Goal: Task Accomplishment & Management: Manage account settings

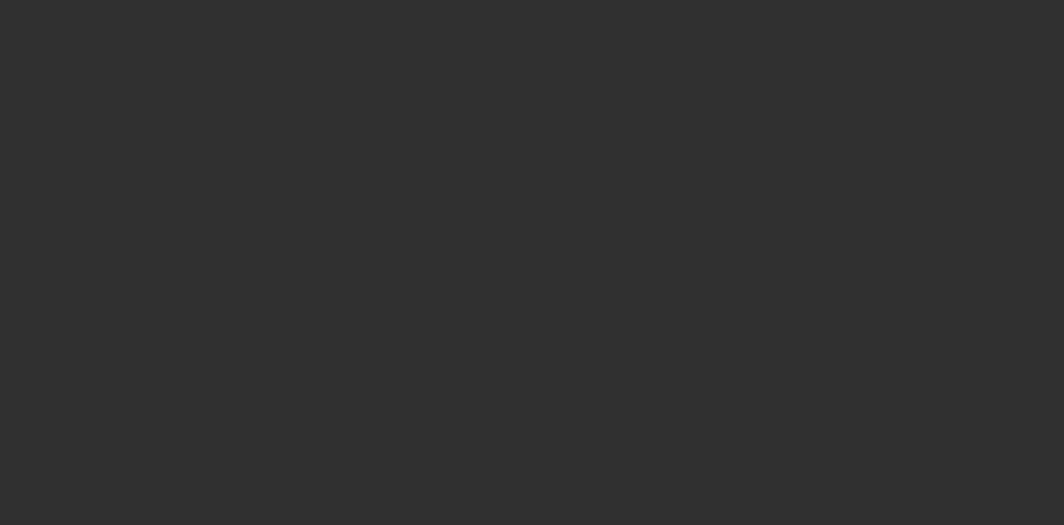
select select "10"
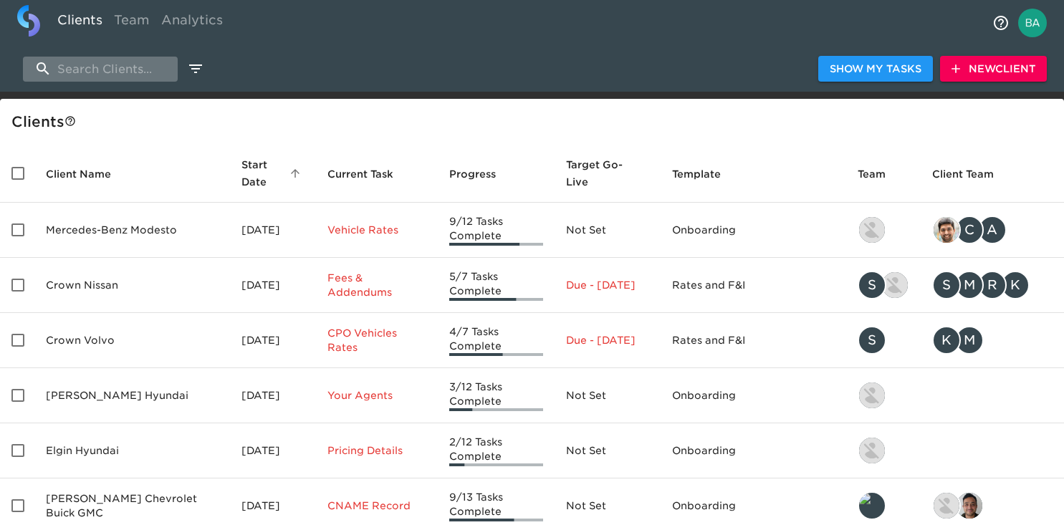
click at [69, 78] on input "search" at bounding box center [100, 69] width 155 height 25
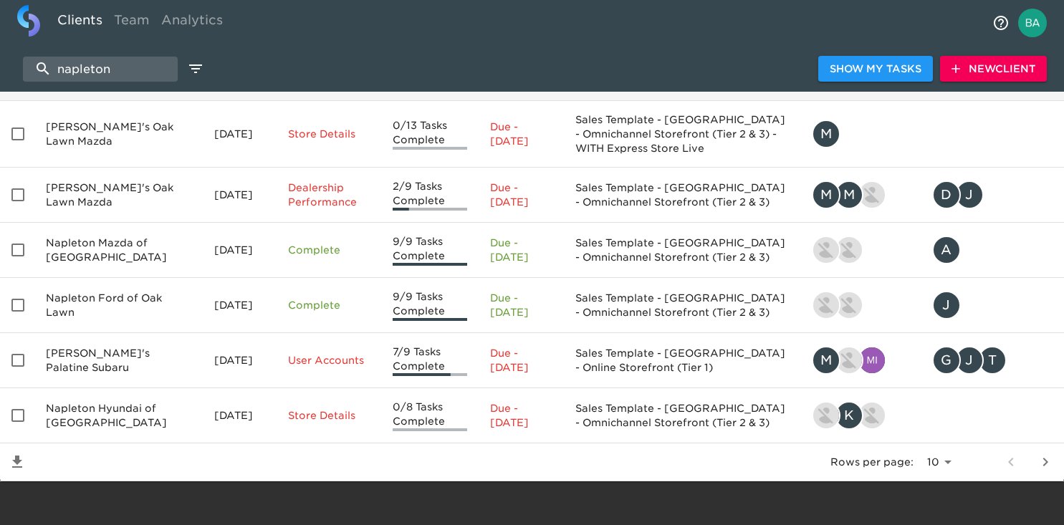
scroll to position [325, 0]
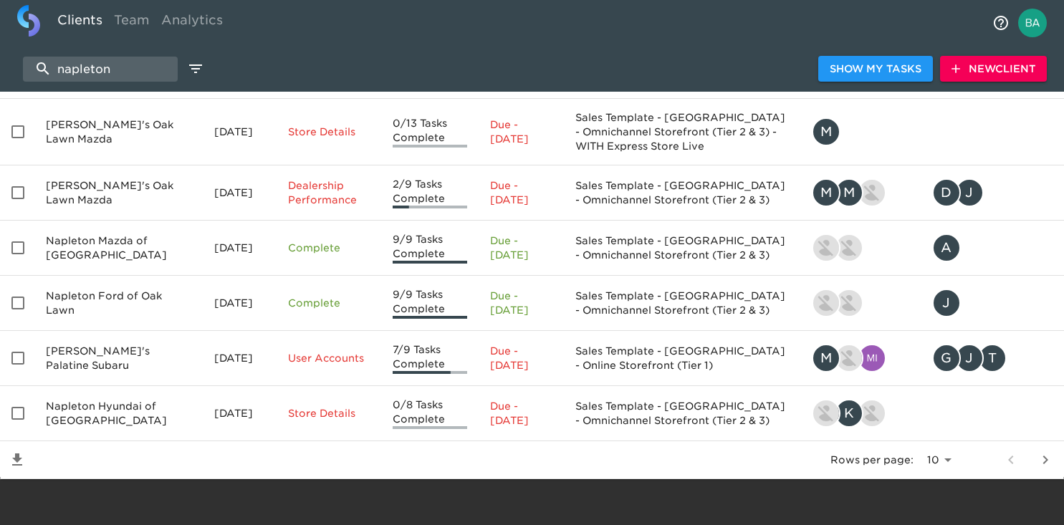
type input "napleton"
click at [1044, 458] on icon "next page" at bounding box center [1045, 459] width 17 height 17
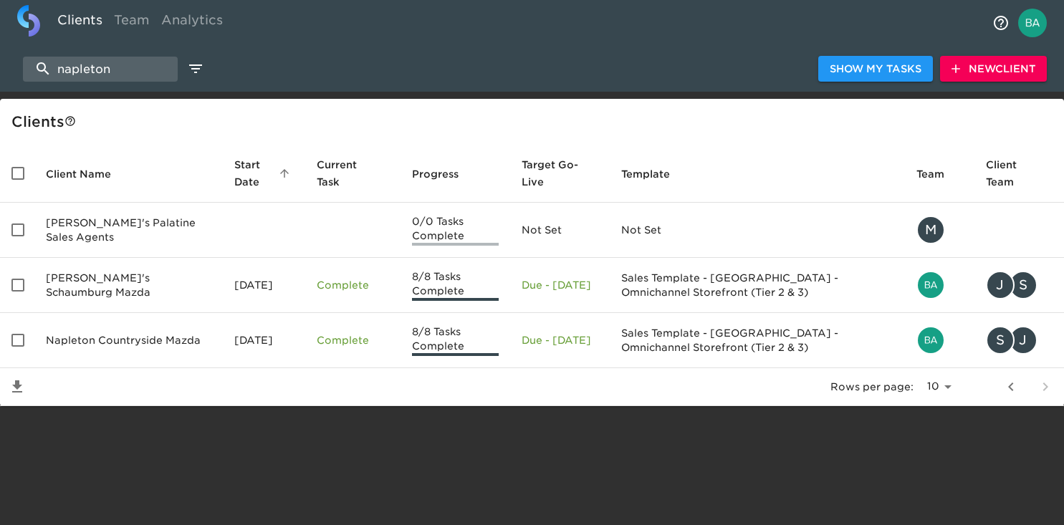
scroll to position [0, 0]
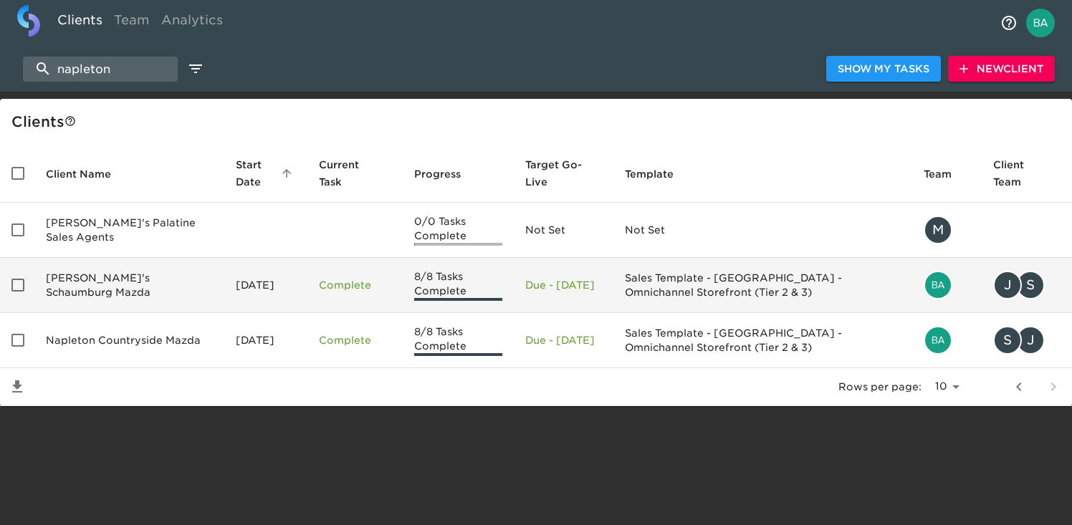
click at [80, 279] on td "Napleton's Schaumburg Mazda" at bounding box center [129, 285] width 190 height 55
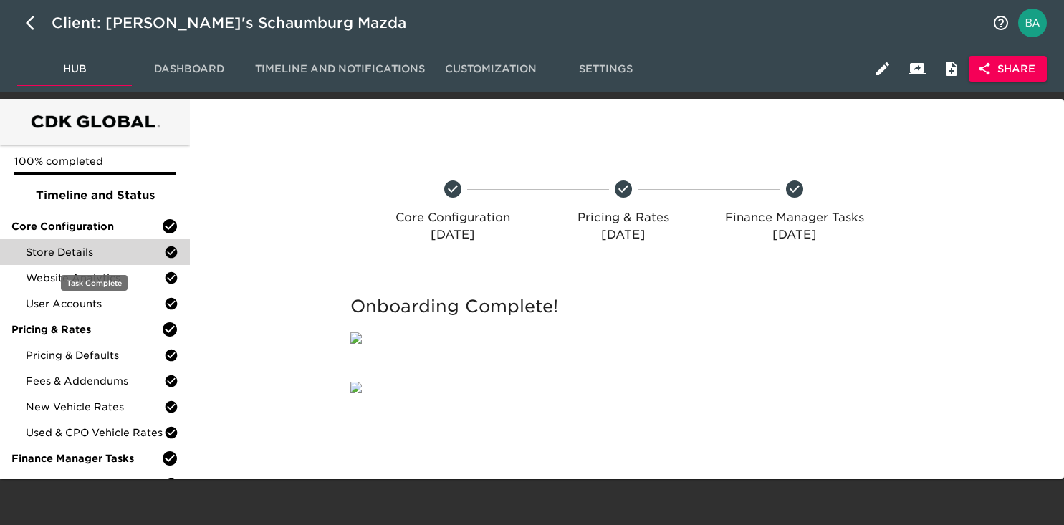
click at [71, 251] on span "Store Details" at bounding box center [95, 252] width 138 height 14
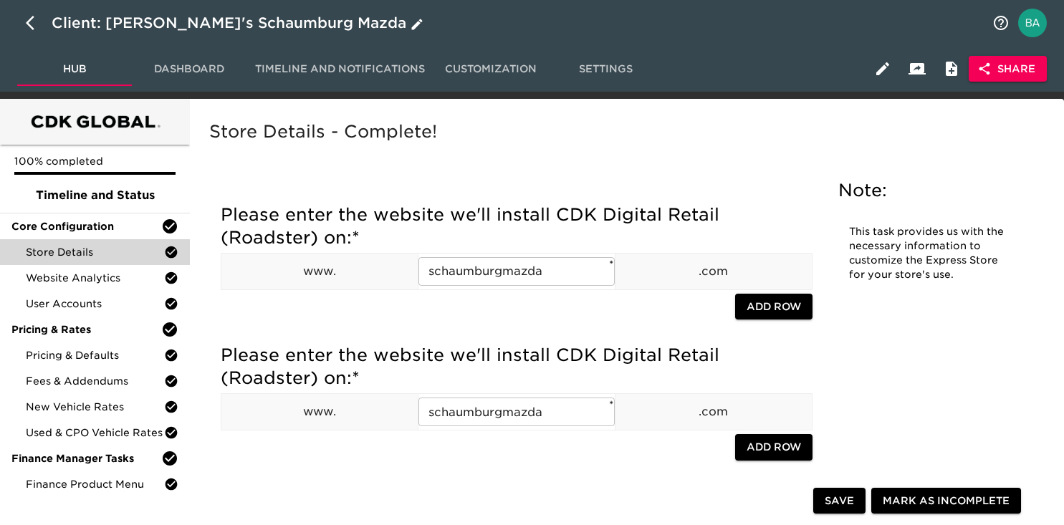
click at [171, 28] on div "Client: Napleton's Schaumburg Mazda" at bounding box center [239, 22] width 375 height 23
click at [159, 21] on input "Napleton's Schaumburg Mazda" at bounding box center [518, 22] width 932 height 23
click at [159, 21] on input "[PERSON_NAME]'s Schaumburg Mazda" at bounding box center [518, 22] width 932 height 23
click at [159, 21] on input "Napleton's Schaumburg Mazda" at bounding box center [518, 22] width 932 height 23
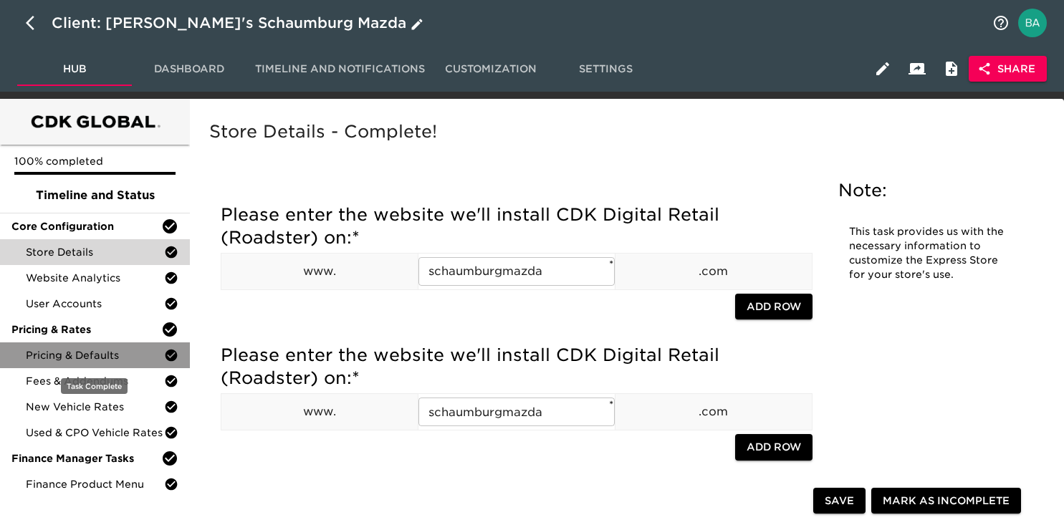
click at [80, 351] on span "Pricing & Defaults" at bounding box center [95, 355] width 138 height 14
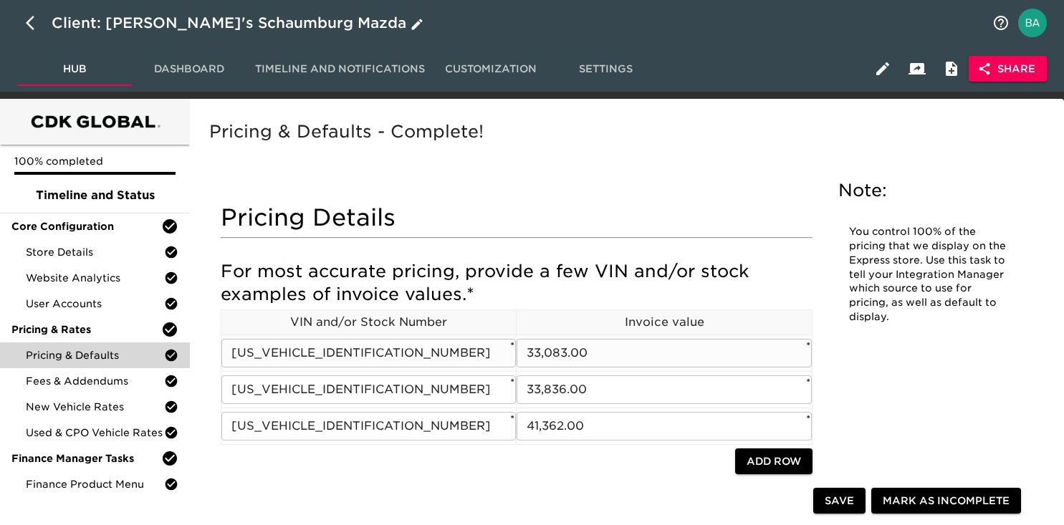
click at [327, 353] on input "JM3KFBCLXS0574608" at bounding box center [368, 353] width 294 height 29
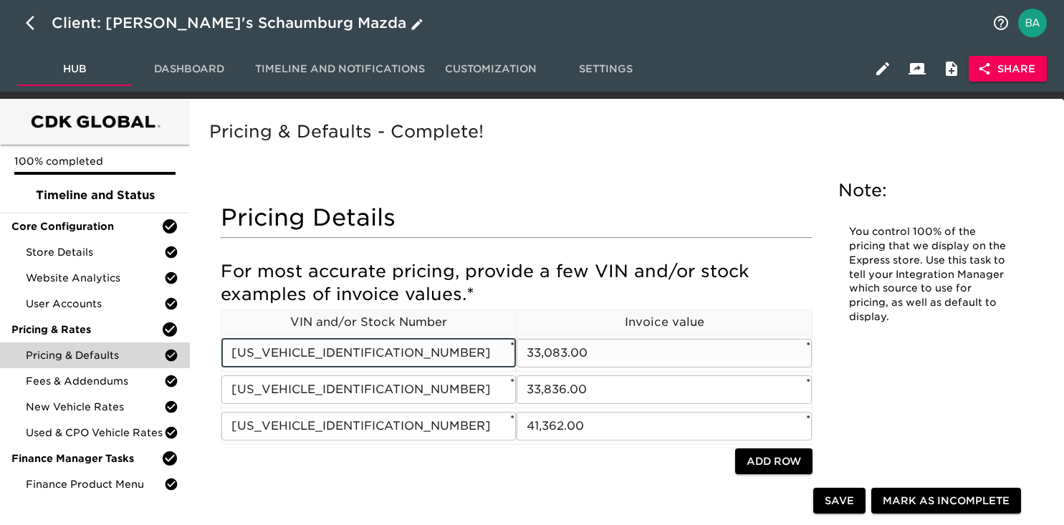
click at [327, 353] on input "JM3KFBCLXS0574608" at bounding box center [368, 353] width 294 height 29
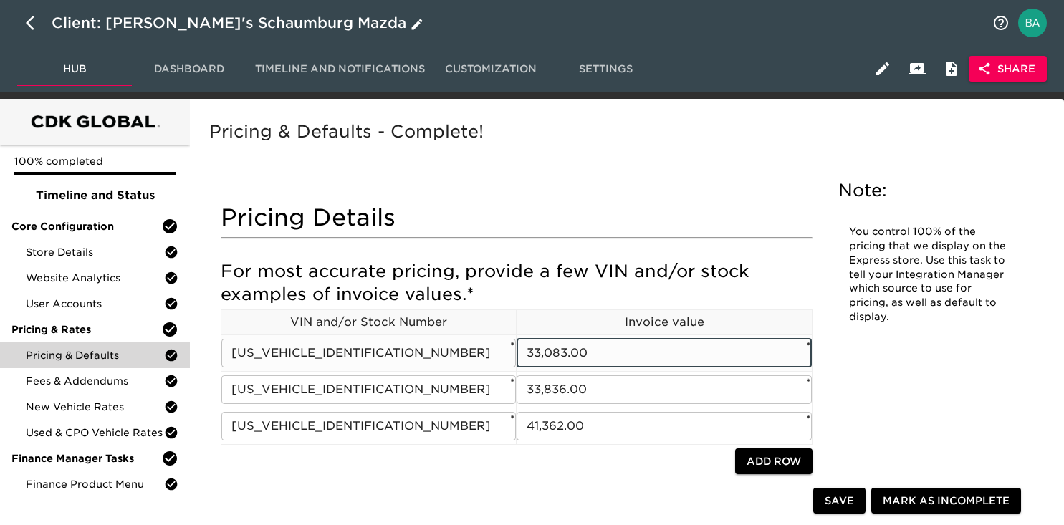
click at [554, 353] on input "33,083.00" at bounding box center [664, 353] width 294 height 29
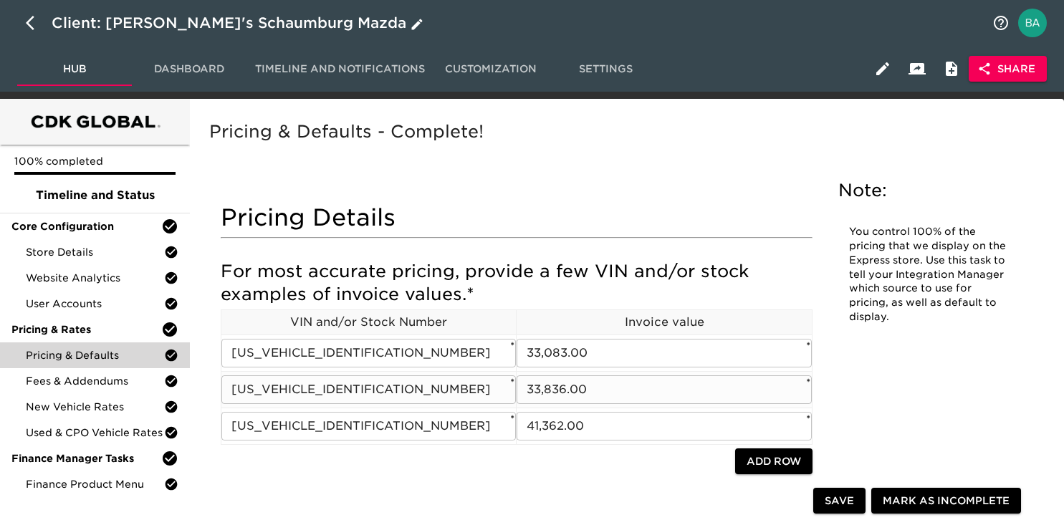
click at [292, 393] on input "3MVDMBXY0SM798334" at bounding box center [368, 389] width 294 height 29
drag, startPoint x: 567, startPoint y: 390, endPoint x: 501, endPoint y: 390, distance: 66.6
click at [501, 390] on tr "3MVDMBXY0SM798334 ​ * 33,836.00 ​ *" at bounding box center [516, 389] width 591 height 37
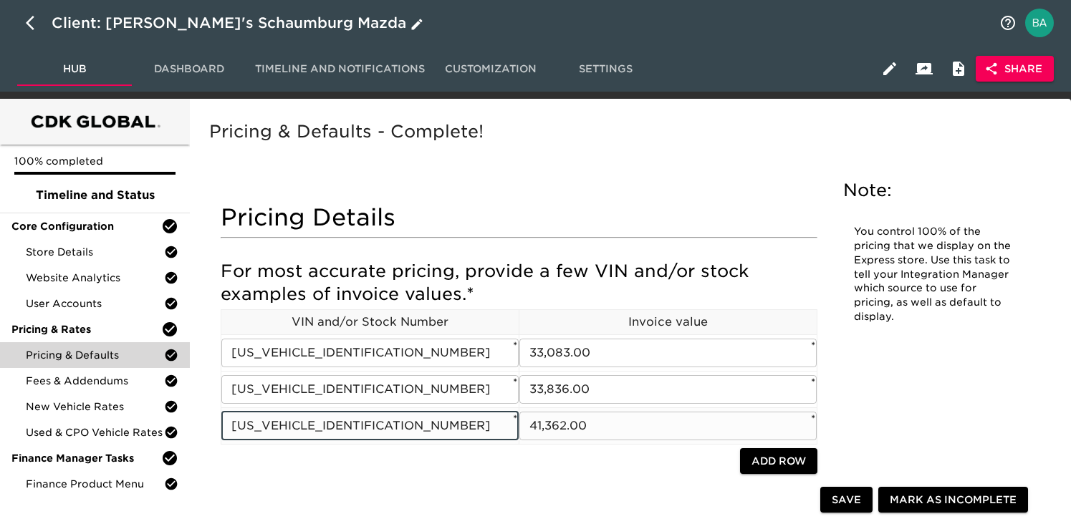
click at [344, 426] on input "7MMVAAEW9SN113568" at bounding box center [369, 426] width 297 height 29
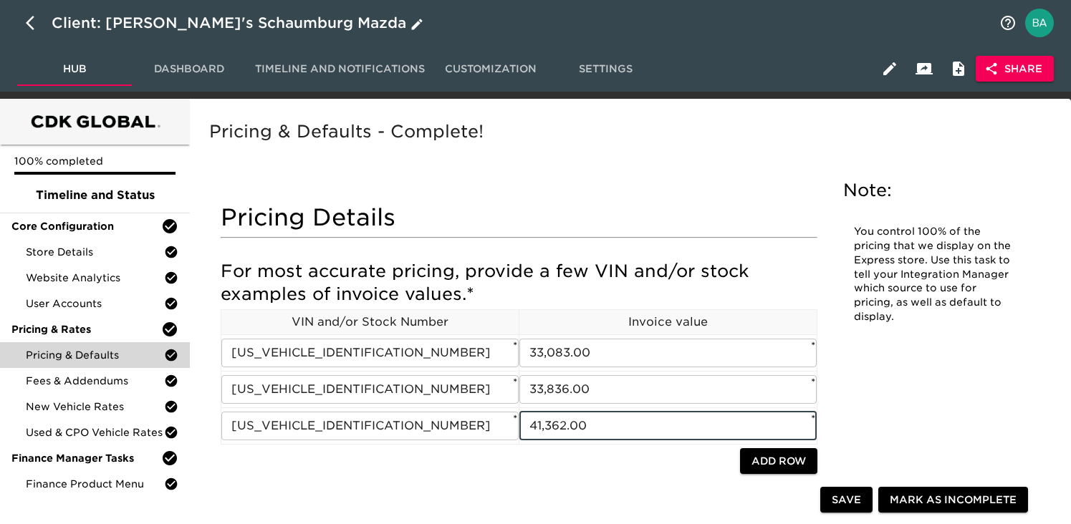
drag, startPoint x: 565, startPoint y: 424, endPoint x: 518, endPoint y: 423, distance: 47.3
click at [518, 423] on div "For most accurate pricing, provide a few VIN and/or stock examples of invoice v…" at bounding box center [519, 368] width 597 height 217
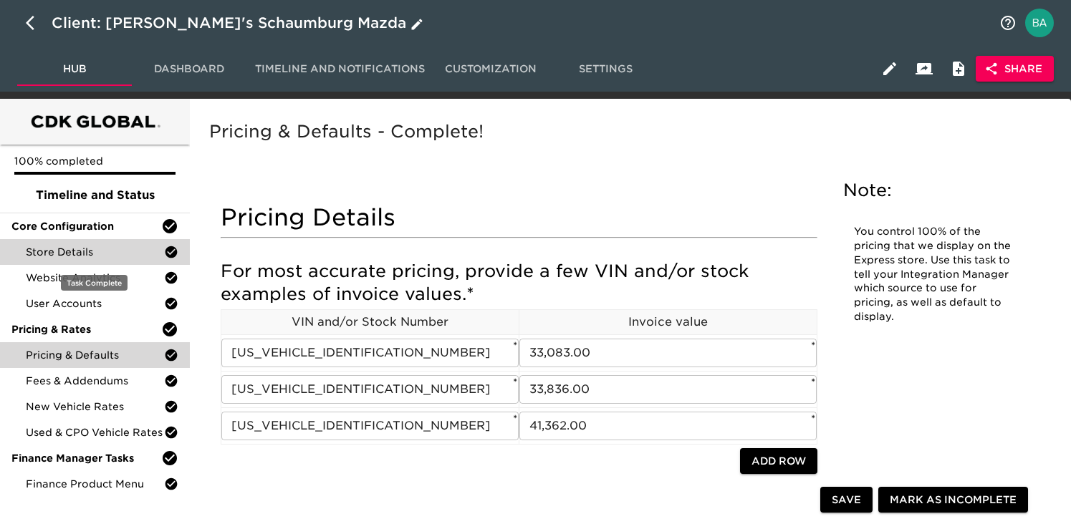
click at [98, 244] on div "Store Details" at bounding box center [95, 252] width 190 height 26
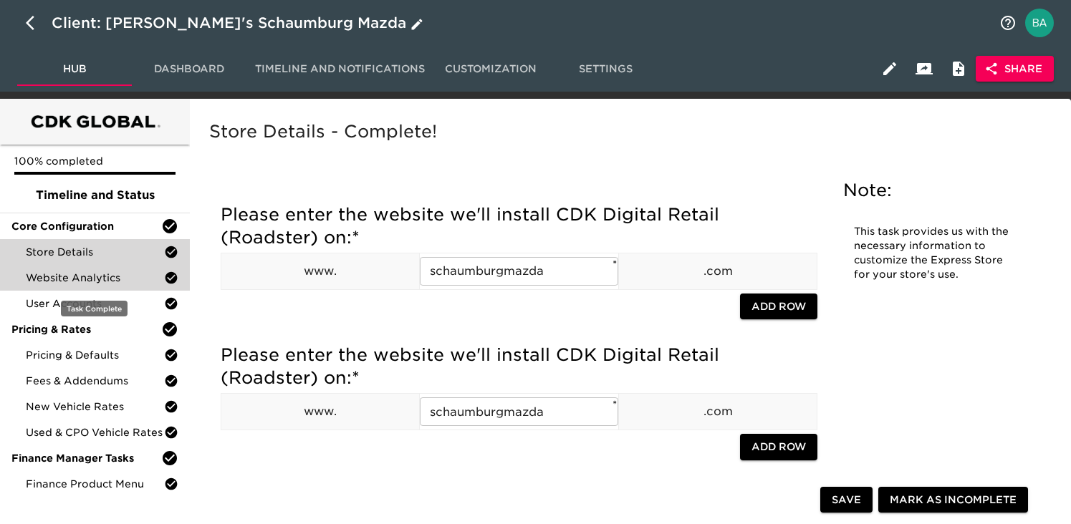
click at [69, 277] on span "Website Analytics" at bounding box center [95, 278] width 138 height 14
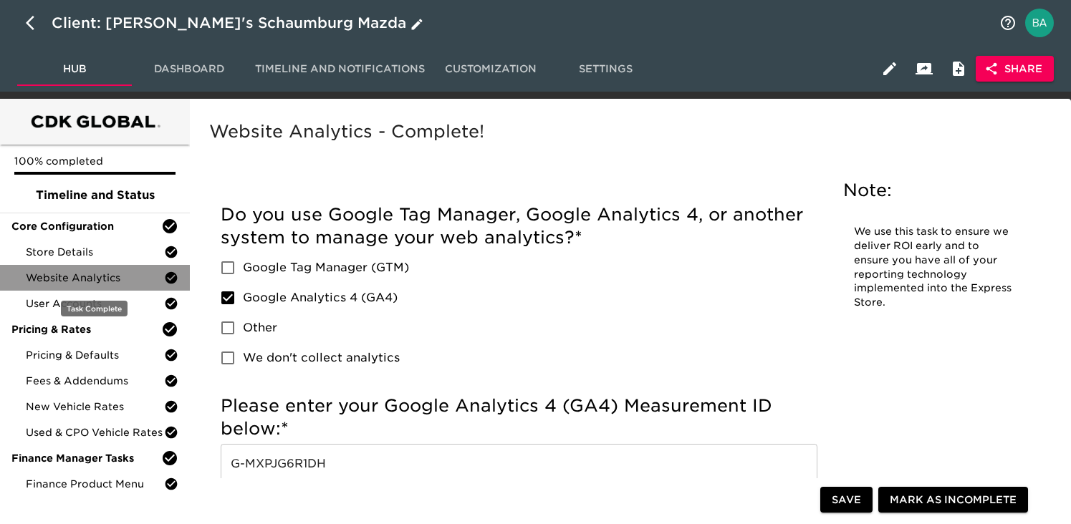
click at [43, 268] on div "Website Analytics" at bounding box center [95, 278] width 190 height 26
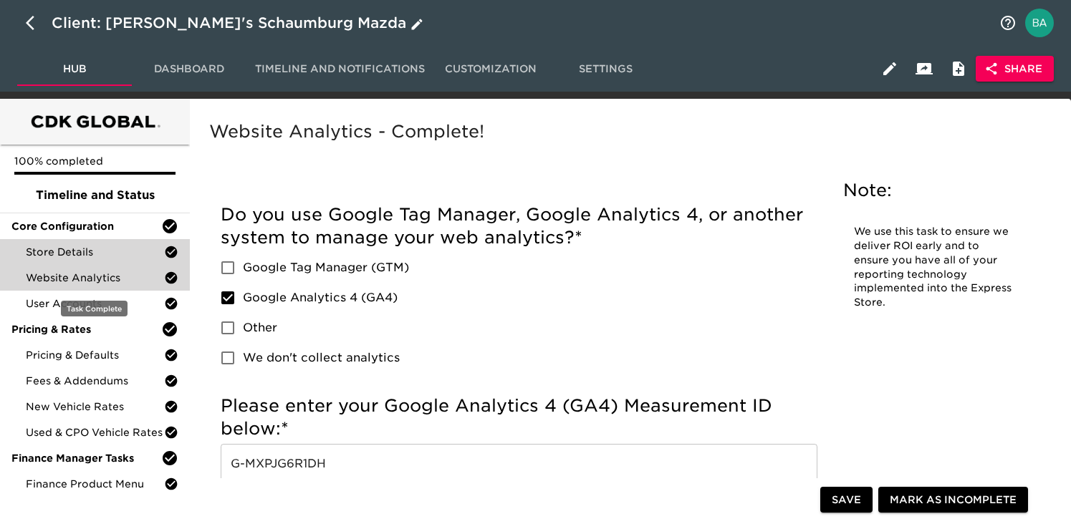
click at [43, 256] on span "Store Details" at bounding box center [95, 252] width 138 height 14
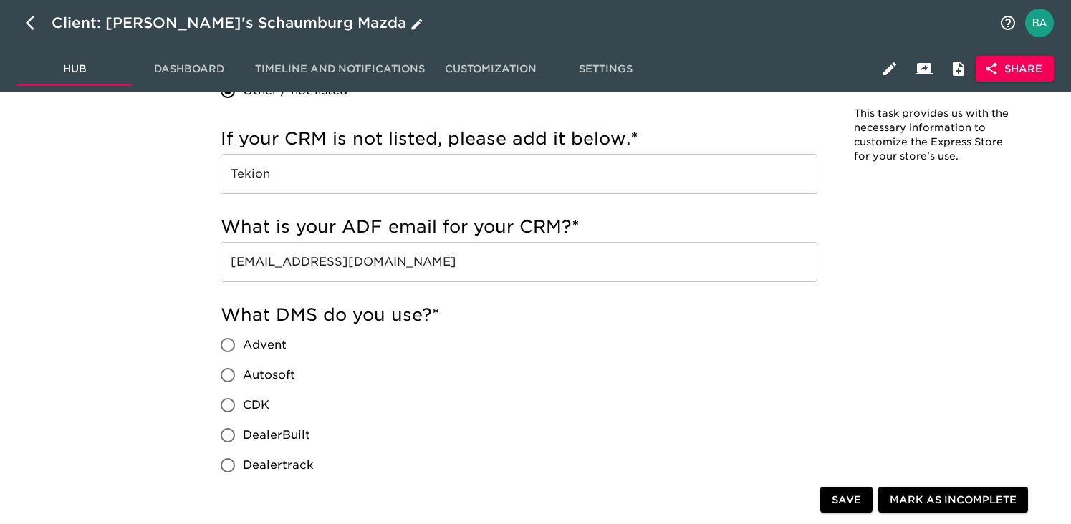
scroll to position [1237, 0]
click at [517, 259] on input "leads@drive.schaumburgmazda.com" at bounding box center [519, 261] width 597 height 40
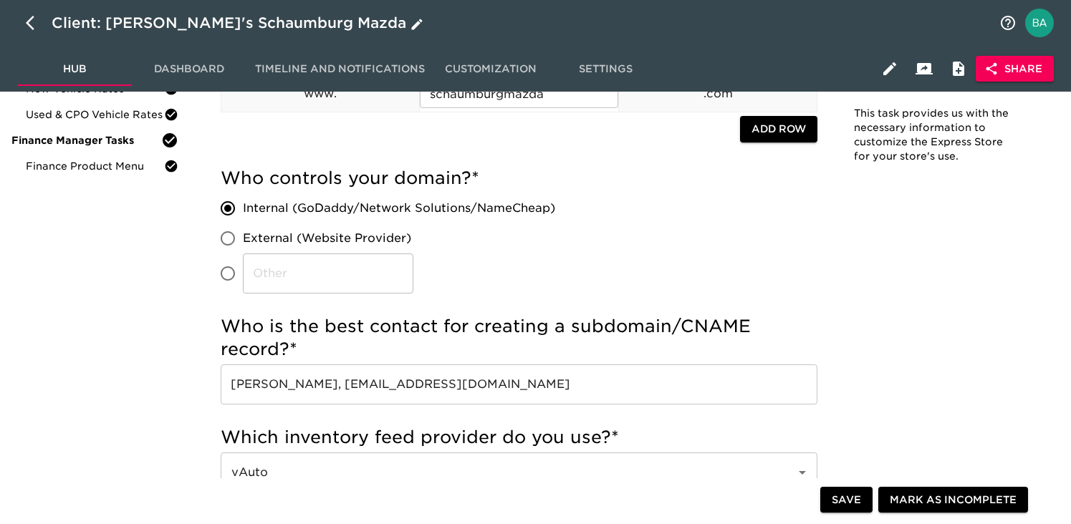
scroll to position [0, 0]
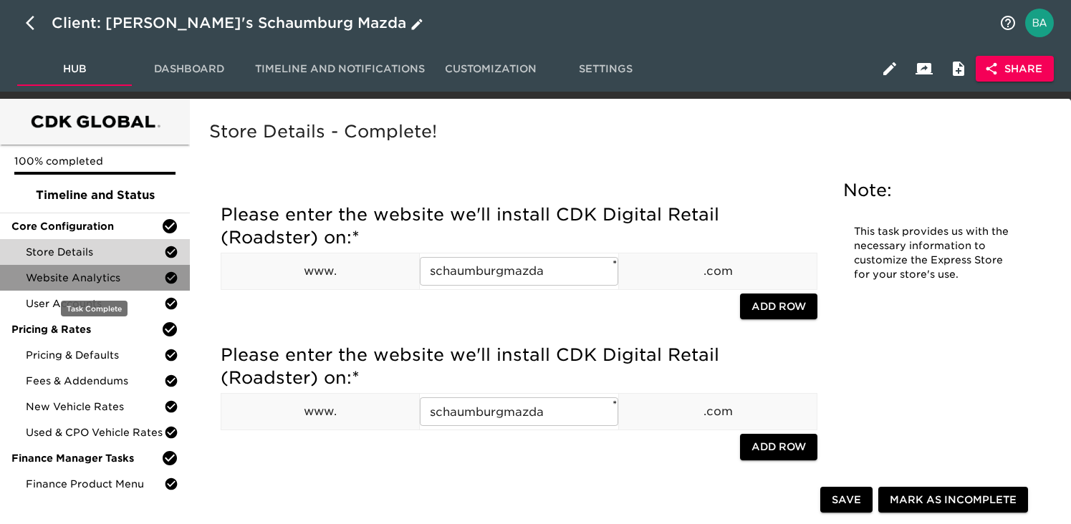
click at [76, 280] on span "Website Analytics" at bounding box center [95, 278] width 138 height 14
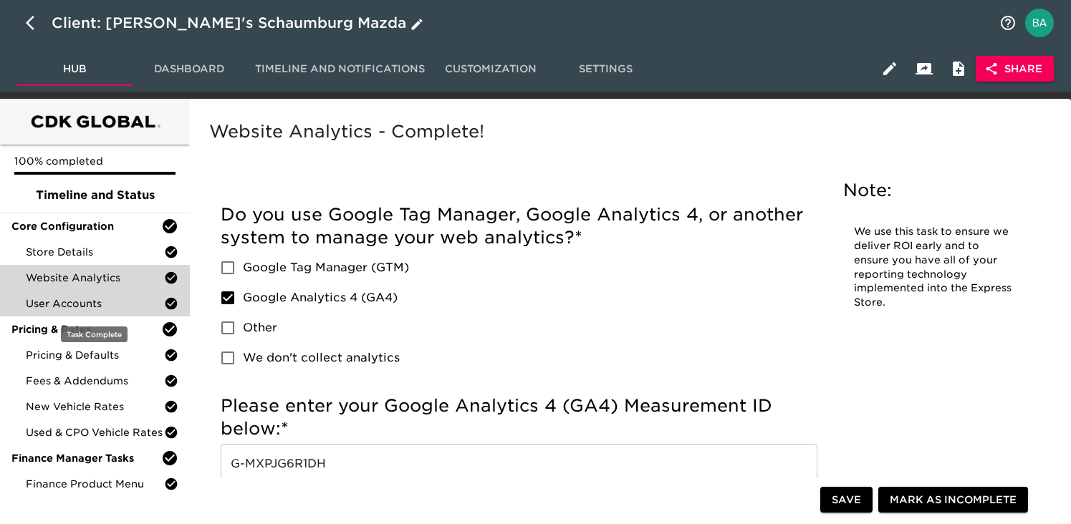
click at [70, 299] on span "User Accounts" at bounding box center [95, 304] width 138 height 14
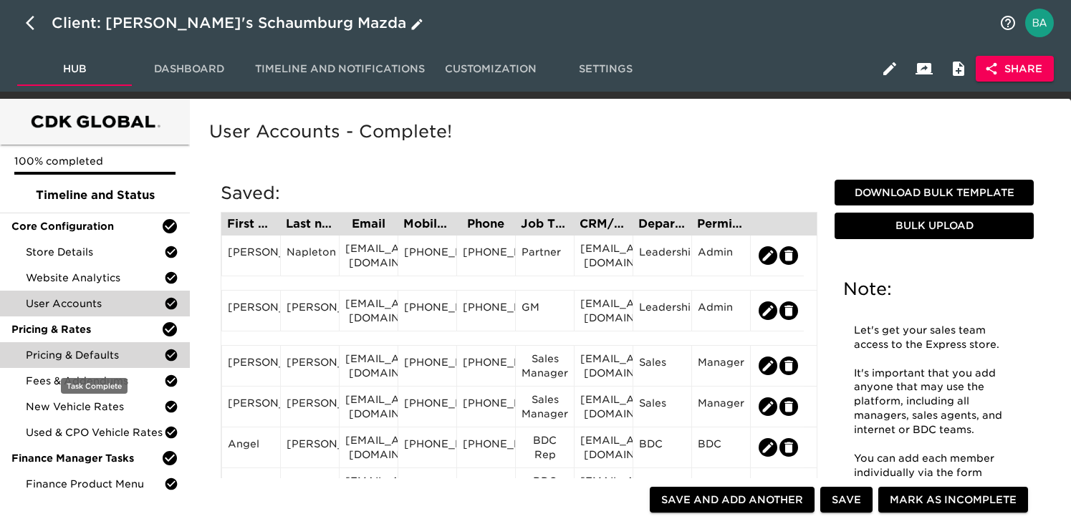
click at [72, 348] on span "Pricing & Defaults" at bounding box center [95, 355] width 138 height 14
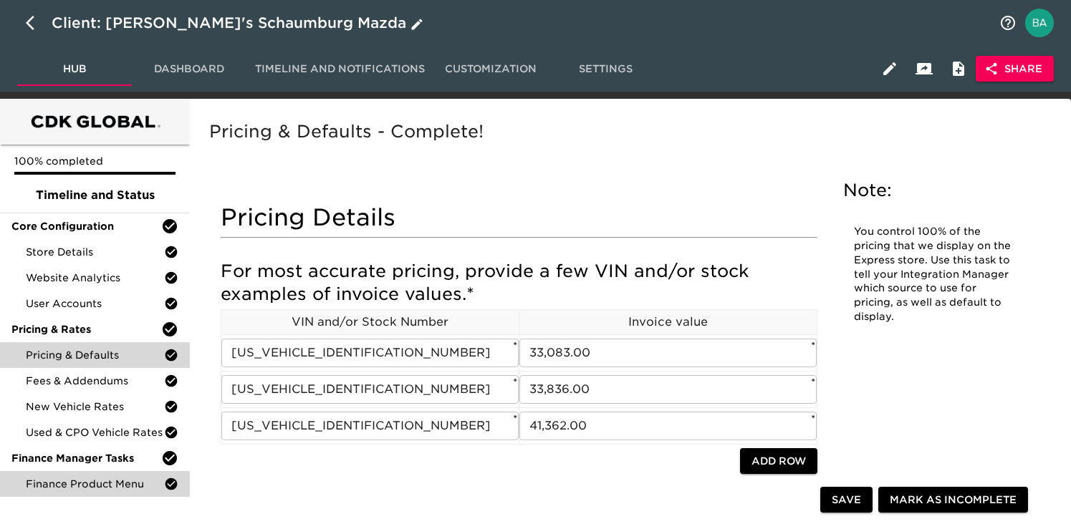
click at [77, 481] on span "Finance Product Menu" at bounding box center [95, 484] width 138 height 14
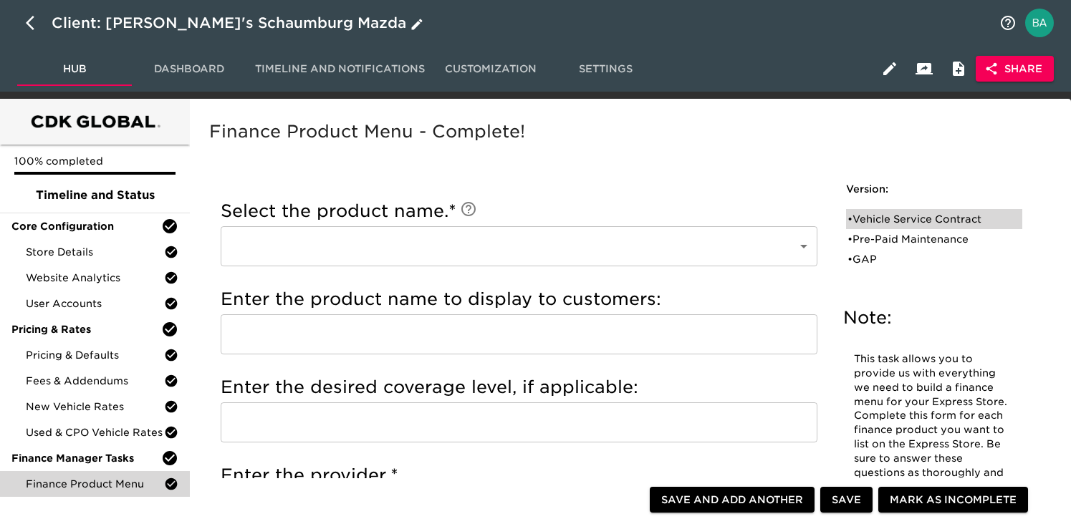
click at [872, 215] on div "• Vehicle Service Contract" at bounding box center [924, 219] width 153 height 14
type input "Vehicle Service Contract"
type input "Extended Service Contract"
type input "5 yr/60k miles (new), 24 mo/24k miles (used)"
type input "Protective"
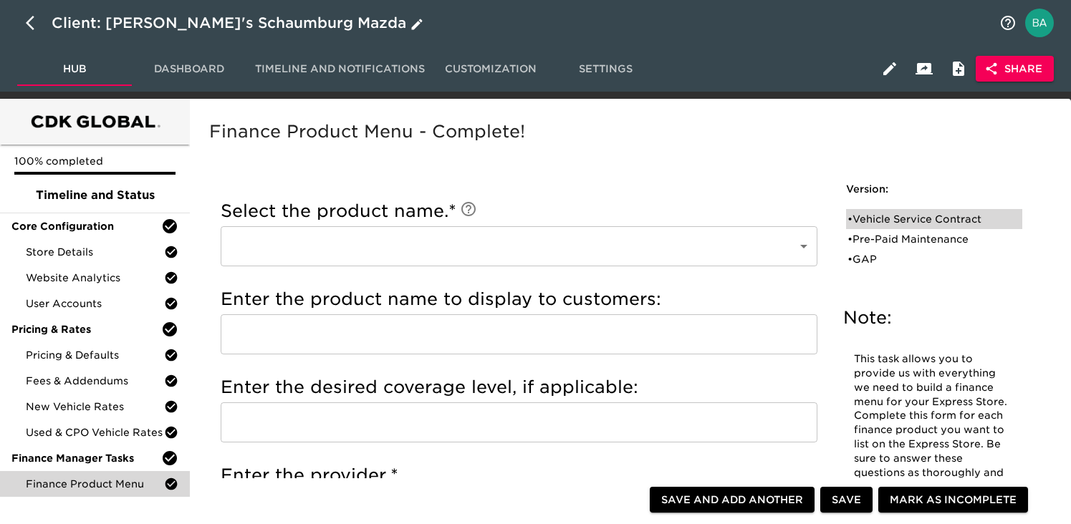
radio input "true"
type input "SNP16130"
radio input "true"
type input "+2000"
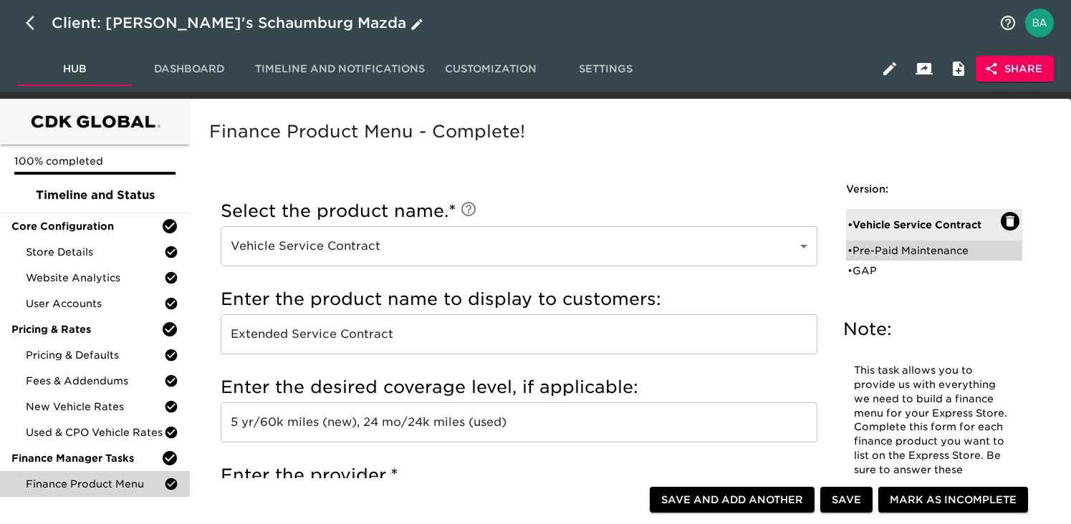
click at [870, 250] on div "• Pre-Paid Maintenance" at bounding box center [924, 251] width 153 height 14
type input "Pre-Paid Maintenance"
type input "3 Yr Maintenance Plan"
type input "DAS"
radio input "true"
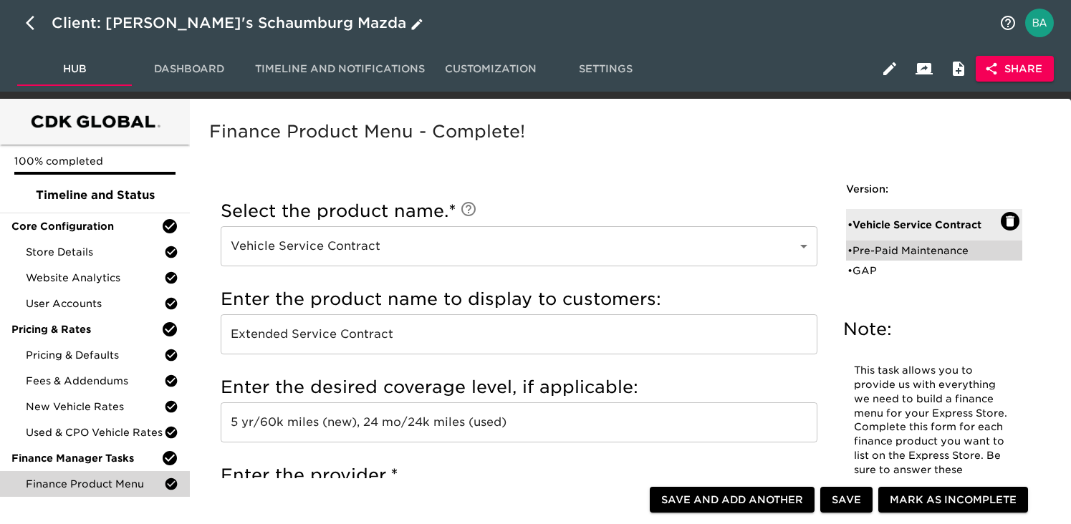
radio input "true"
radio input "false"
type input "799"
radio input "false"
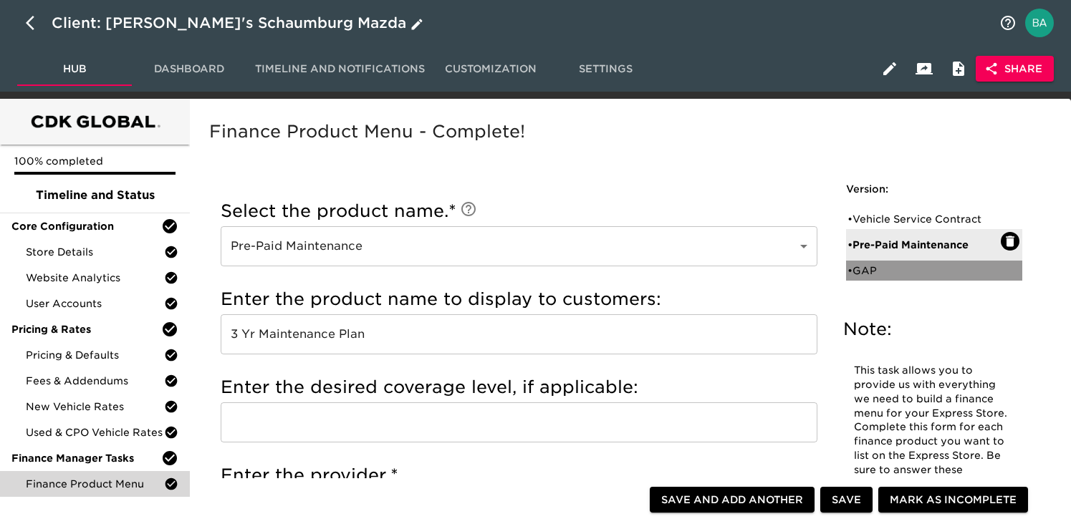
click at [888, 278] on div "• GAP" at bounding box center [934, 271] width 176 height 20
type input "GAP"
type input "GAP Insurance"
type input "Classic"
radio input "false"
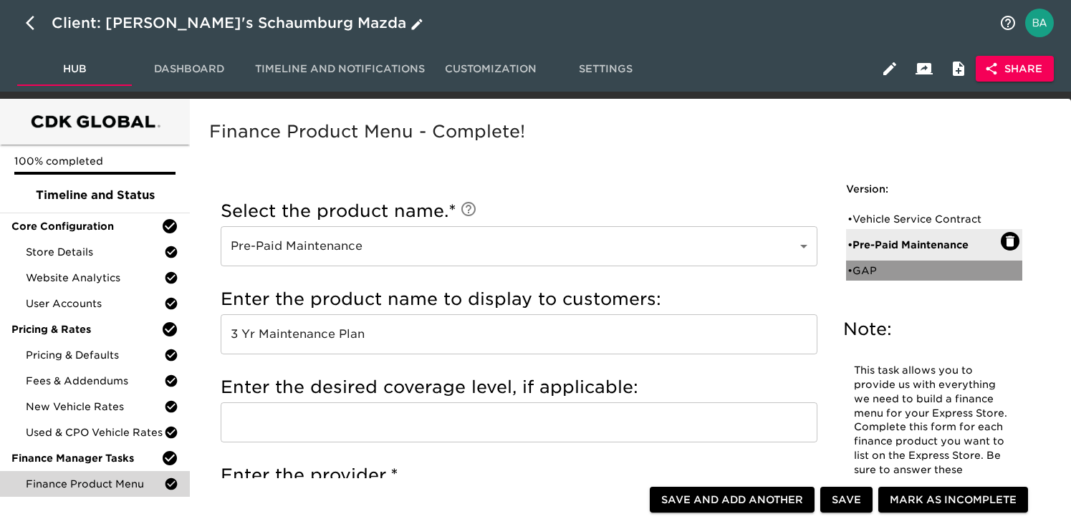
radio input "true"
checkbox input "true"
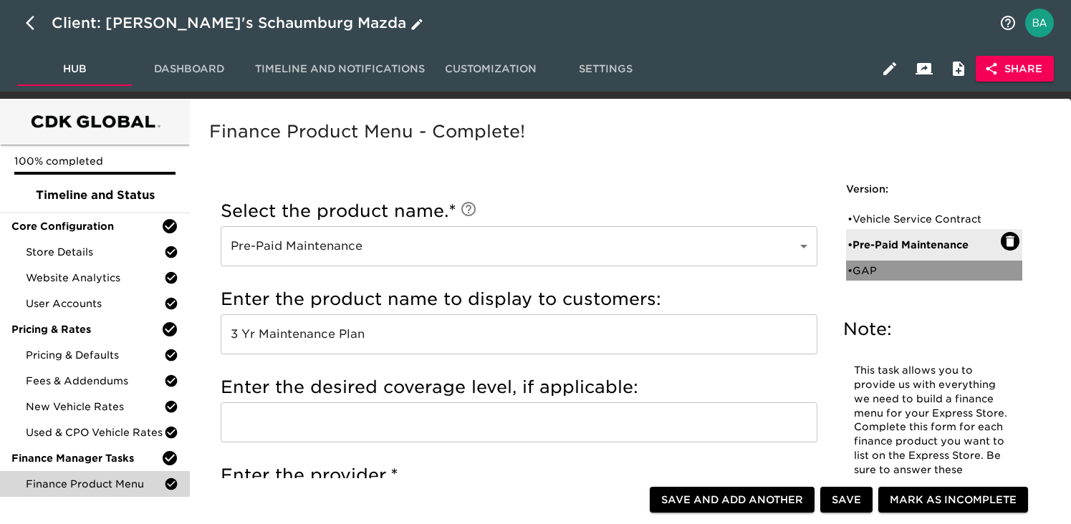
checkbox input "true"
radio input "true"
type input "999"
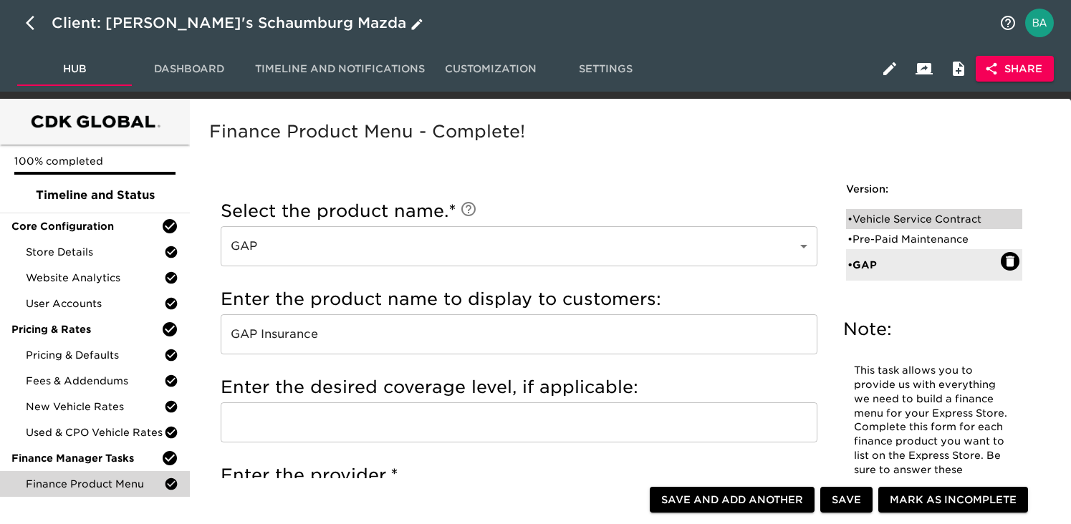
click at [868, 218] on div "• Vehicle Service Contract" at bounding box center [924, 219] width 153 height 14
type input "Vehicle Service Contract"
type input "Extended Service Contract"
type input "5 yr/60k miles (new), 24 mo/24k miles (used)"
type input "Protective"
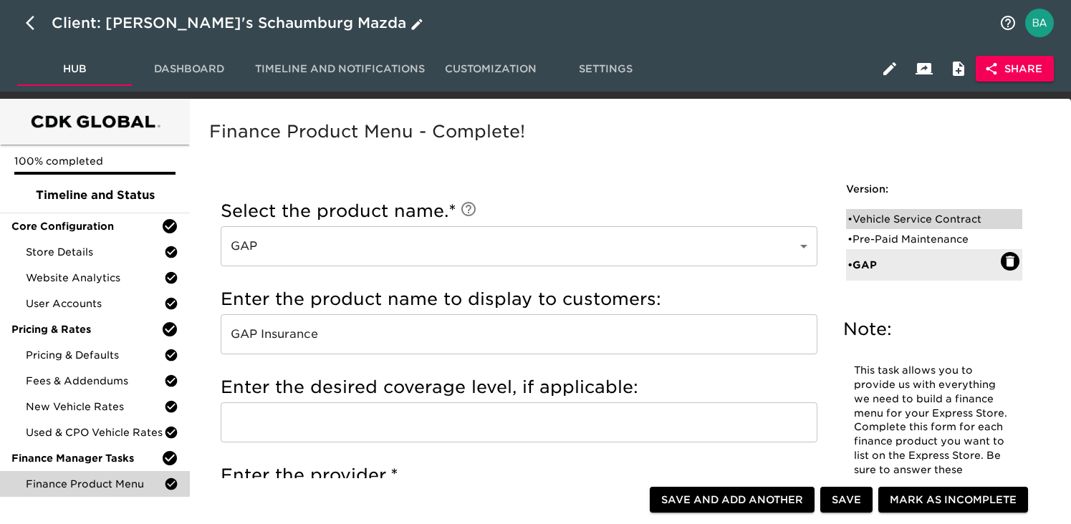
radio input "true"
radio input "false"
checkbox input "false"
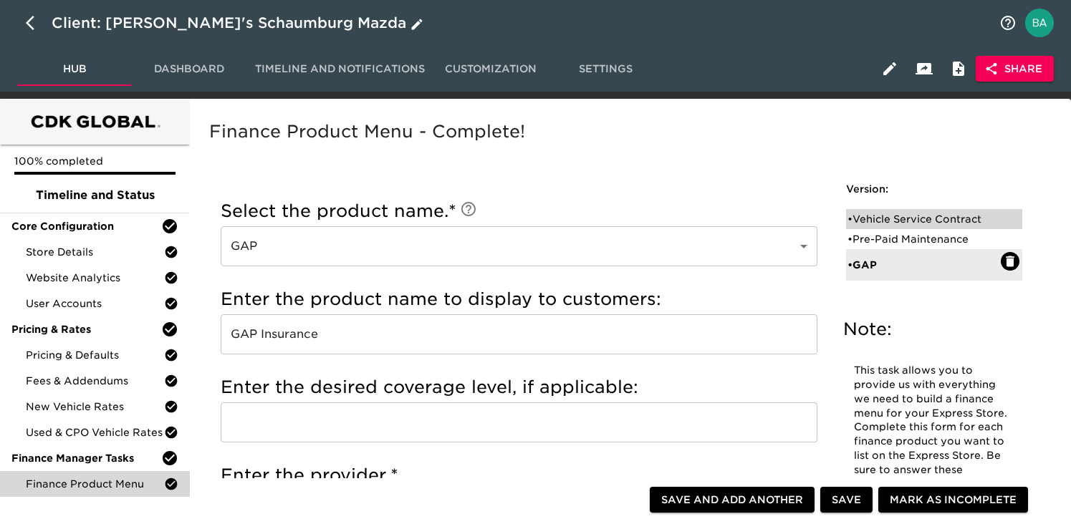
checkbox input "false"
radio input "false"
radio input "true"
type input "SNP16130"
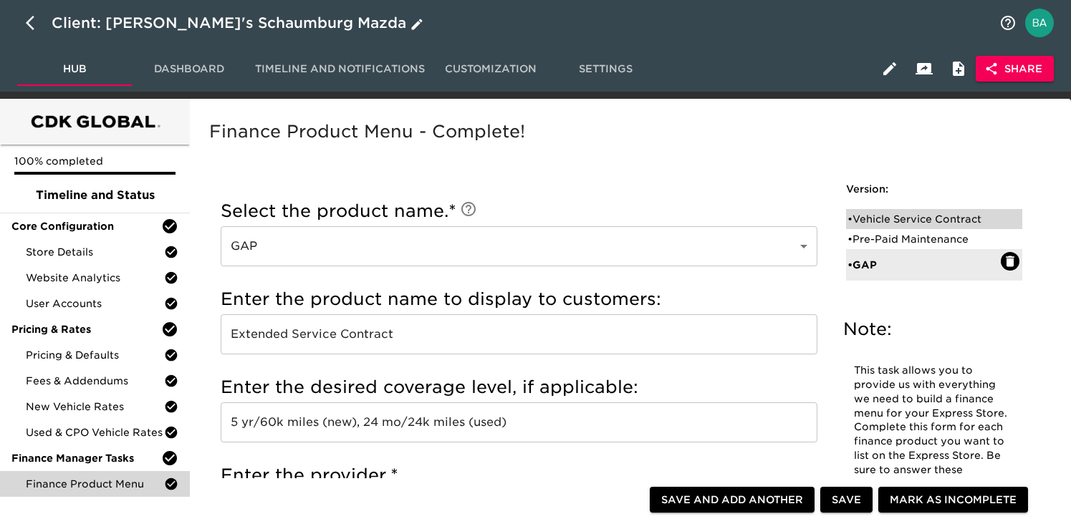
radio input "true"
type input "+2000"
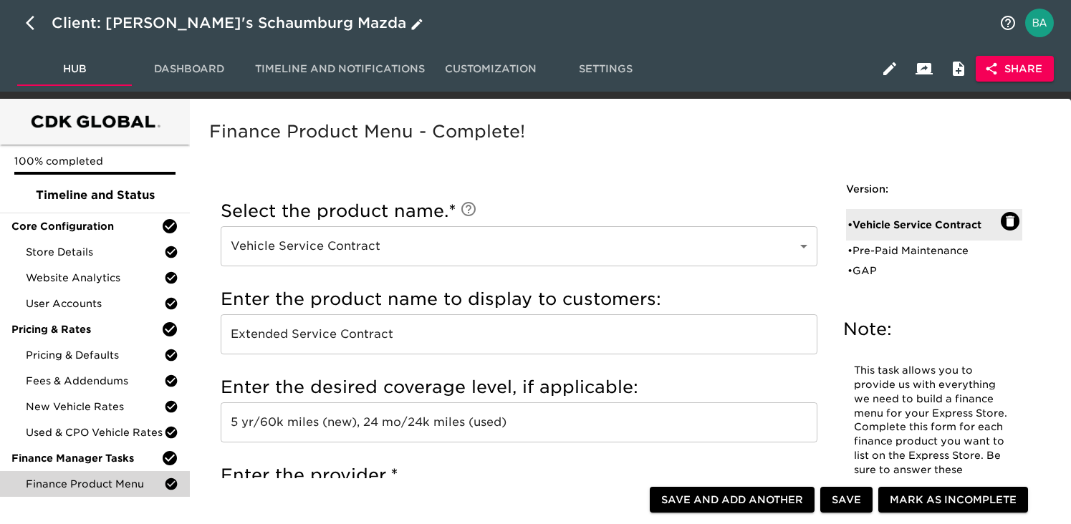
click at [246, 21] on div "Client: Napleton's Schaumburg Mazda" at bounding box center [239, 22] width 375 height 23
click at [246, 21] on input "Napleton's Schaumburg Mazda" at bounding box center [521, 22] width 939 height 23
click at [236, 21] on div "Client: Napleton's Schaumburg Mazda" at bounding box center [239, 22] width 375 height 23
click at [236, 21] on input "Napleton's Schaumburg Mazda" at bounding box center [521, 22] width 939 height 23
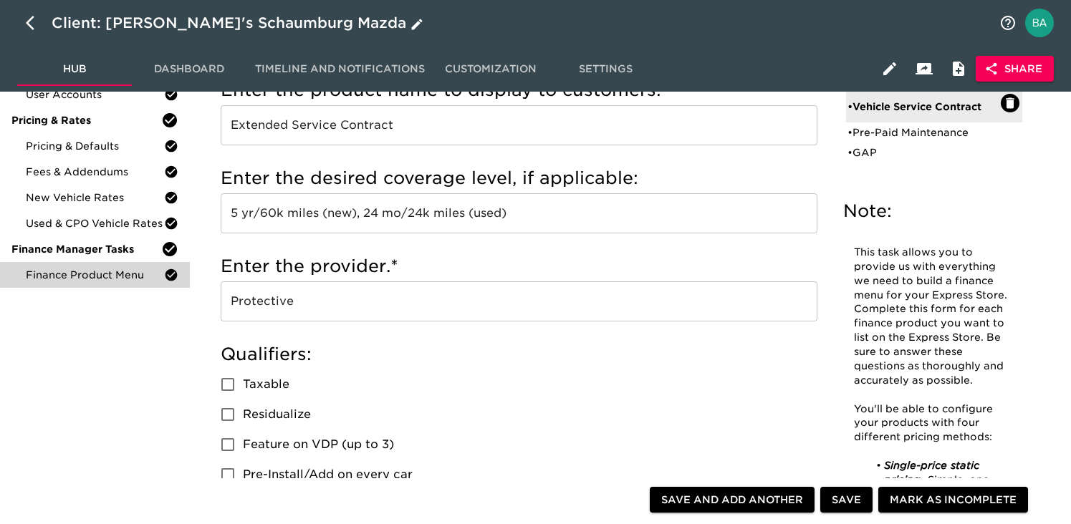
scroll to position [231, 0]
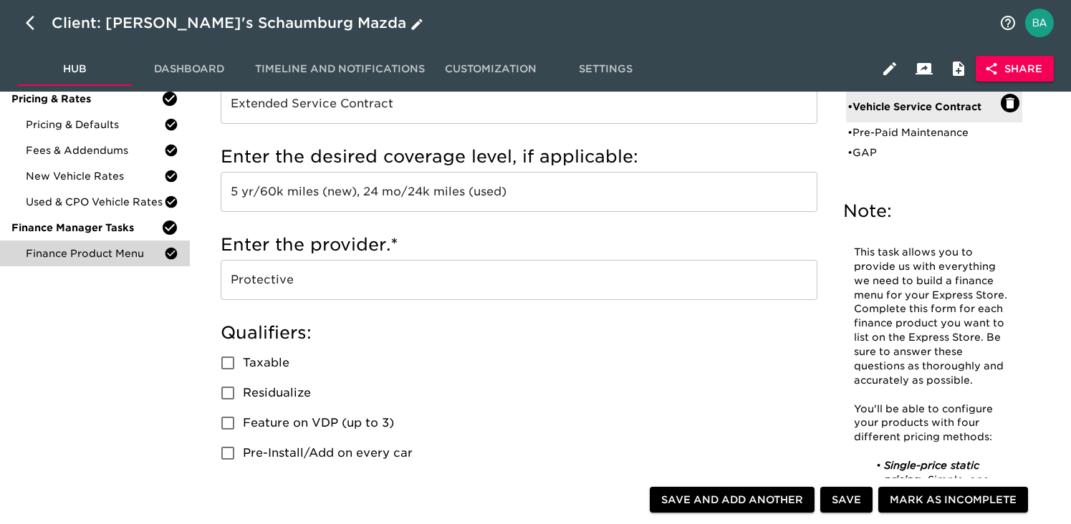
click at [260, 282] on input "Protective" at bounding box center [519, 280] width 597 height 40
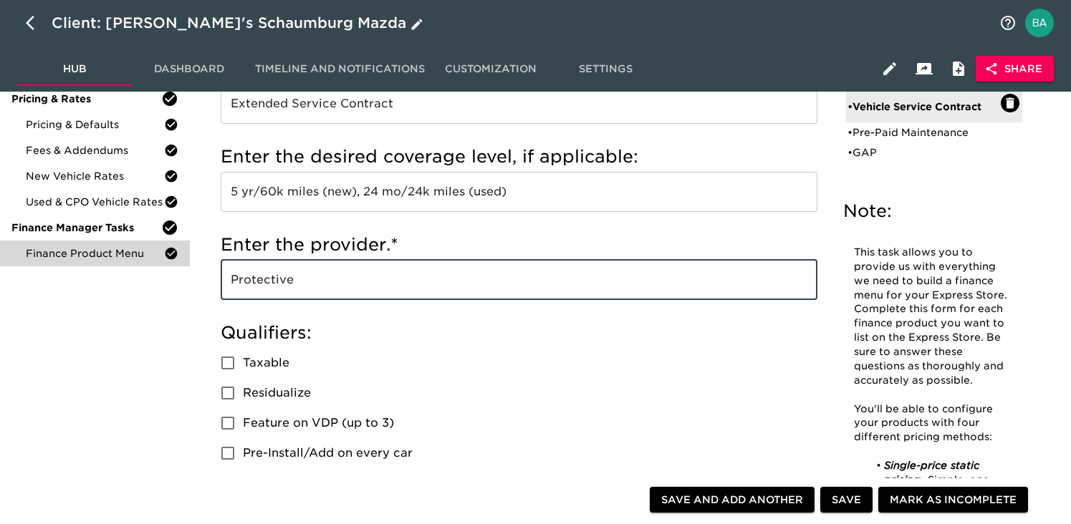
click at [260, 282] on input "Protective" at bounding box center [519, 280] width 597 height 40
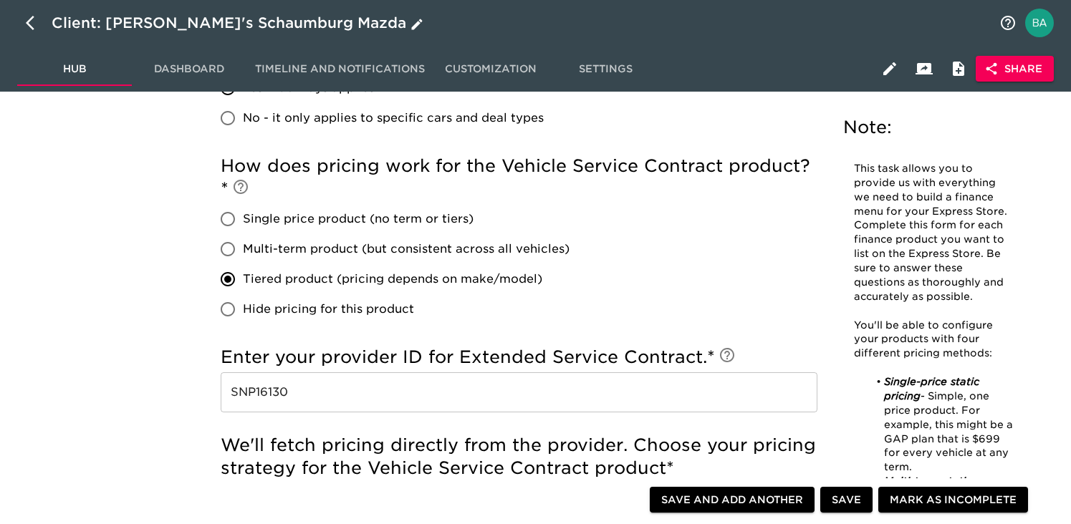
scroll to position [709, 0]
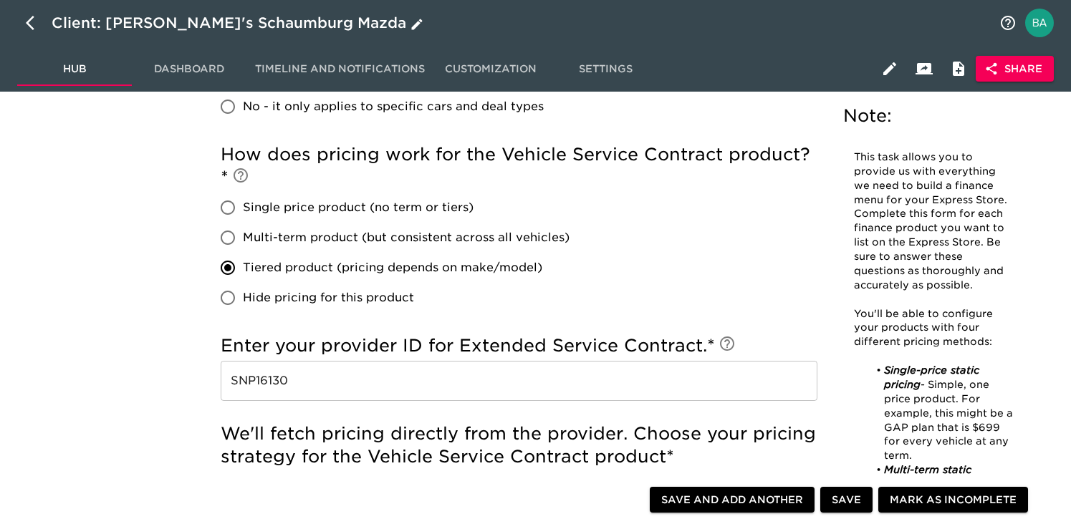
click at [247, 389] on input "SNP16130" at bounding box center [519, 381] width 597 height 40
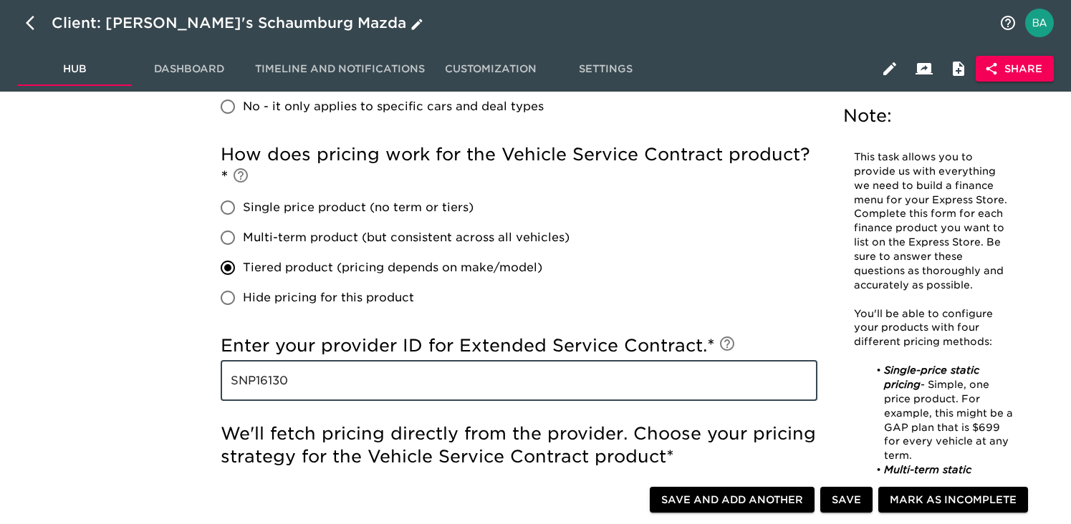
click at [247, 389] on input "SNP16130" at bounding box center [519, 381] width 597 height 40
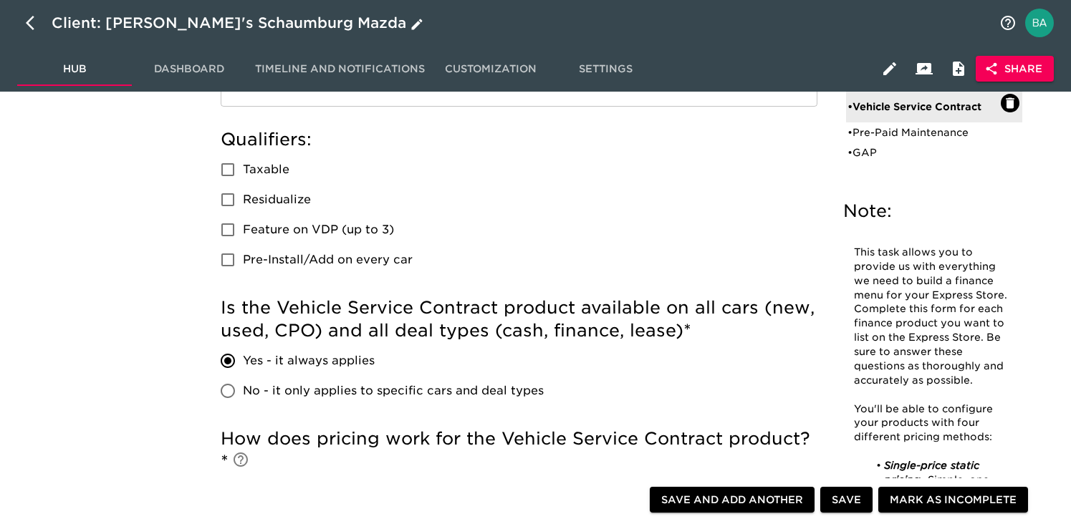
scroll to position [0, 0]
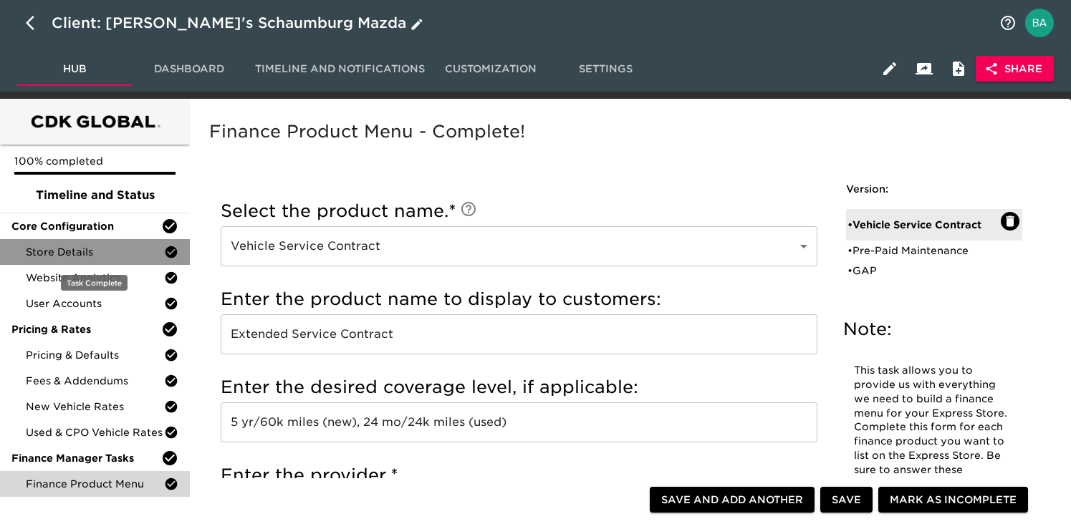
click at [60, 262] on div "Store Details" at bounding box center [95, 252] width 190 height 26
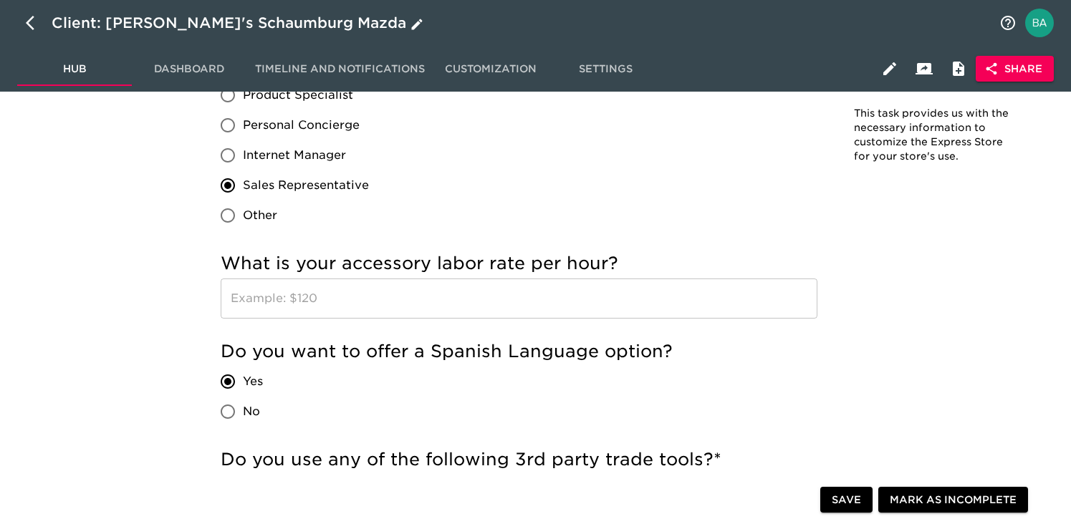
scroll to position [2720, 0]
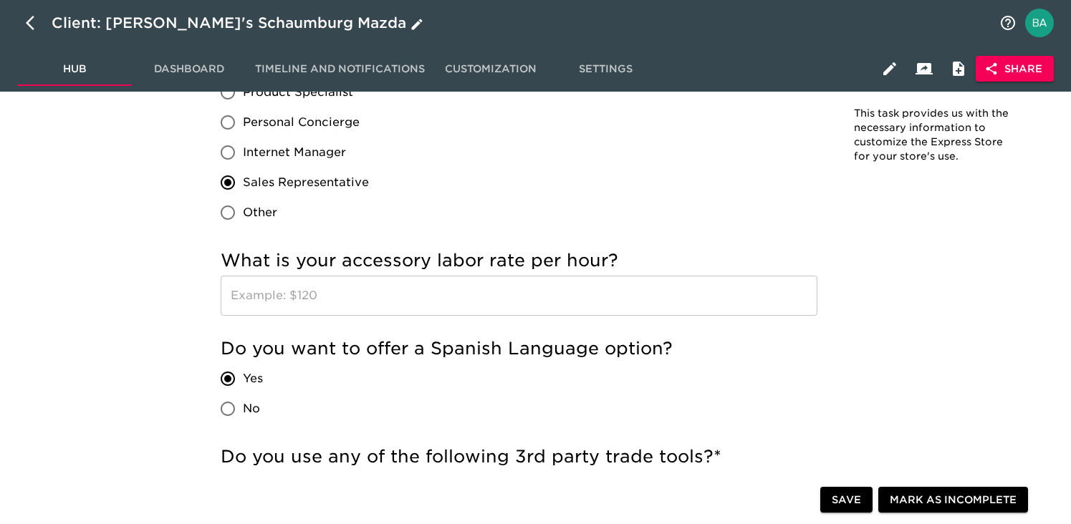
click at [331, 307] on input "text" at bounding box center [519, 296] width 597 height 40
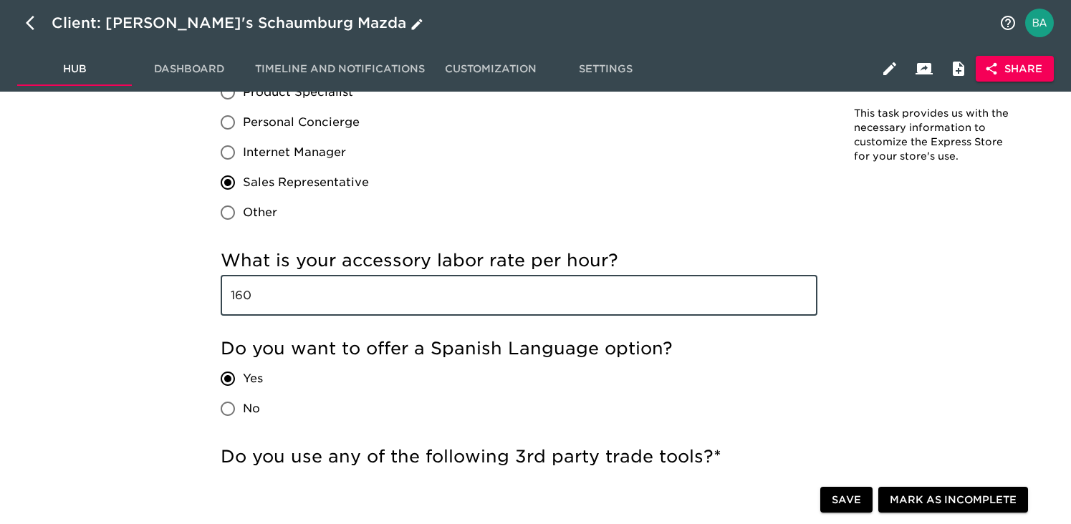
type input "160"
click at [859, 504] on span "Save" at bounding box center [846, 501] width 29 height 18
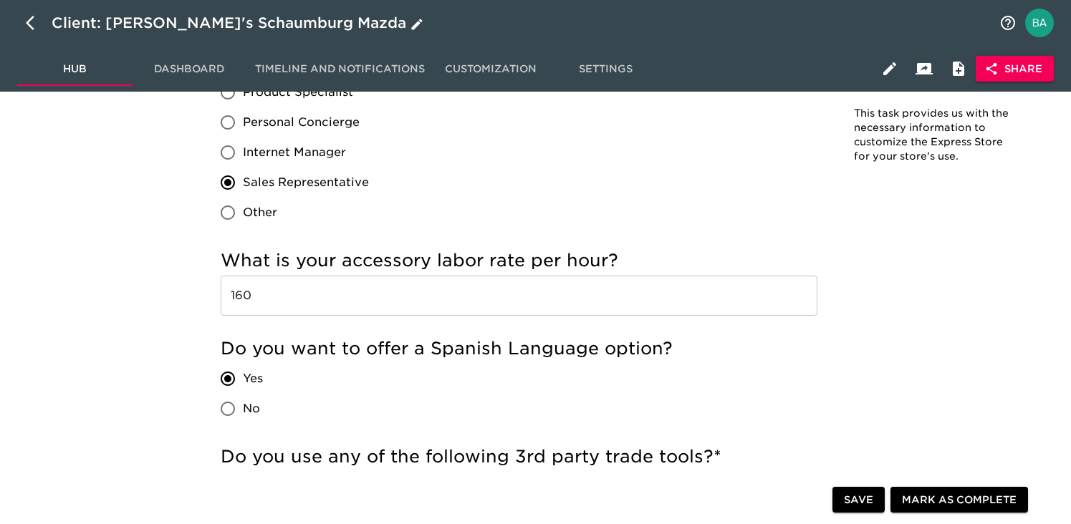
click at [234, 34] on div "Client: Napleton's Schaumburg Mazda" at bounding box center [535, 23] width 1071 height 46
click at [233, 21] on div "Client: Napleton's Schaumburg Mazda" at bounding box center [239, 22] width 375 height 23
click at [233, 21] on input "Napleton's Schaumburg Mazda" at bounding box center [521, 22] width 939 height 23
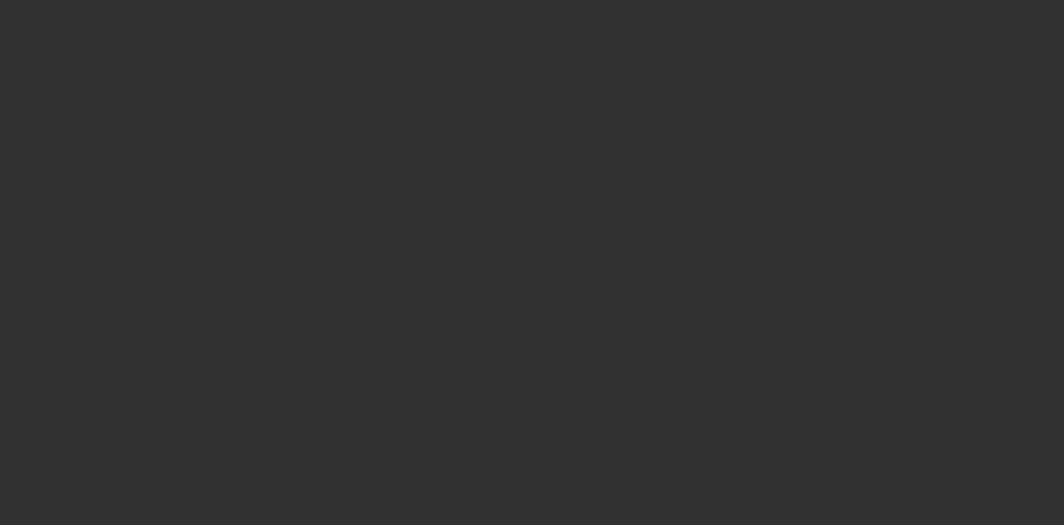
select select "10"
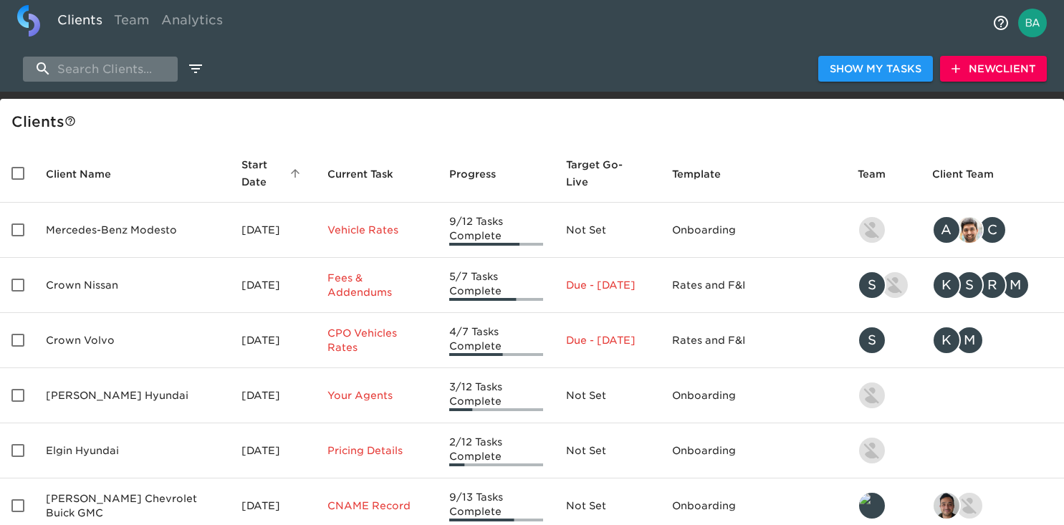
click at [107, 73] on input "search" at bounding box center [100, 69] width 155 height 25
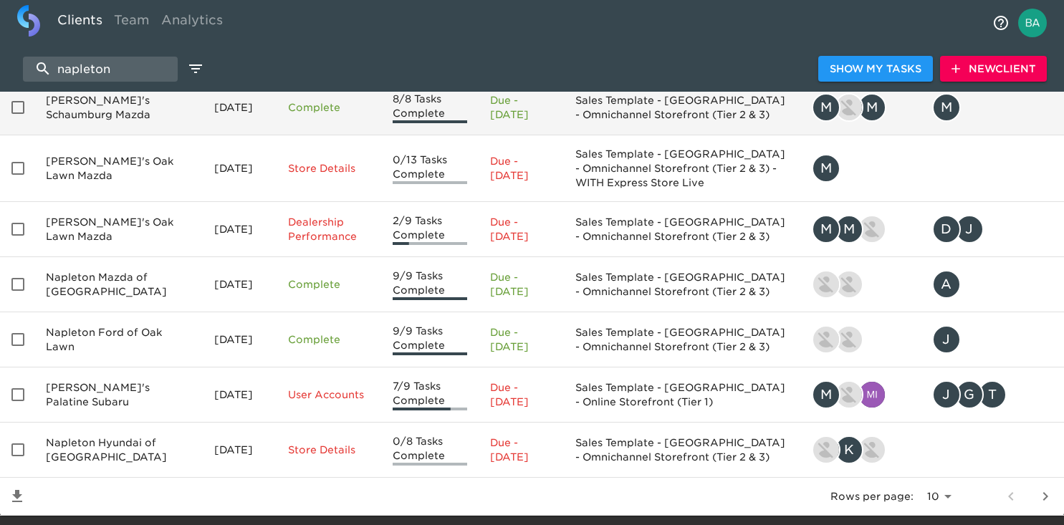
scroll to position [325, 0]
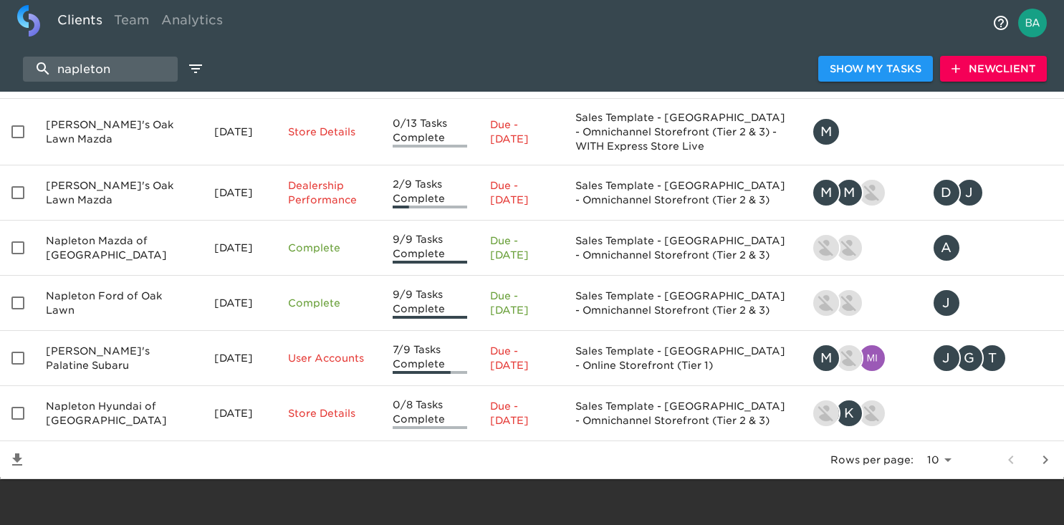
type input "napleton"
click at [1053, 464] on icon "next page" at bounding box center [1045, 459] width 17 height 17
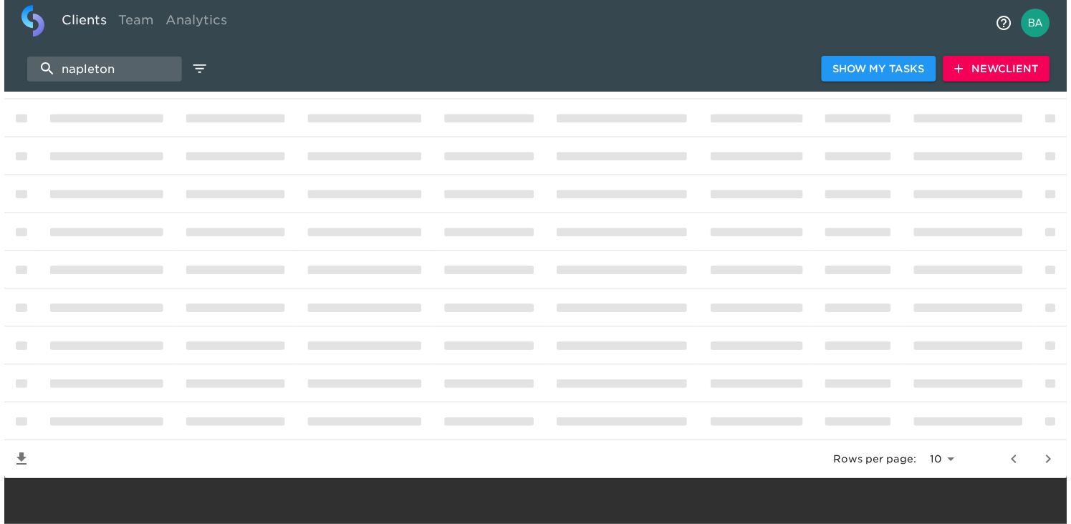
scroll to position [0, 0]
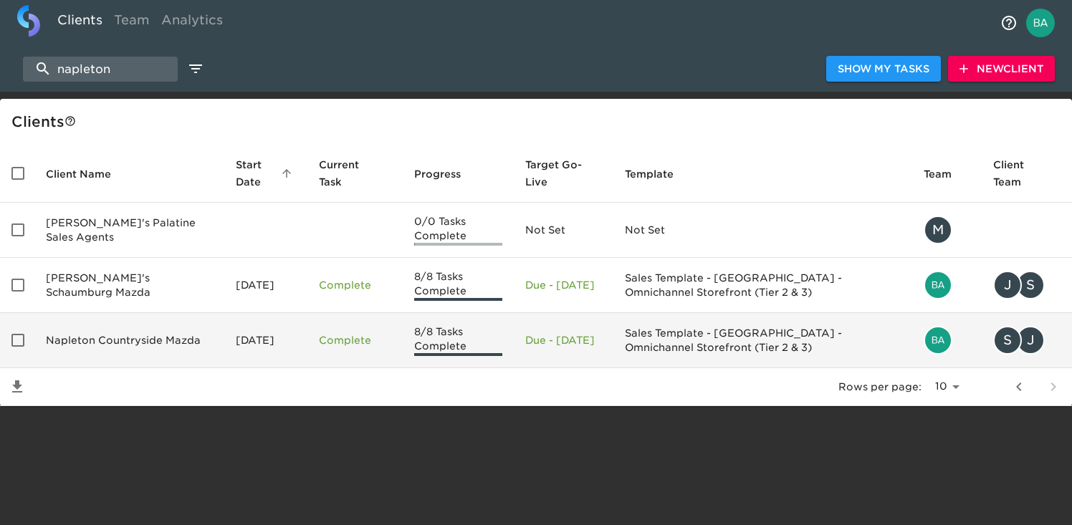
click at [134, 347] on td "Napleton Countryside Mazda" at bounding box center [129, 340] width 190 height 55
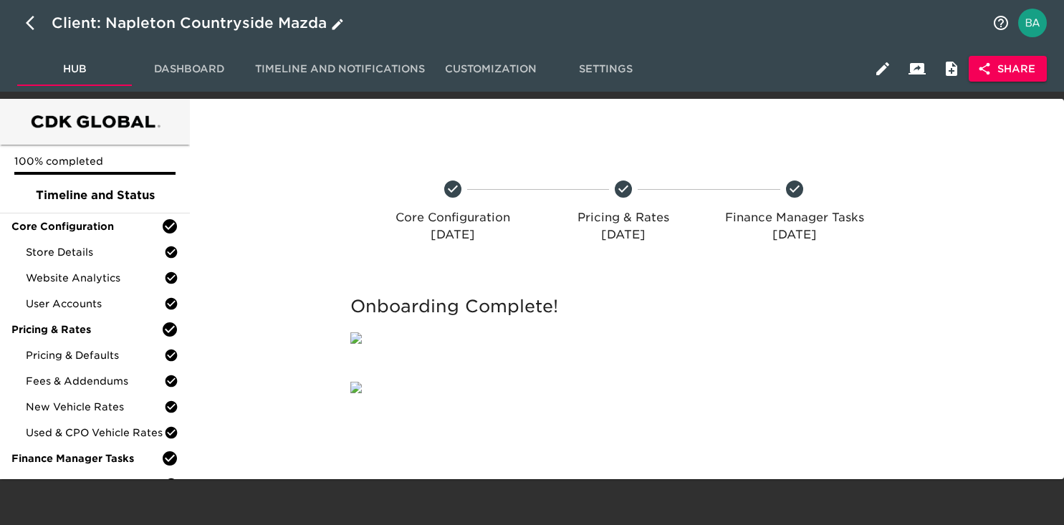
click at [204, 24] on div "Client: Napleton Countryside Mazda" at bounding box center [199, 22] width 295 height 23
click at [204, 24] on input "Napleton Countryside Mazda" at bounding box center [518, 22] width 932 height 23
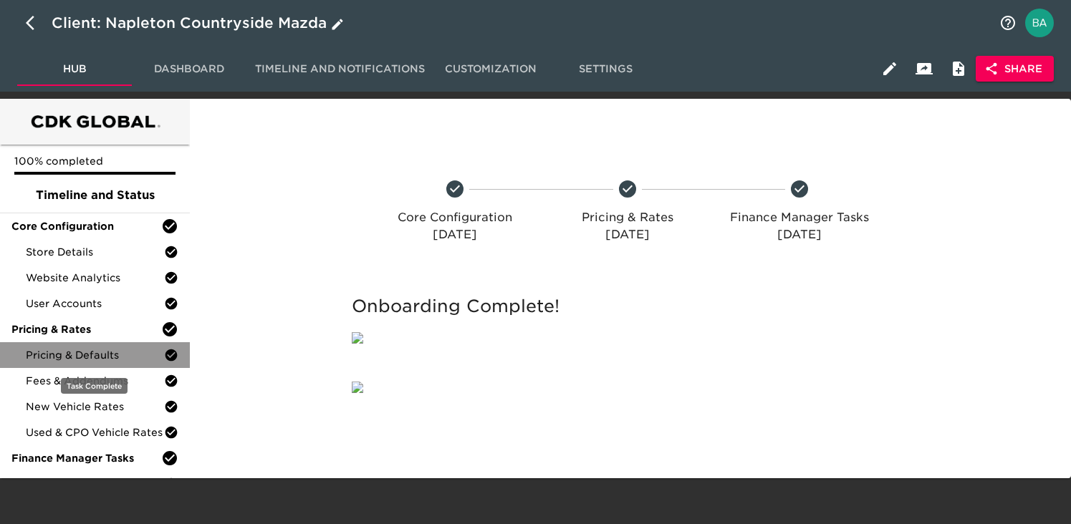
click at [78, 354] on span "Pricing & Defaults" at bounding box center [95, 355] width 138 height 14
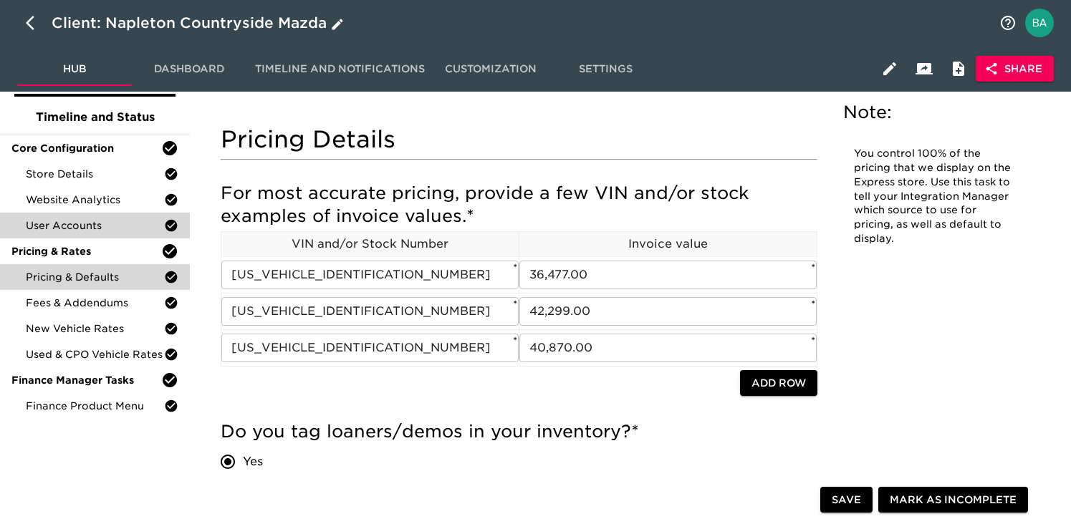
scroll to position [84, 0]
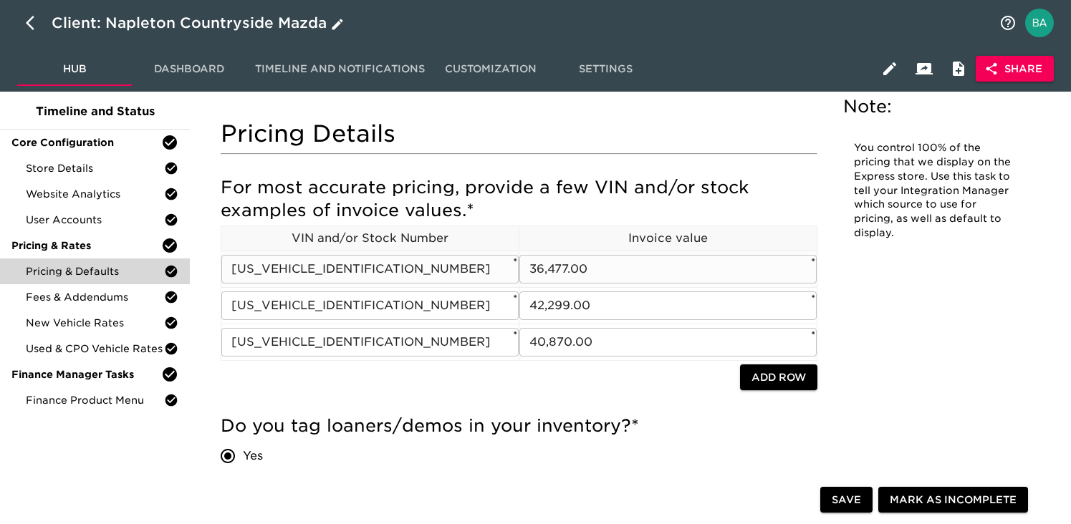
click at [396, 274] on input "3MZBPBEY2SM458201" at bounding box center [369, 269] width 297 height 29
drag, startPoint x: 568, startPoint y: 269, endPoint x: 511, endPoint y: 271, distance: 57.4
click at [511, 271] on tr "3MZBPBEY2SM458201 ​ * 36,477.00 ​ *" at bounding box center [519, 269] width 596 height 37
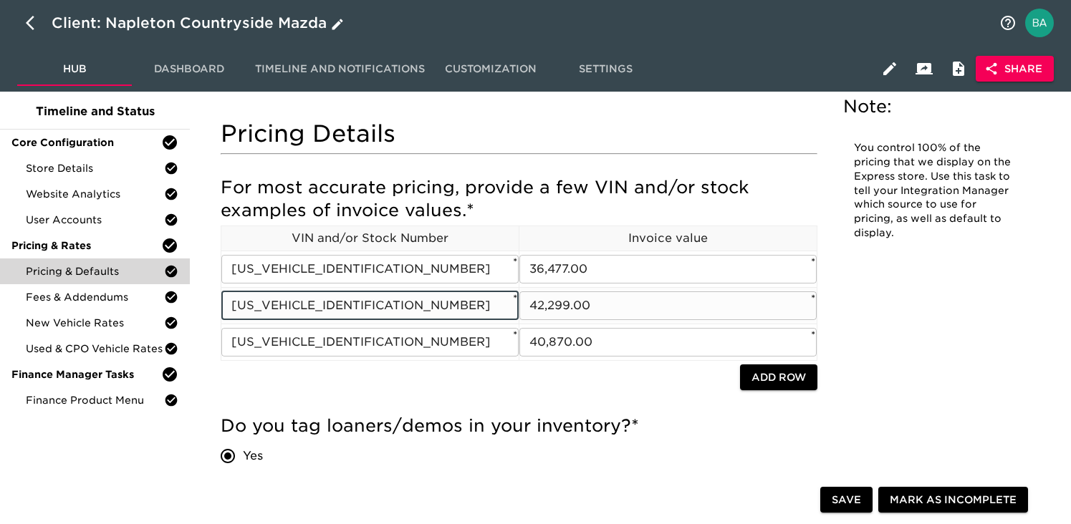
click at [340, 310] on input "JM3KFBXY4S0610962" at bounding box center [369, 306] width 297 height 29
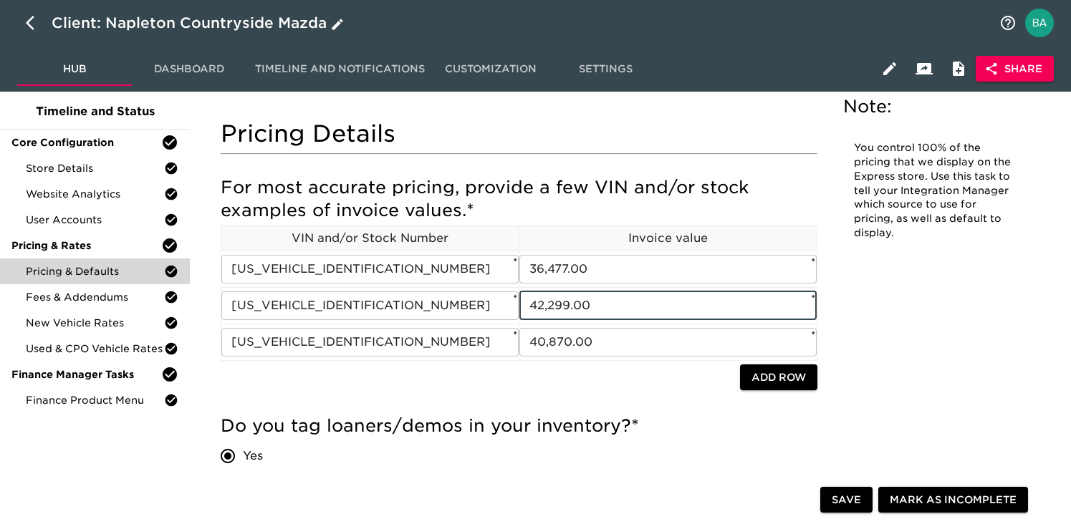
drag, startPoint x: 571, startPoint y: 307, endPoint x: 520, endPoint y: 306, distance: 50.9
click at [520, 306] on div "For most accurate pricing, provide a few VIN and/or stock examples of invoice v…" at bounding box center [519, 284] width 597 height 217
click at [352, 347] on input "7MMVAAEW9SN118687" at bounding box center [369, 342] width 297 height 29
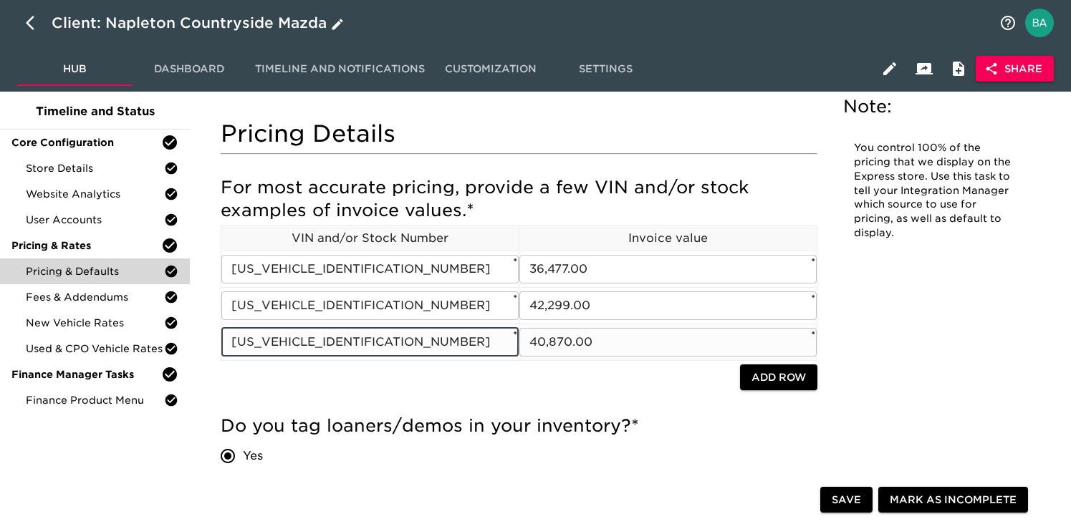
click at [352, 347] on input "7MMVAAEW9SN118687" at bounding box center [369, 342] width 297 height 29
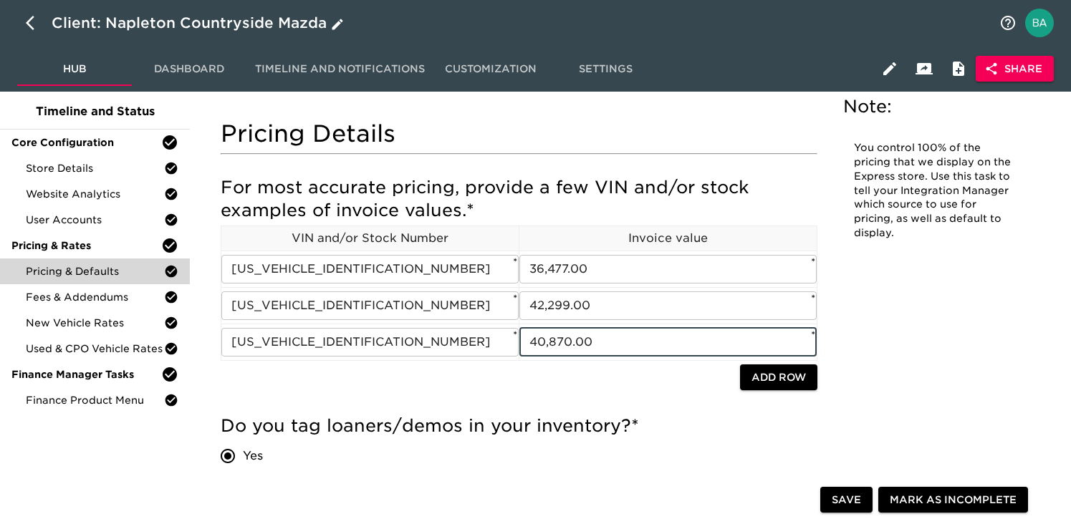
drag, startPoint x: 572, startPoint y: 340, endPoint x: 519, endPoint y: 339, distance: 53.0
click at [519, 339] on div "For most accurate pricing, provide a few VIN and/or stock examples of invoice v…" at bounding box center [519, 284] width 597 height 217
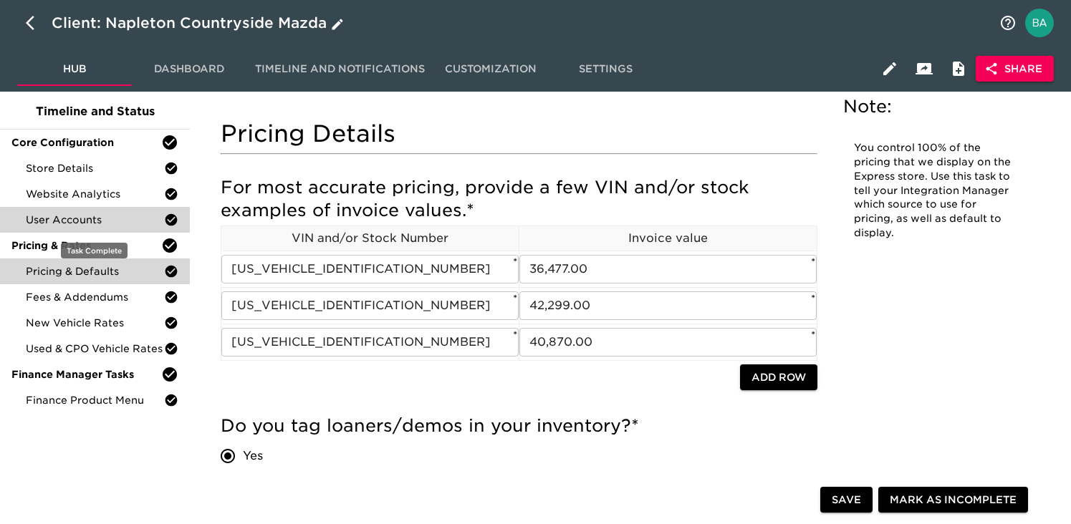
click at [110, 216] on span "User Accounts" at bounding box center [95, 220] width 138 height 14
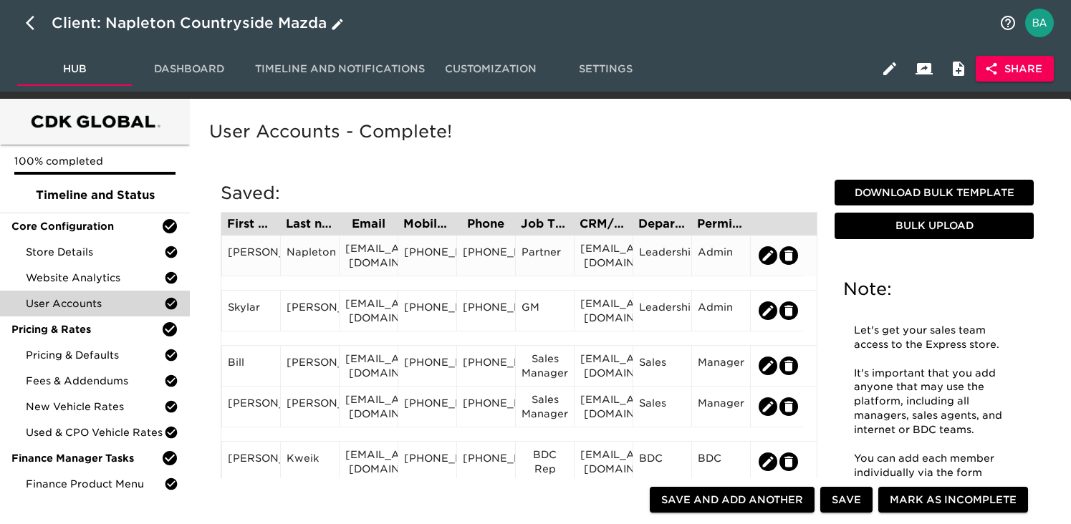
click at [353, 267] on div "spn@napletonmail.com" at bounding box center [368, 255] width 47 height 29
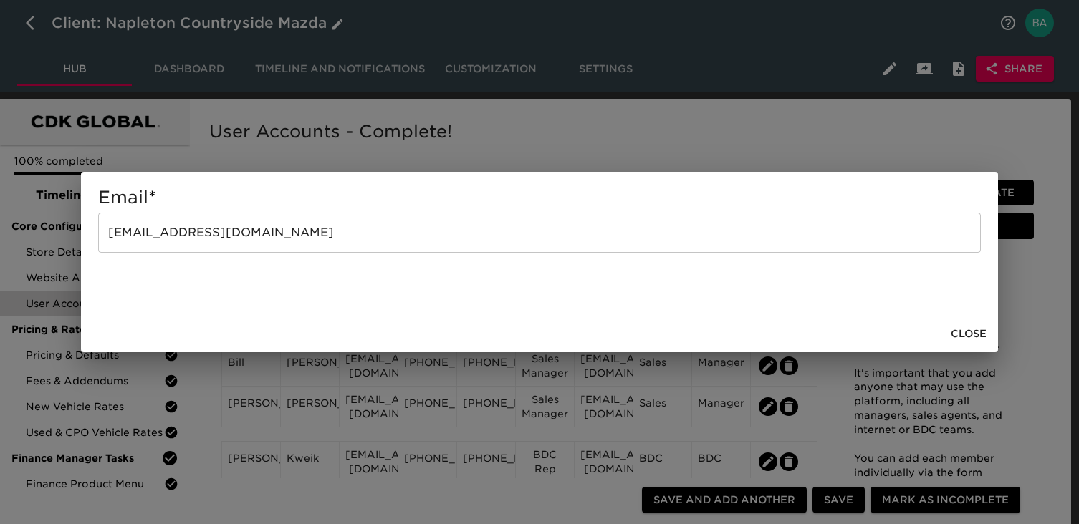
click at [219, 235] on input "spn@napletonmail.com" at bounding box center [539, 233] width 883 height 40
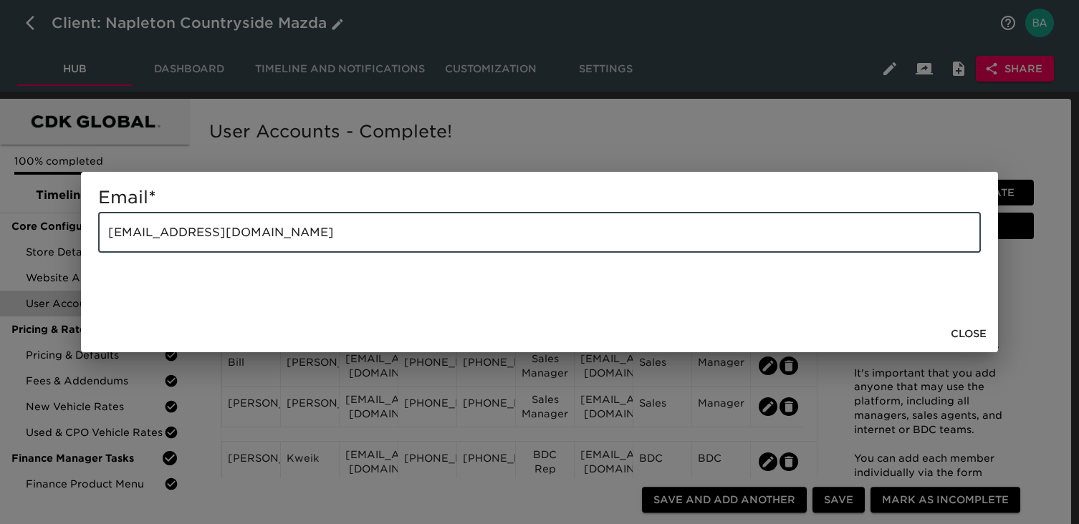
click at [219, 235] on input "spn@napletonmail.com" at bounding box center [539, 233] width 883 height 40
click at [563, 128] on div "Email * spn@napletonmail.com ​ Close" at bounding box center [539, 262] width 1079 height 524
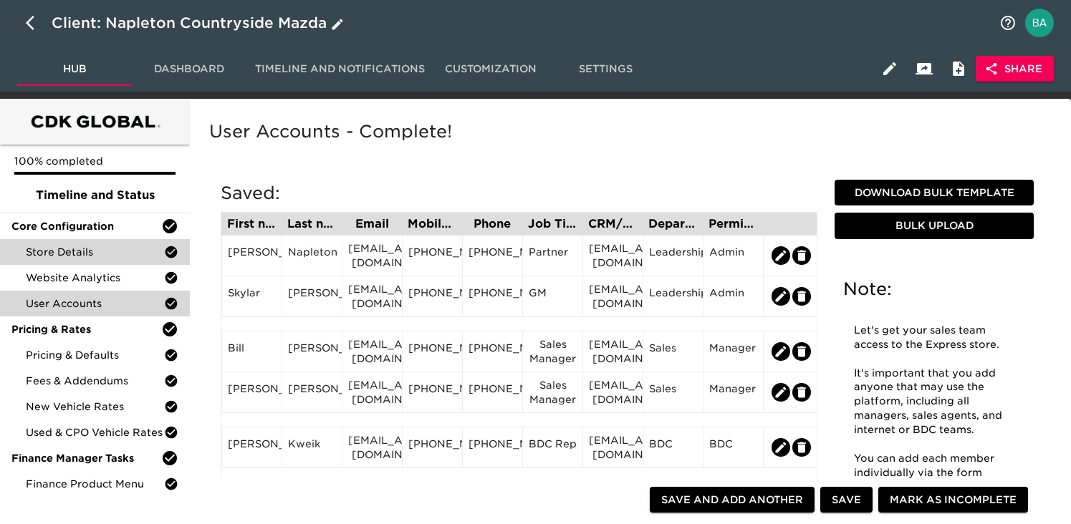
click at [114, 246] on span "Store Details" at bounding box center [95, 252] width 138 height 14
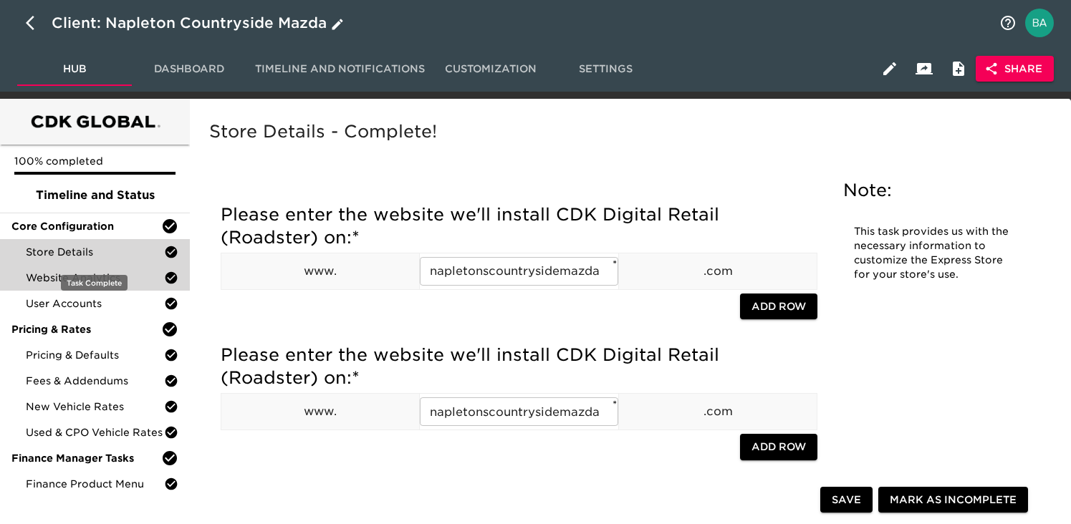
click at [72, 273] on span "Website Analytics" at bounding box center [95, 278] width 138 height 14
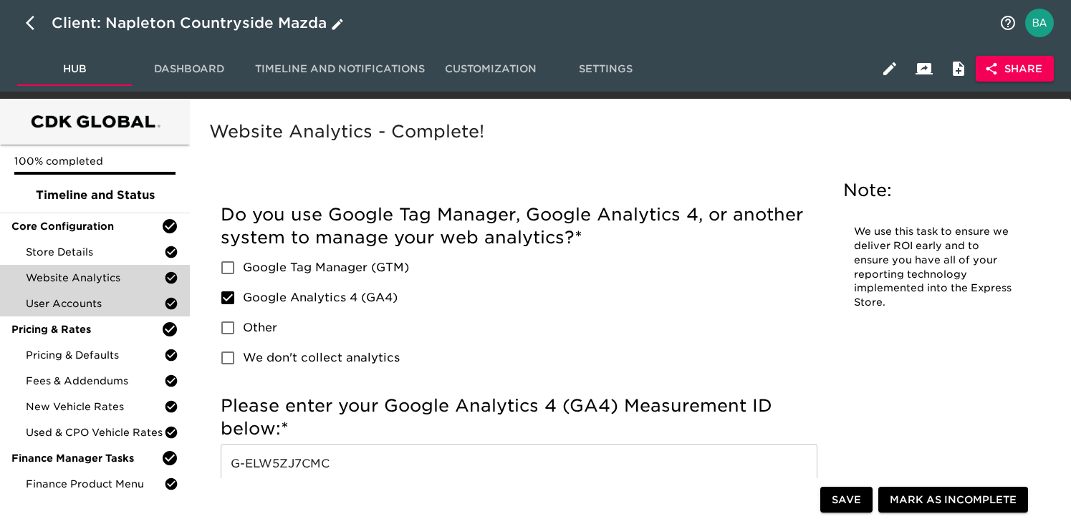
click at [86, 306] on span "User Accounts" at bounding box center [95, 304] width 138 height 14
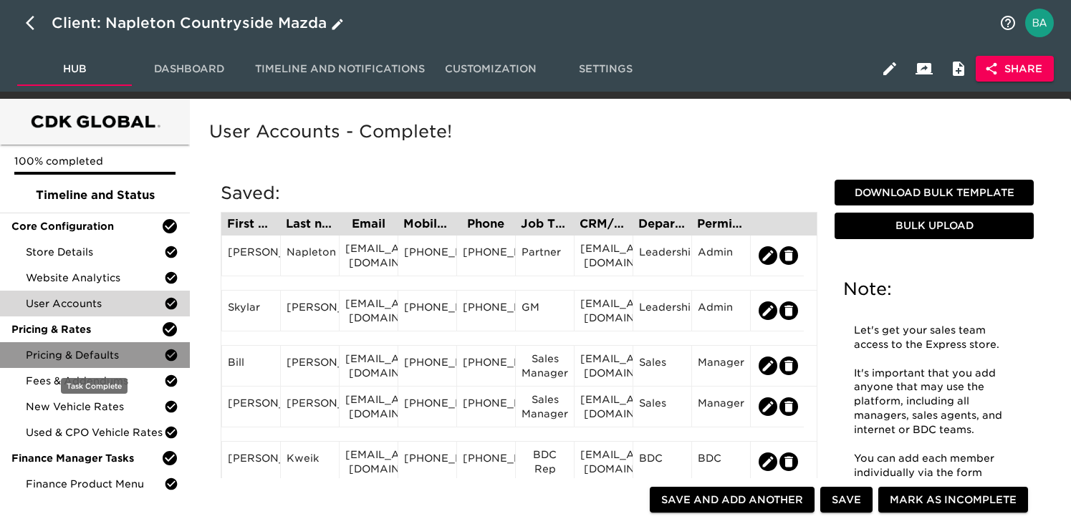
click at [90, 357] on span "Pricing & Defaults" at bounding box center [95, 355] width 138 height 14
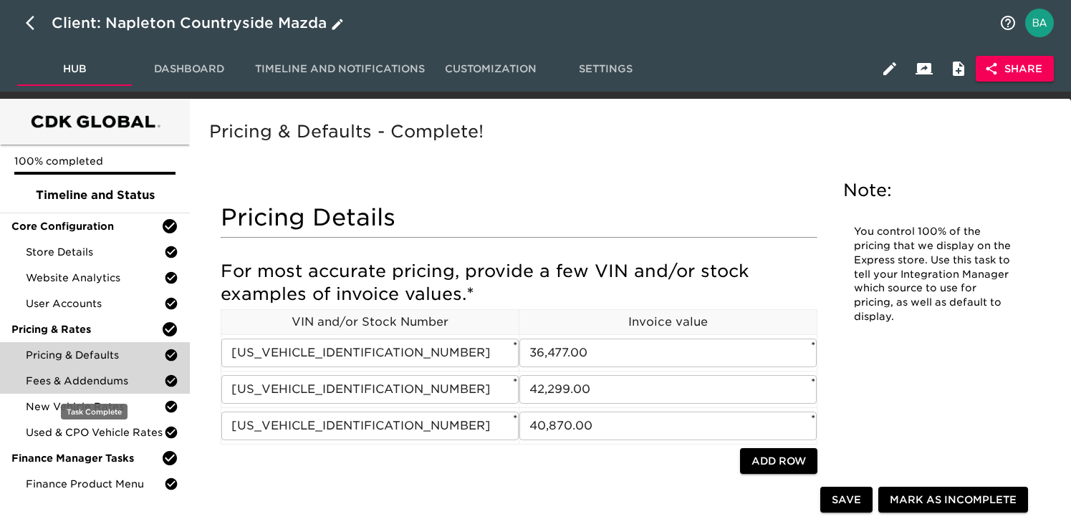
click at [77, 381] on span "Fees & Addendums" at bounding box center [95, 381] width 138 height 14
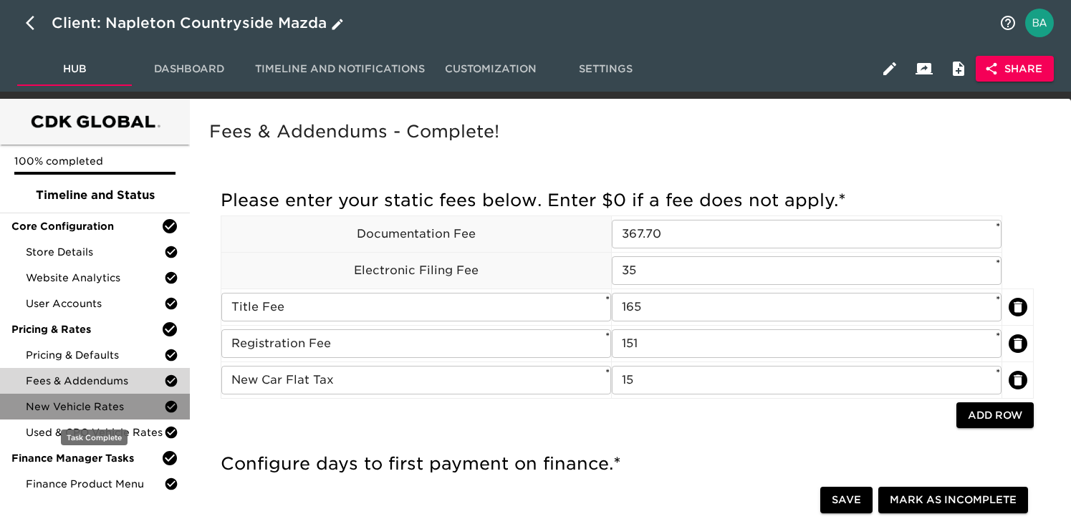
click at [86, 404] on span "New Vehicle Rates" at bounding box center [95, 407] width 138 height 14
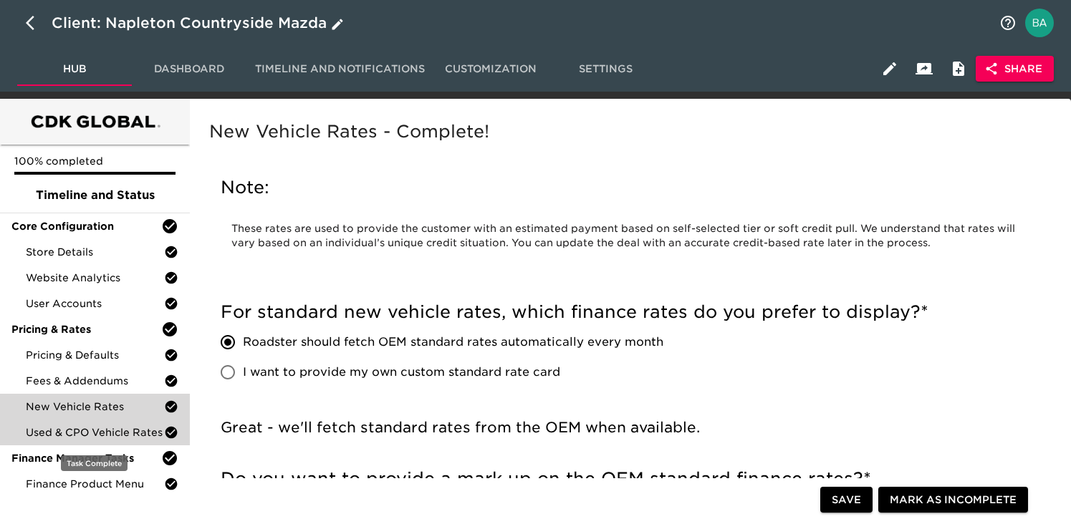
click at [92, 443] on div "Used & CPO Vehicle Rates" at bounding box center [95, 433] width 190 height 26
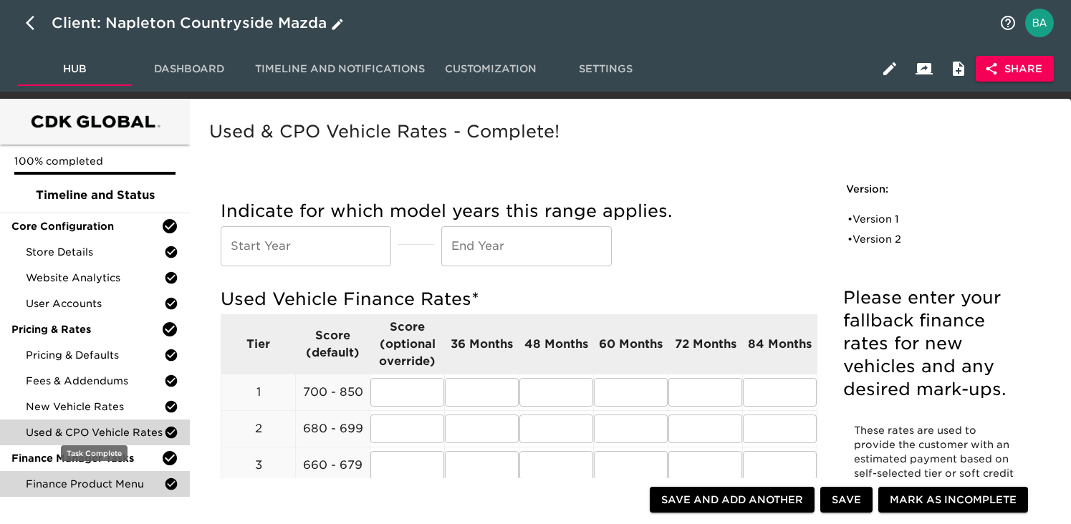
click at [98, 486] on span "Finance Product Menu" at bounding box center [95, 484] width 138 height 14
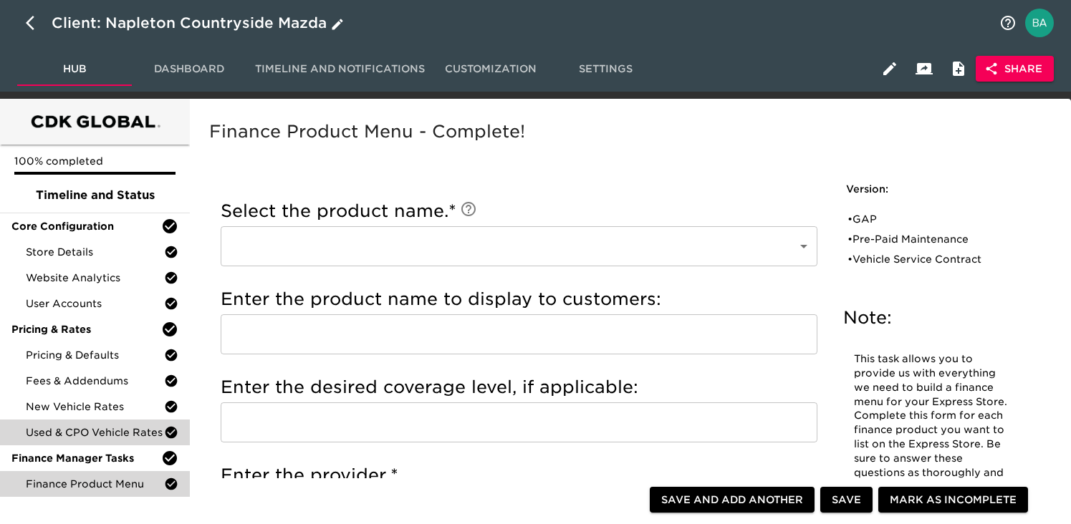
scroll to position [74, 0]
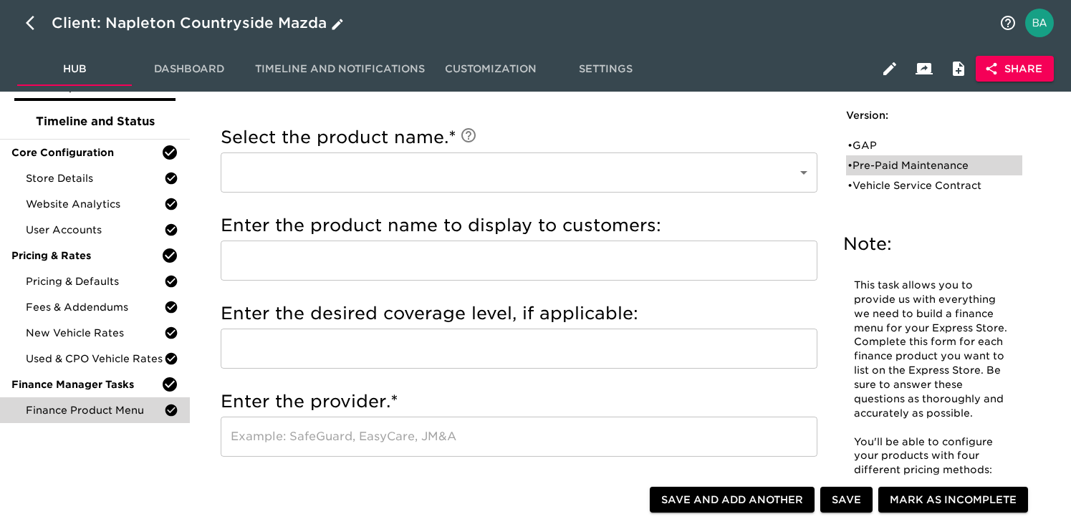
click at [903, 166] on div "• Pre-Paid Maintenance" at bounding box center [924, 165] width 153 height 14
type input "Pre-Paid Maintenance"
type input "3 Yr Maintenance Plan"
type input "DAS"
radio input "true"
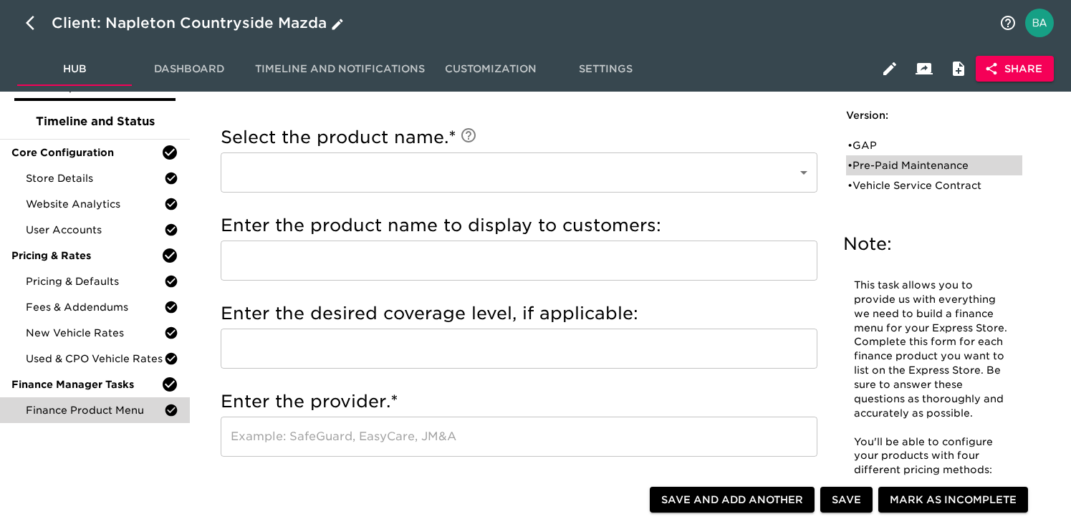
radio input "true"
type input "799"
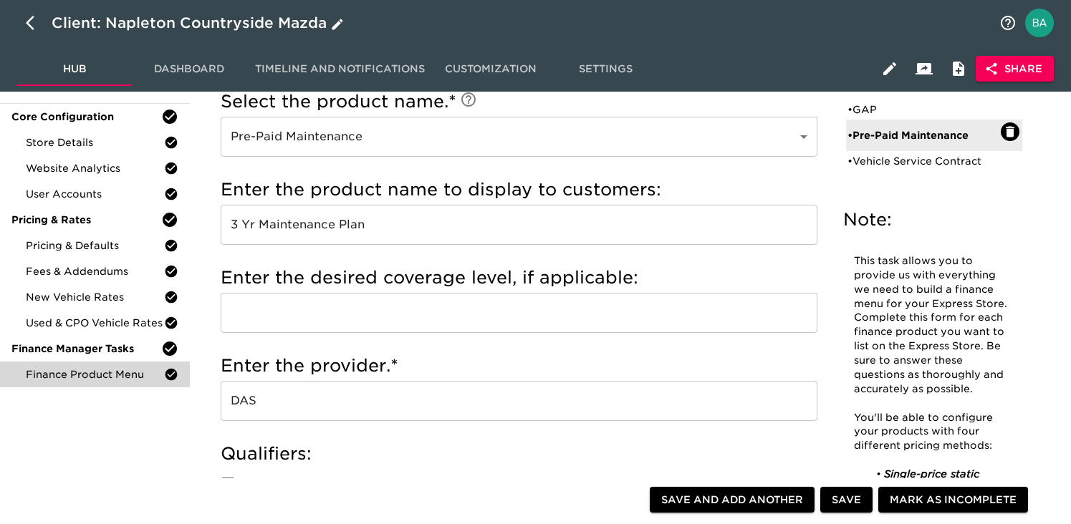
scroll to position [0, 0]
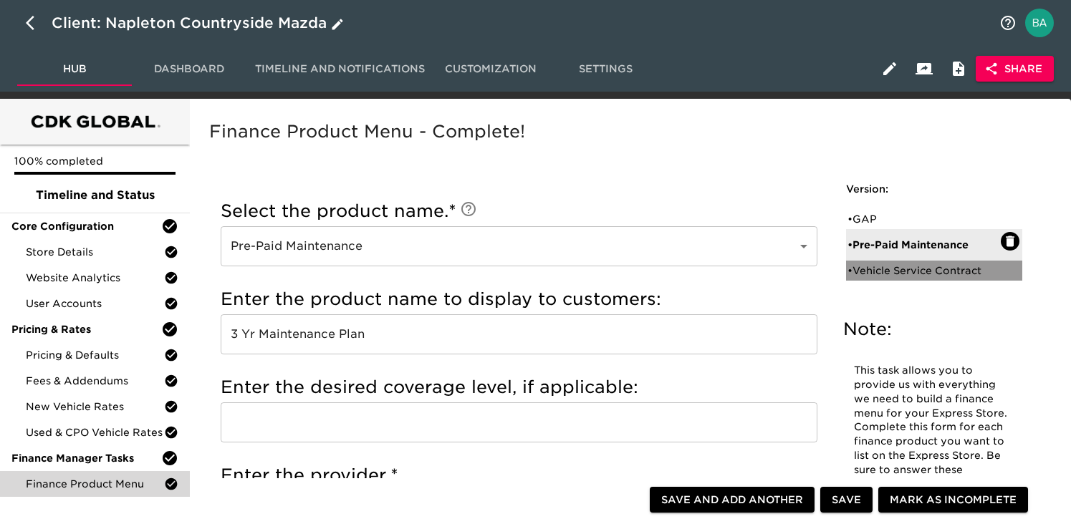
click at [878, 278] on div "• Vehicle Service Contract" at bounding box center [934, 271] width 176 height 20
type input "Vehicle Service Contract"
type input "Extended Service Contract"
type input "5 yr/60k miles (new), 24 mo/24k miles (used)"
type input "Protective"
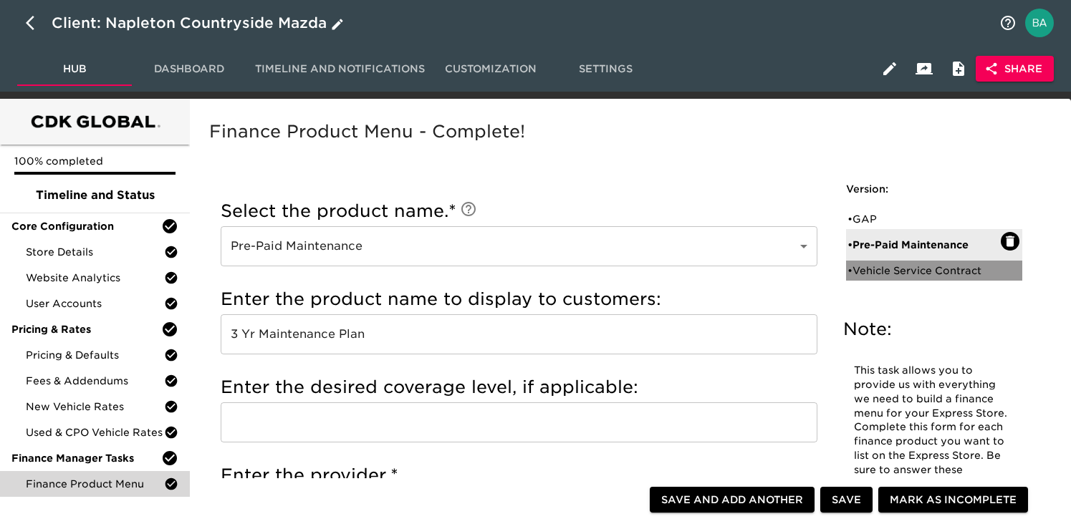
radio input "true"
radio input "false"
radio input "true"
type input "SNP16133"
radio input "true"
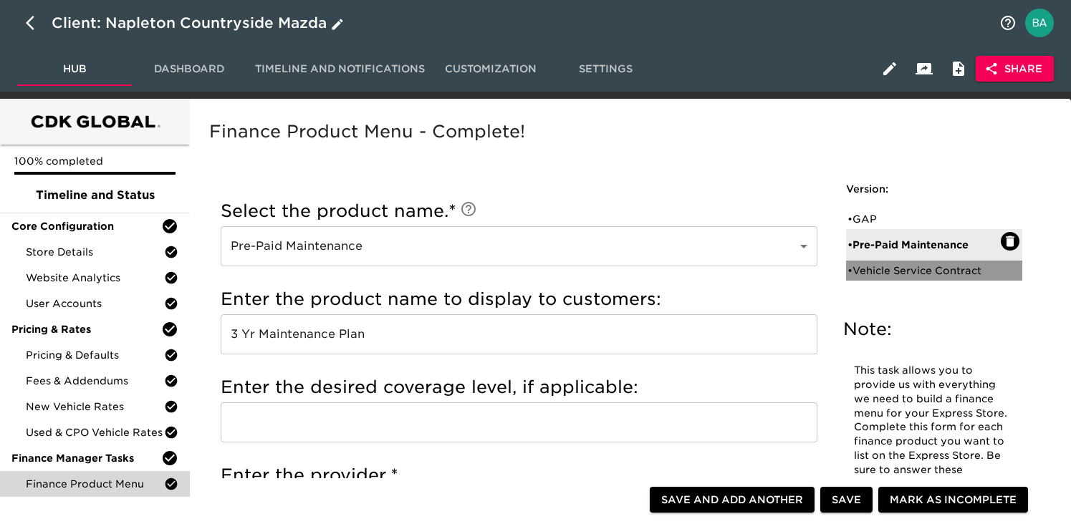
type input "+2000"
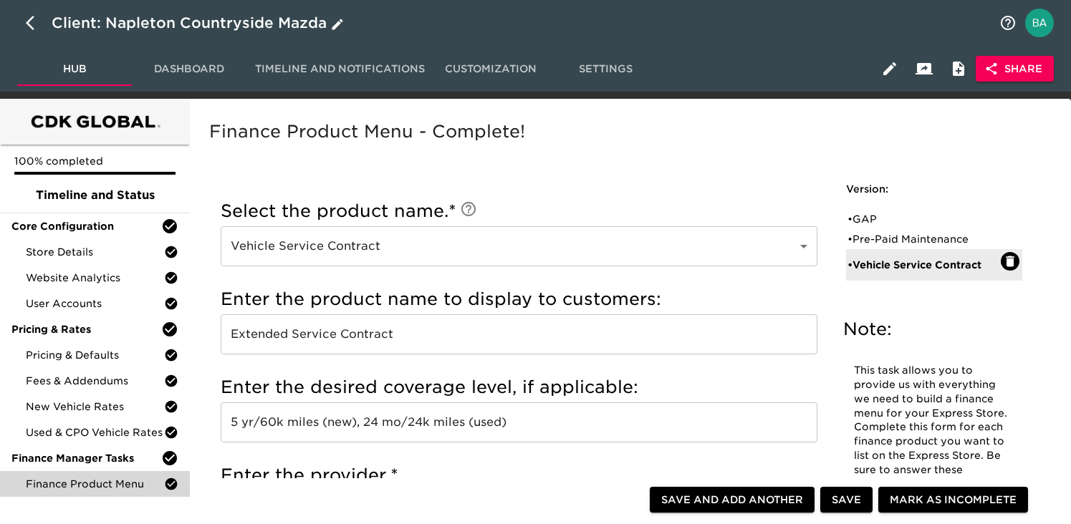
click at [222, 23] on div "Client: Napleton Countryside Mazda" at bounding box center [199, 22] width 295 height 23
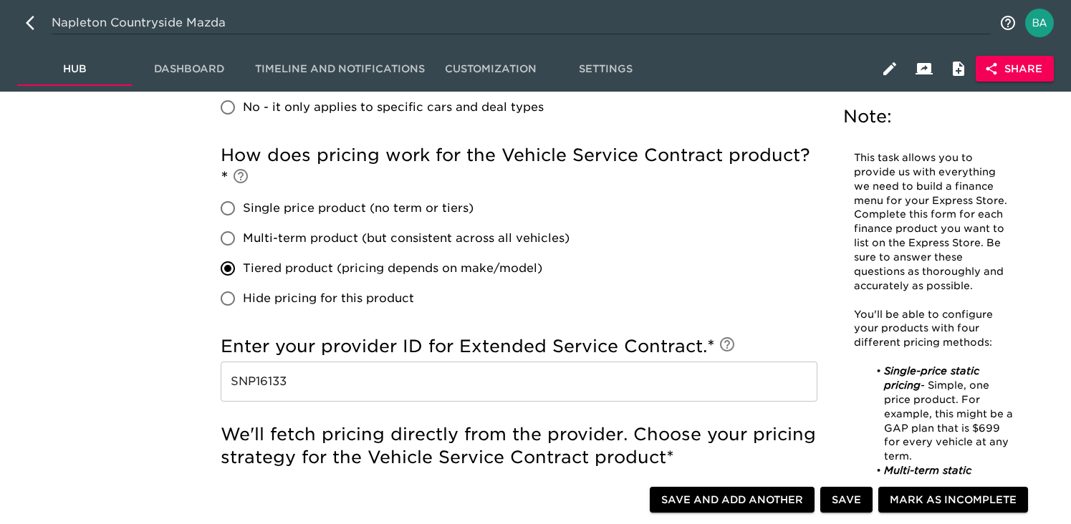
scroll to position [752, 0]
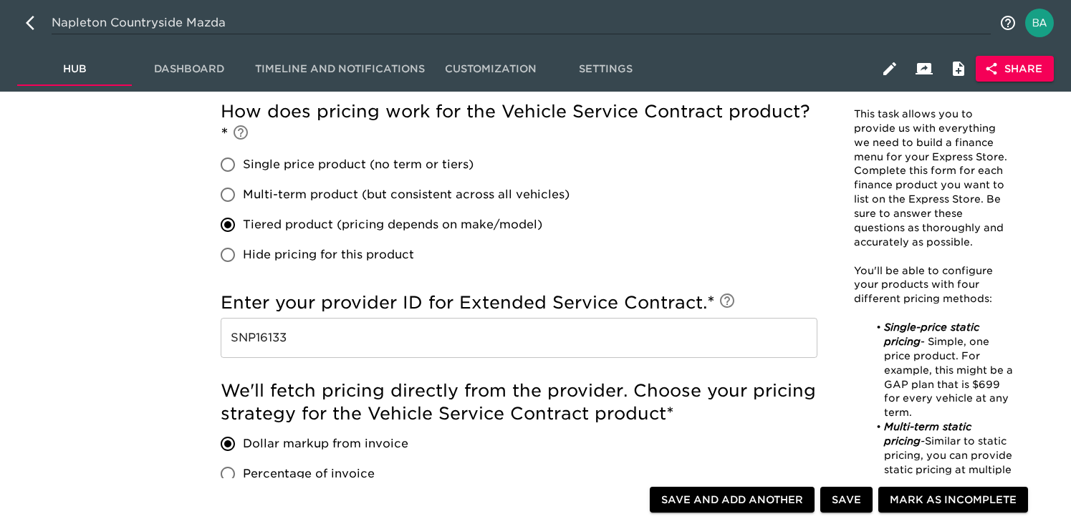
click at [272, 345] on input "SNP16133" at bounding box center [519, 338] width 597 height 40
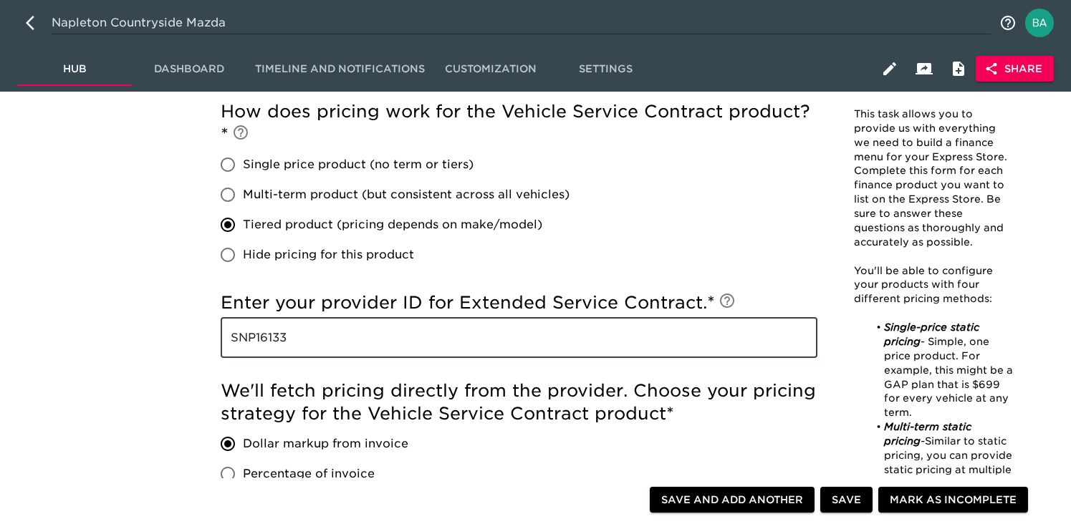
click at [272, 345] on input "SNP16133" at bounding box center [519, 338] width 597 height 40
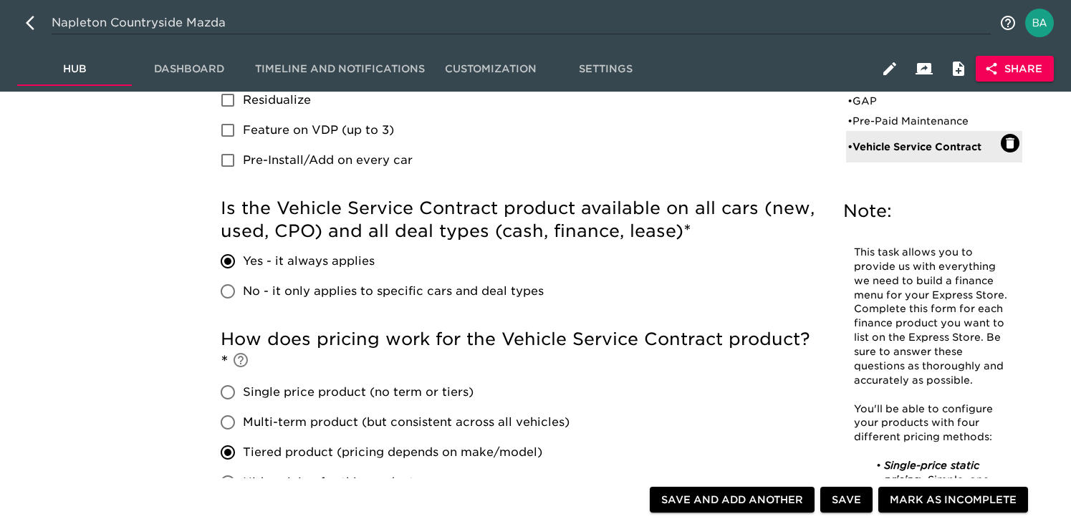
scroll to position [0, 0]
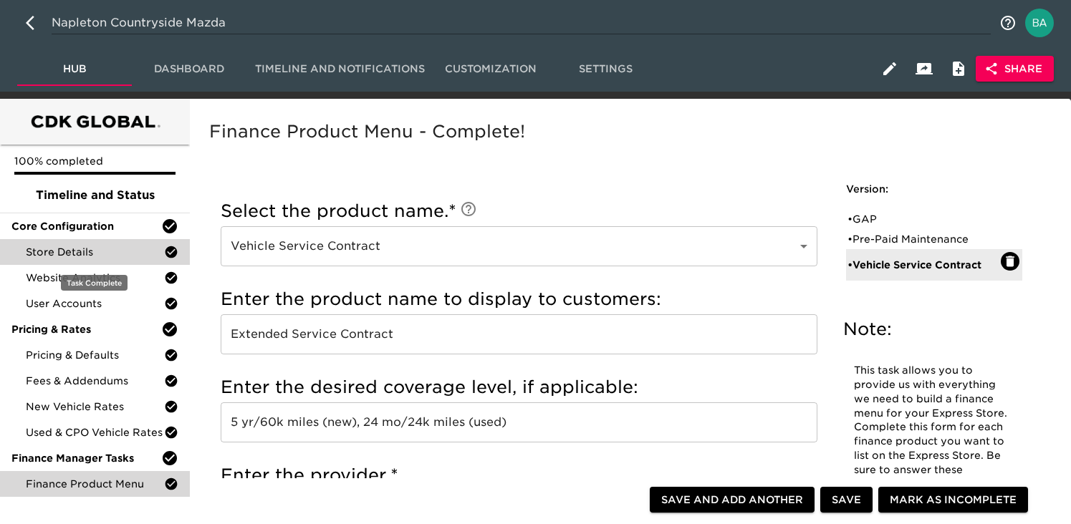
click at [41, 247] on span "Store Details" at bounding box center [95, 252] width 138 height 14
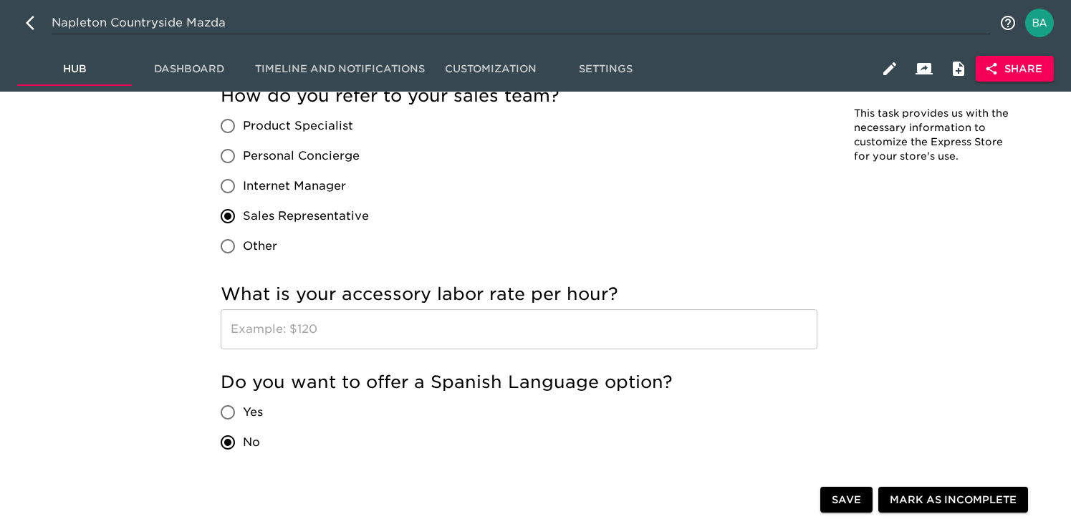
scroll to position [2694, 0]
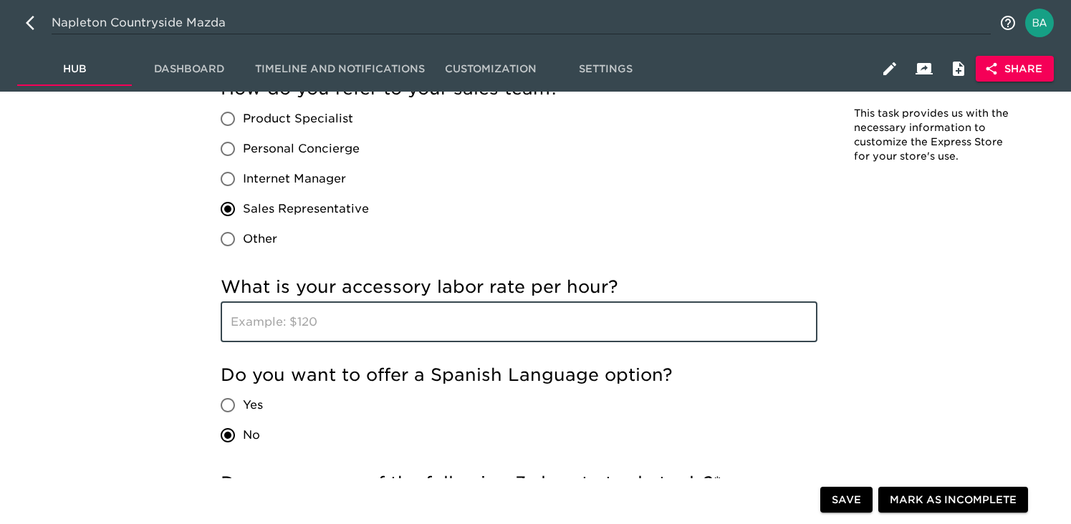
click at [350, 327] on input "text" at bounding box center [519, 322] width 597 height 40
type input "160"
click at [849, 494] on span "Save" at bounding box center [846, 501] width 29 height 18
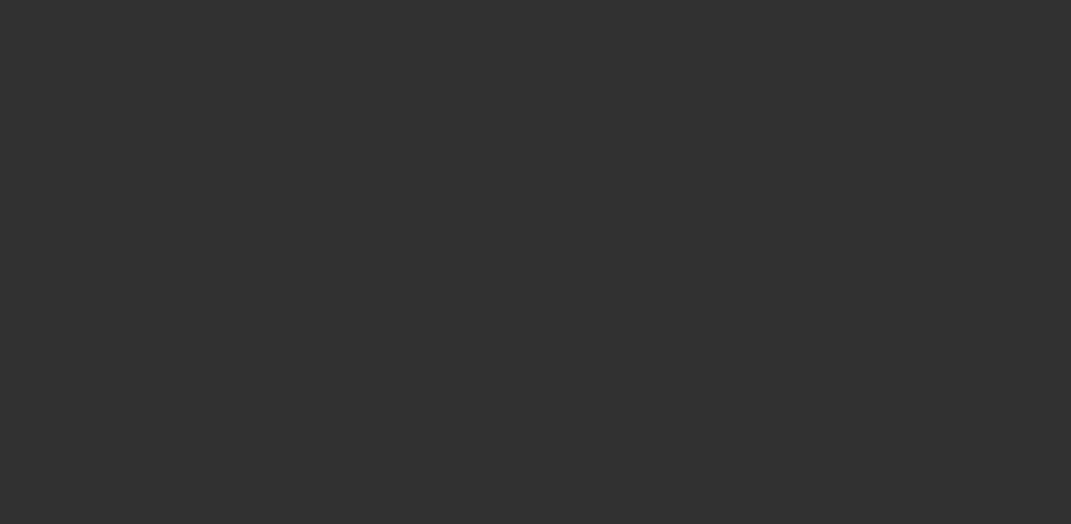
select select "10"
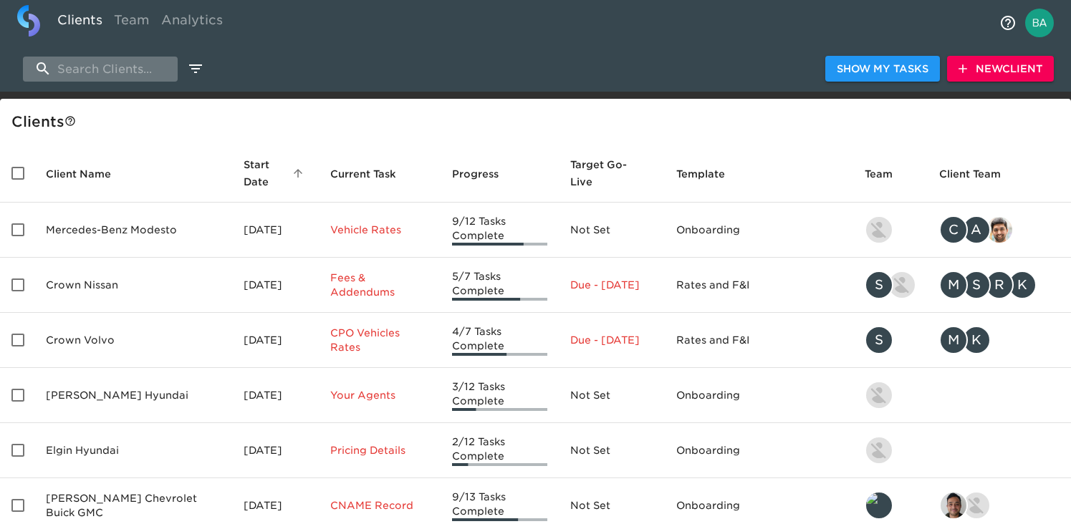
click at [120, 77] on input "search" at bounding box center [100, 69] width 155 height 25
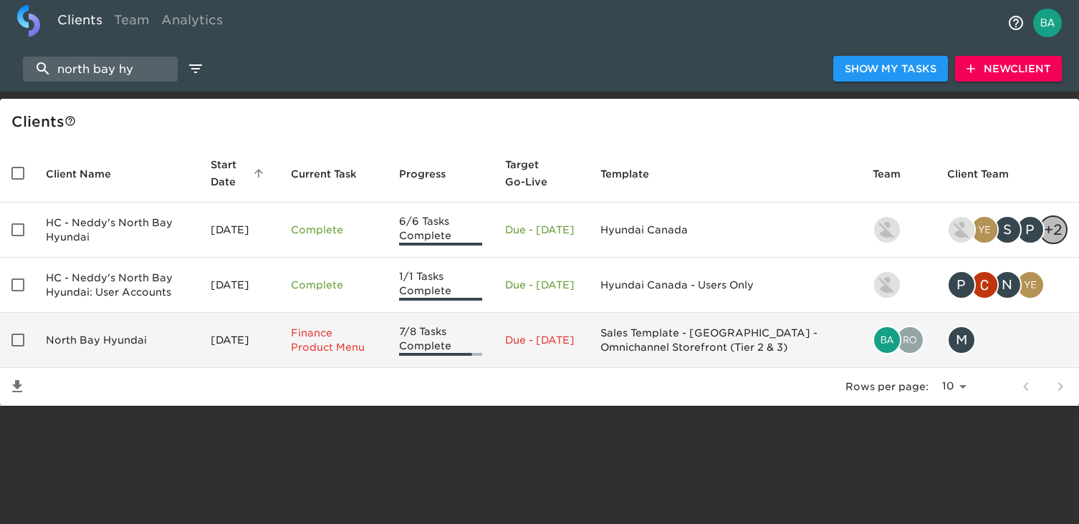
type input "north bay hy"
click at [107, 335] on td "North Bay Hyundai" at bounding box center [116, 340] width 165 height 55
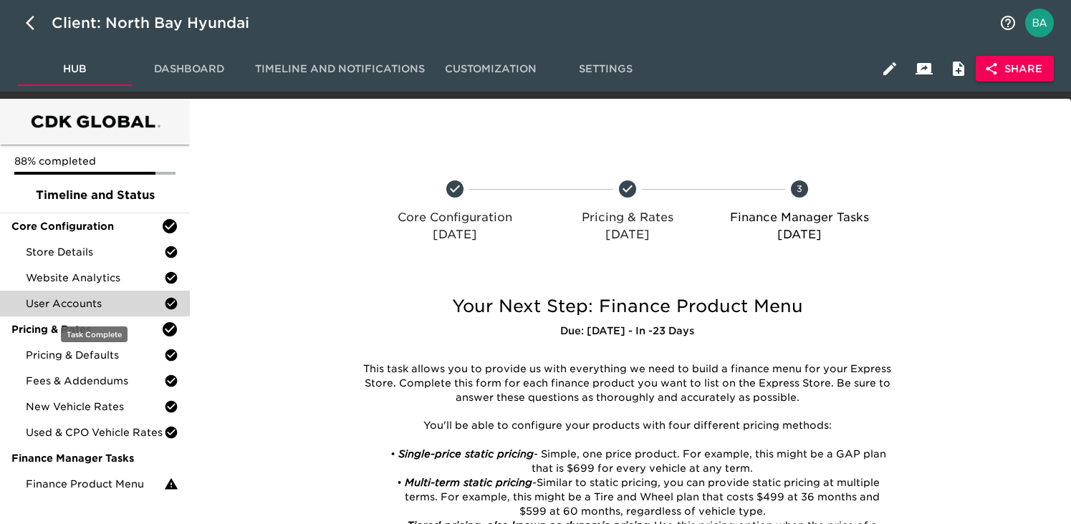
click at [75, 305] on span "User Accounts" at bounding box center [95, 304] width 138 height 14
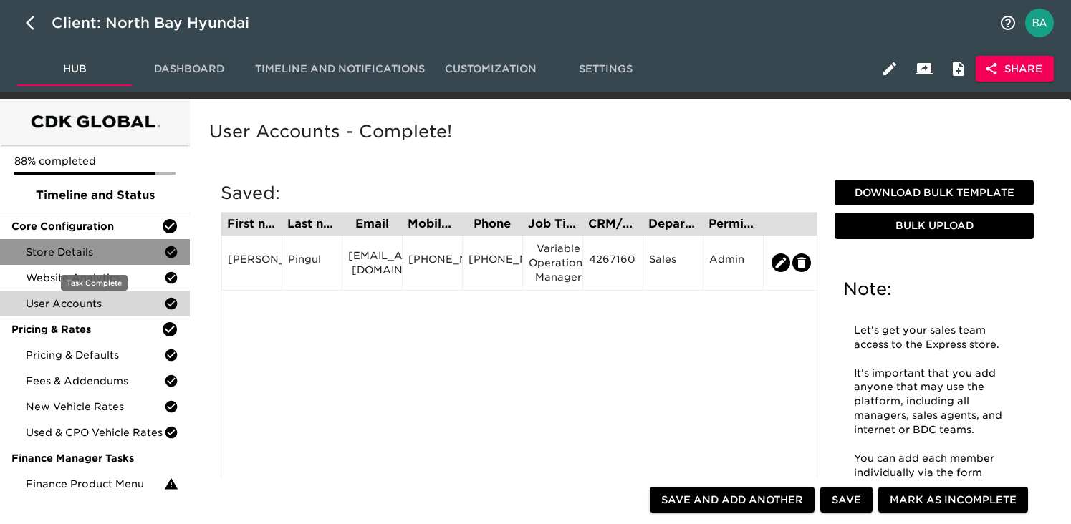
click at [49, 252] on span "Store Details" at bounding box center [95, 252] width 138 height 14
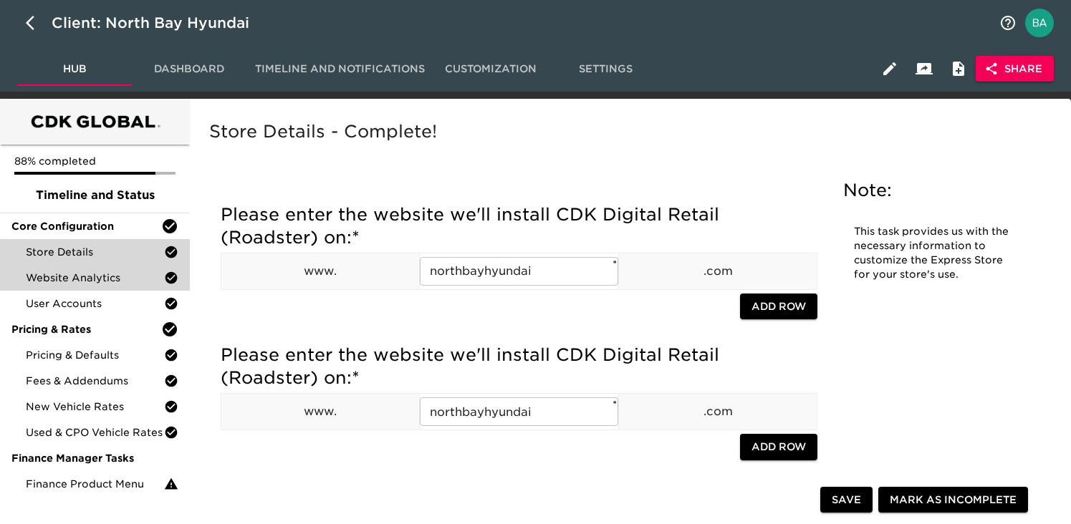
click at [78, 285] on div "Website Analytics" at bounding box center [95, 278] width 190 height 26
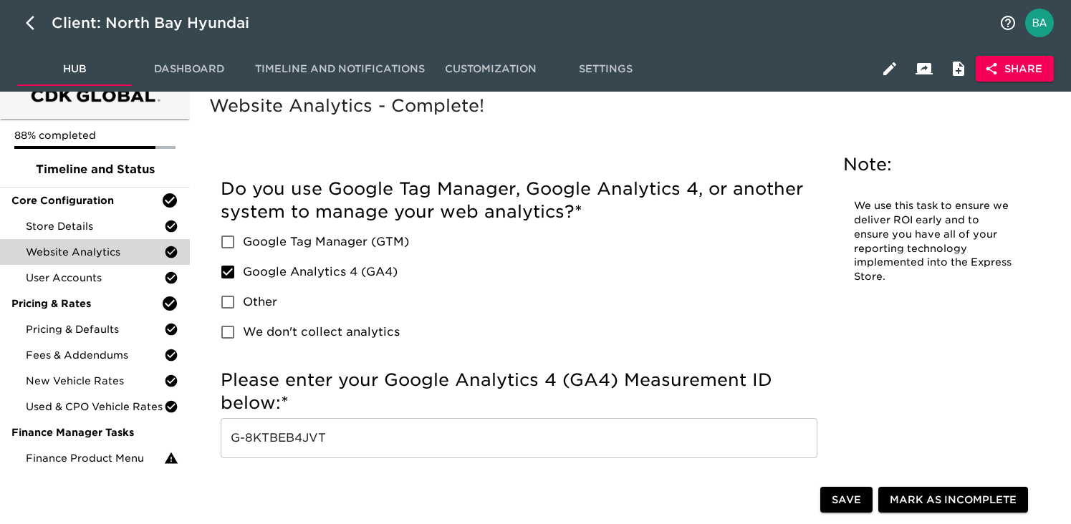
scroll to position [40, 0]
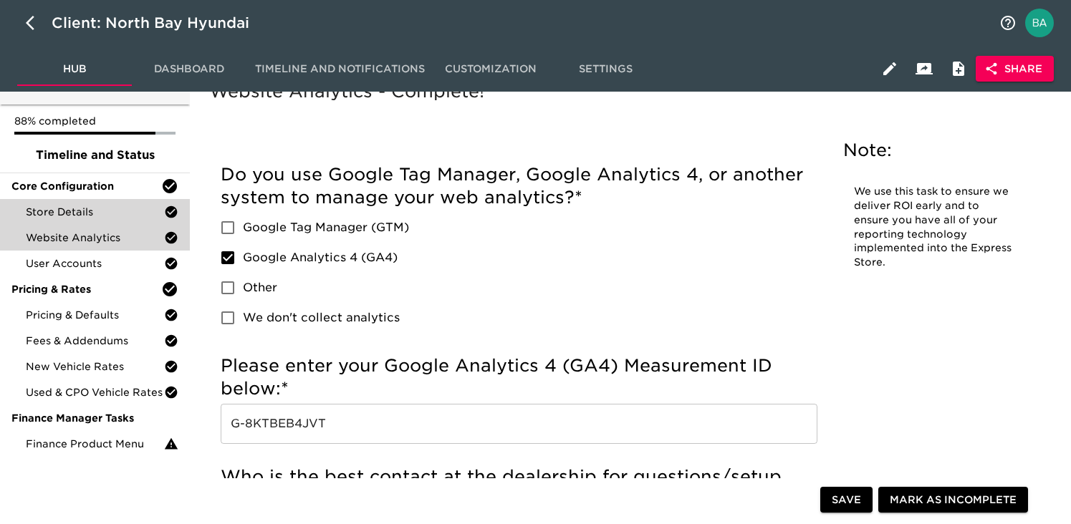
click at [59, 215] on span "Store Details" at bounding box center [95, 212] width 138 height 14
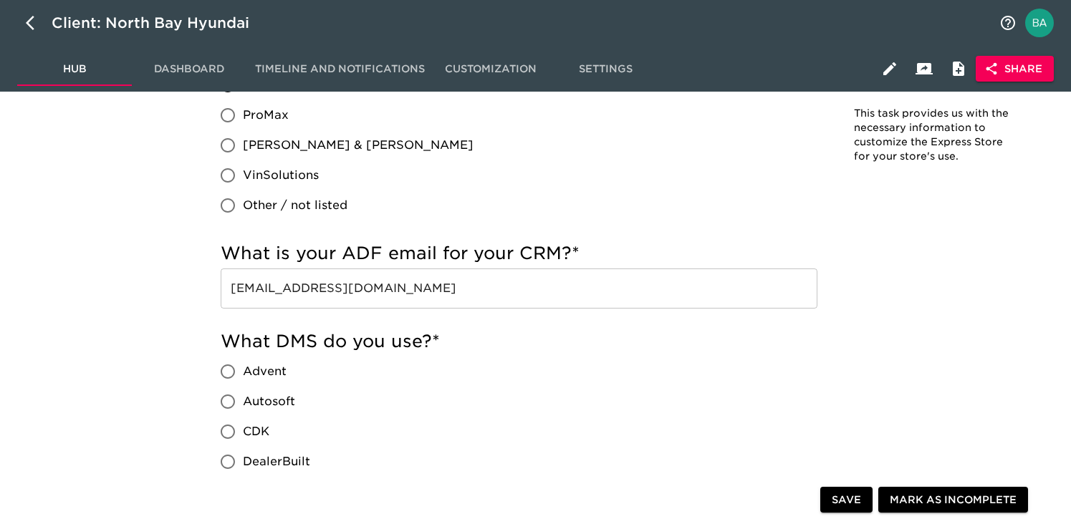
scroll to position [1123, 0]
click at [360, 288] on input "sales@northbayhyundai.edealerhub.com" at bounding box center [519, 287] width 597 height 40
click at [360, 288] on input "[EMAIL_ADDRESS][DOMAIN_NAME]" at bounding box center [519, 287] width 597 height 40
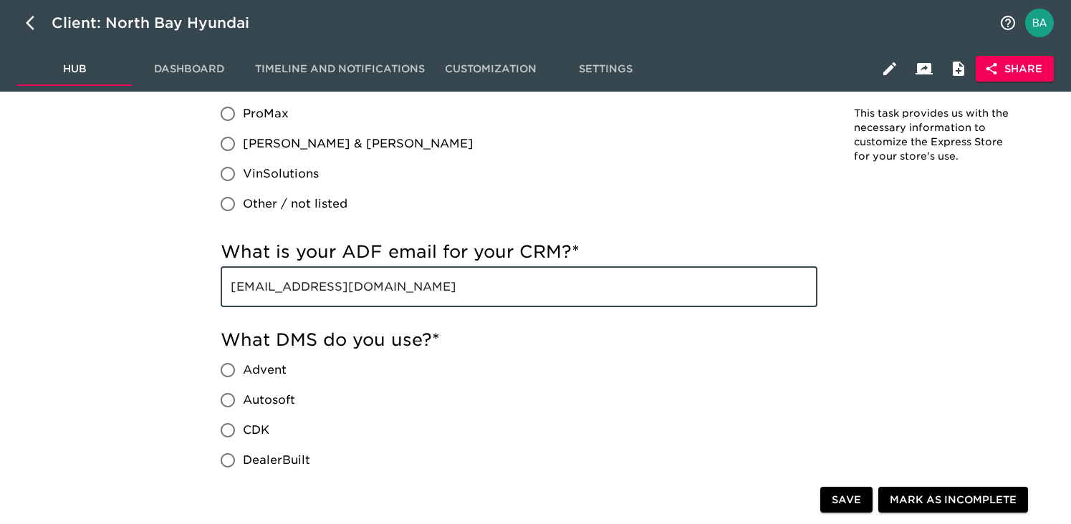
click at [360, 288] on input "[EMAIL_ADDRESS][DOMAIN_NAME]" at bounding box center [519, 287] width 597 height 40
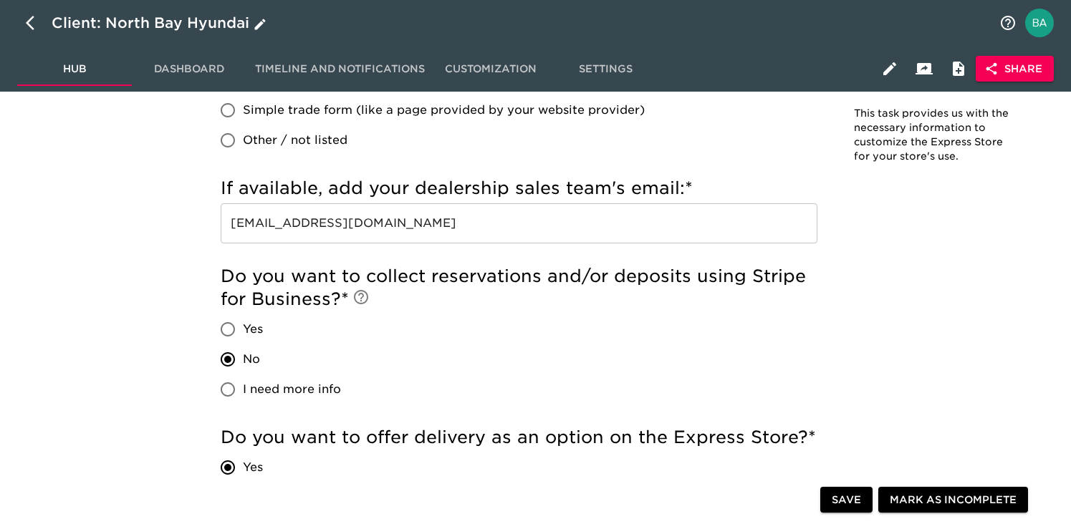
scroll to position [3044, 0]
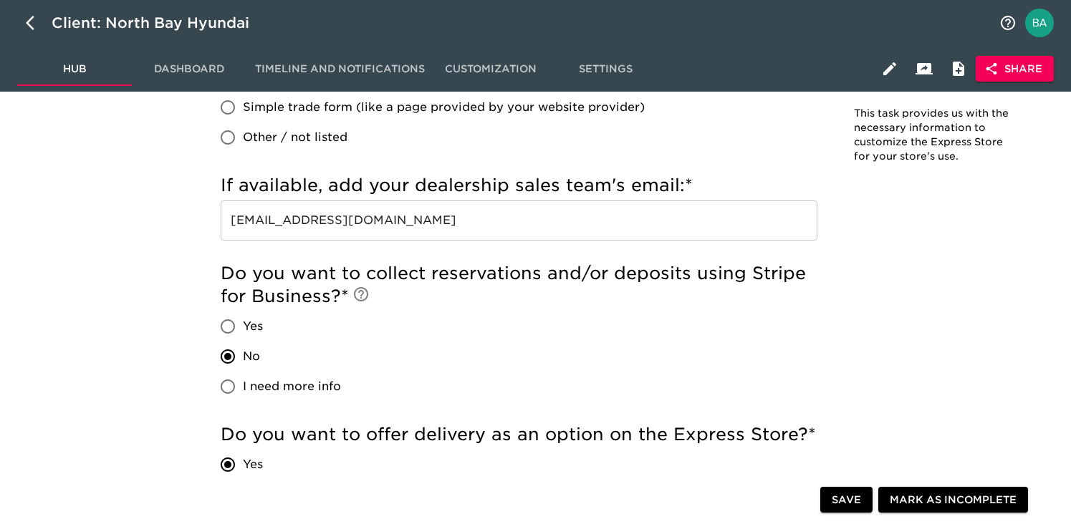
click at [296, 226] on input "[EMAIL_ADDRESS][DOMAIN_NAME]" at bounding box center [519, 221] width 597 height 40
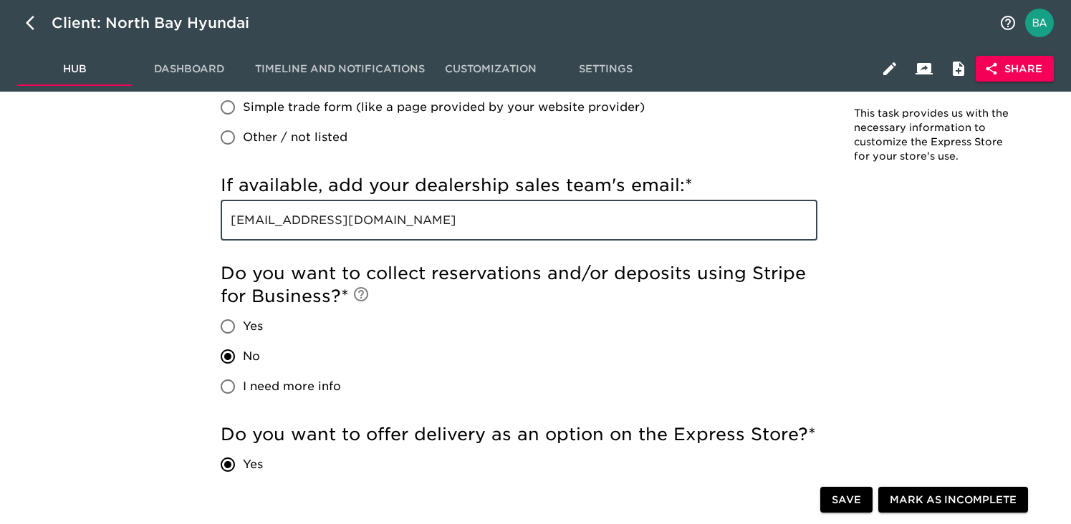
click at [296, 226] on input "[EMAIL_ADDRESS][DOMAIN_NAME]" at bounding box center [519, 221] width 597 height 40
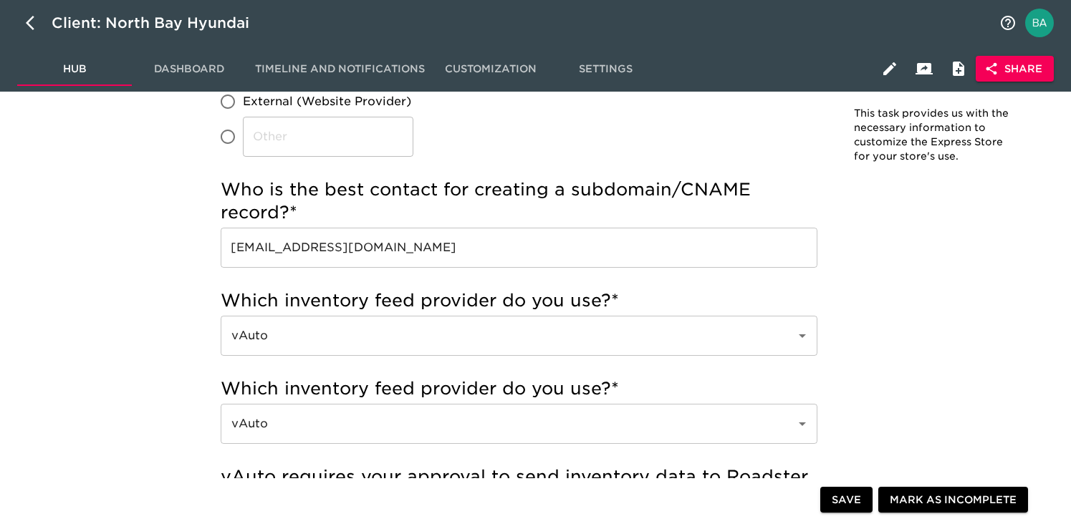
scroll to position [0, 0]
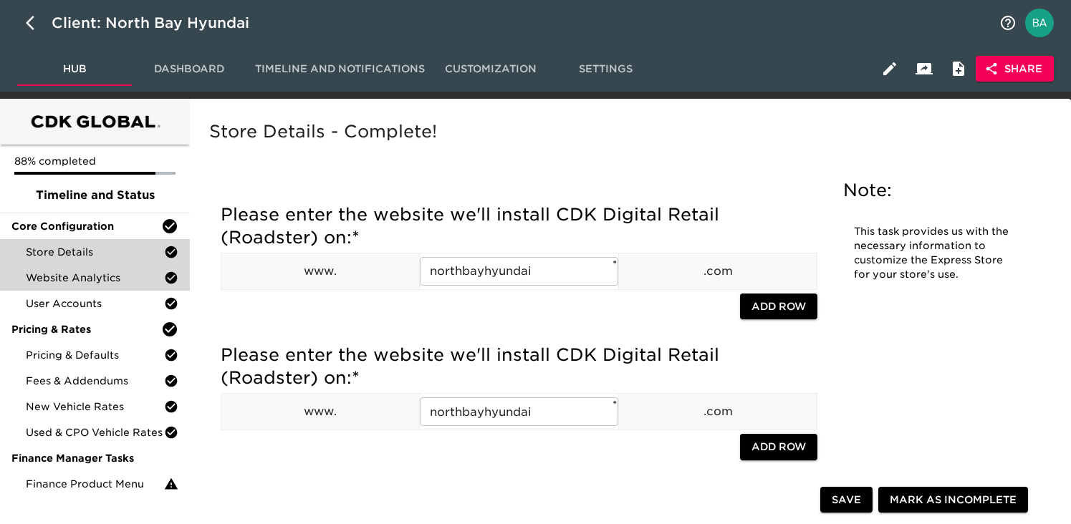
click at [75, 279] on span "Website Analytics" at bounding box center [95, 278] width 138 height 14
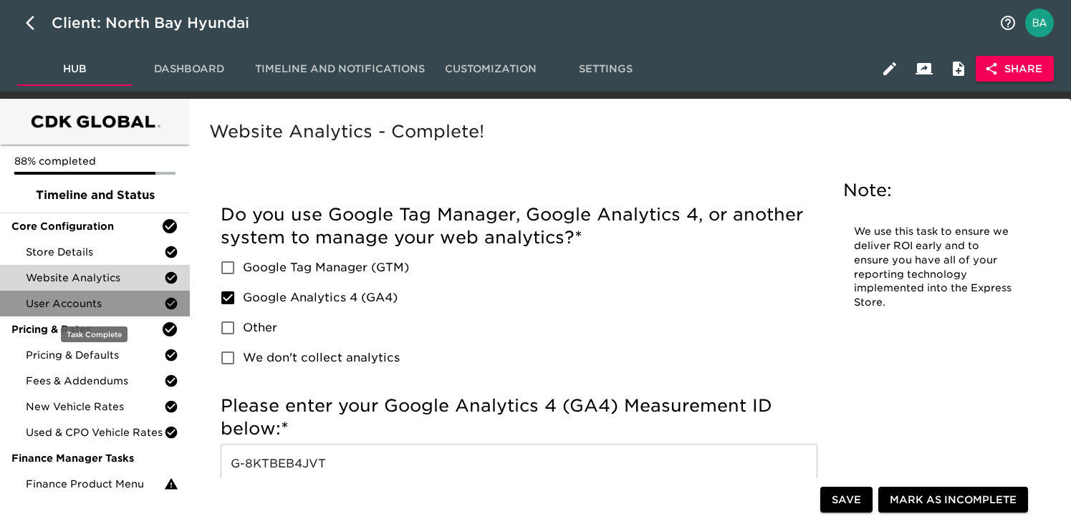
click at [72, 306] on span "User Accounts" at bounding box center [95, 304] width 138 height 14
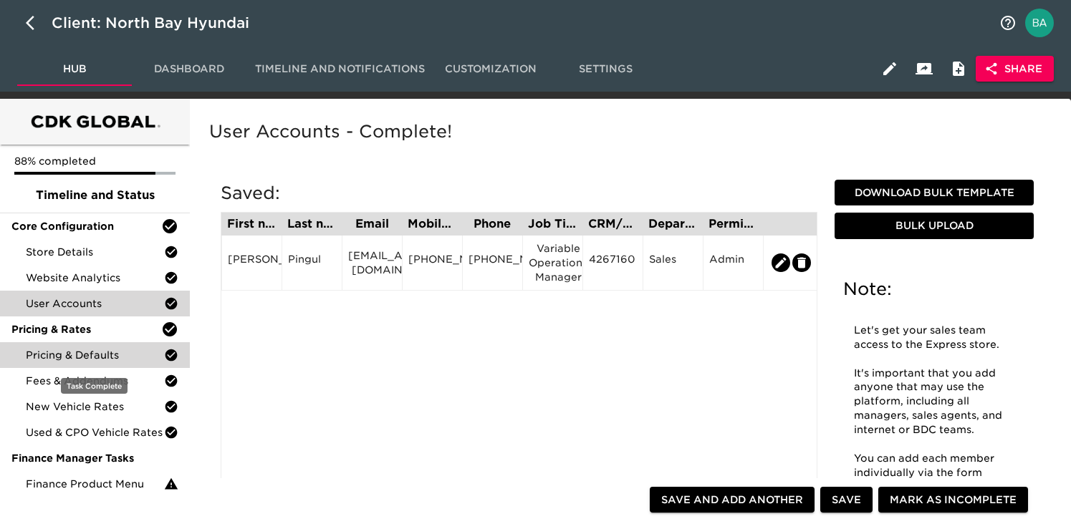
click at [57, 357] on span "Pricing & Defaults" at bounding box center [95, 355] width 138 height 14
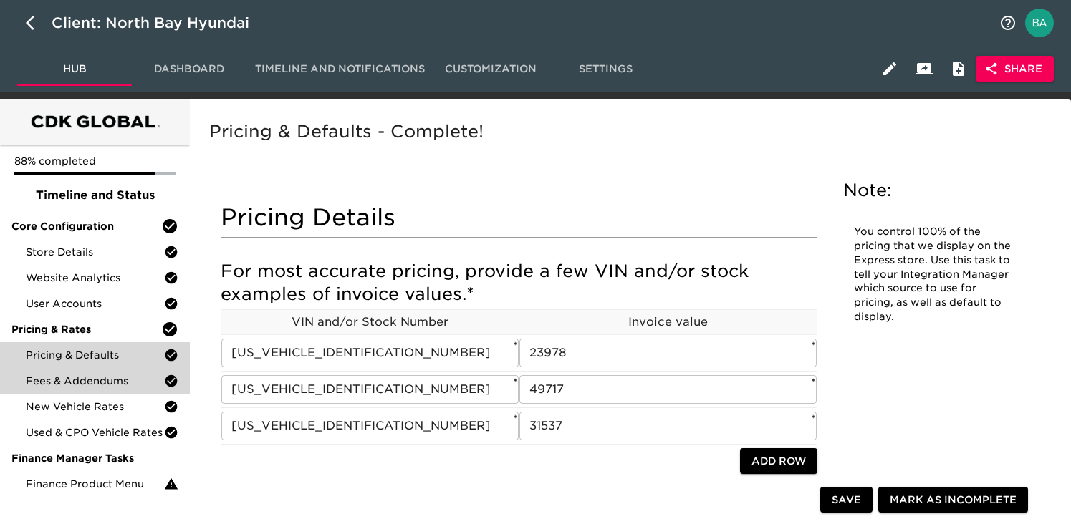
click at [91, 380] on span "Fees & Addendums" at bounding box center [95, 381] width 138 height 14
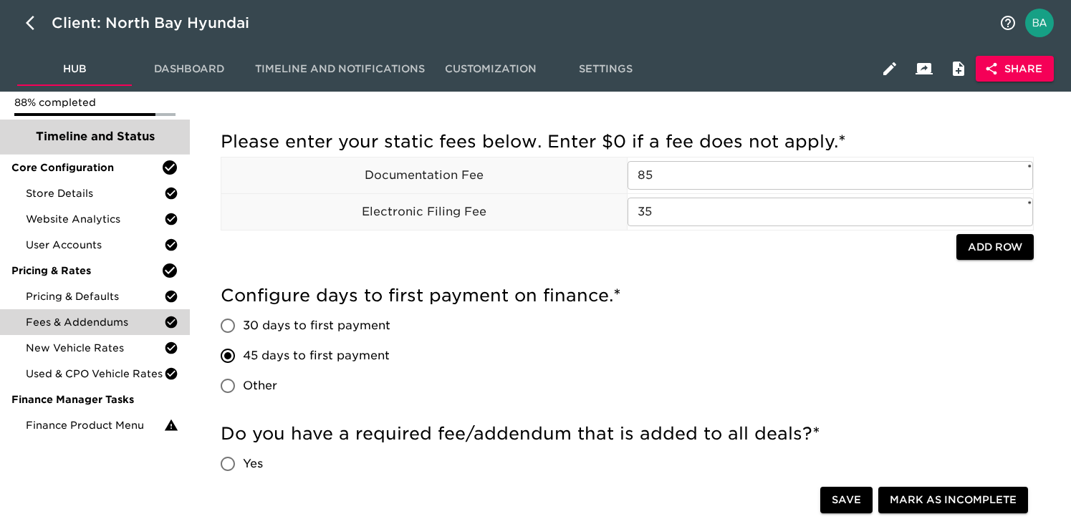
scroll to position [72, 0]
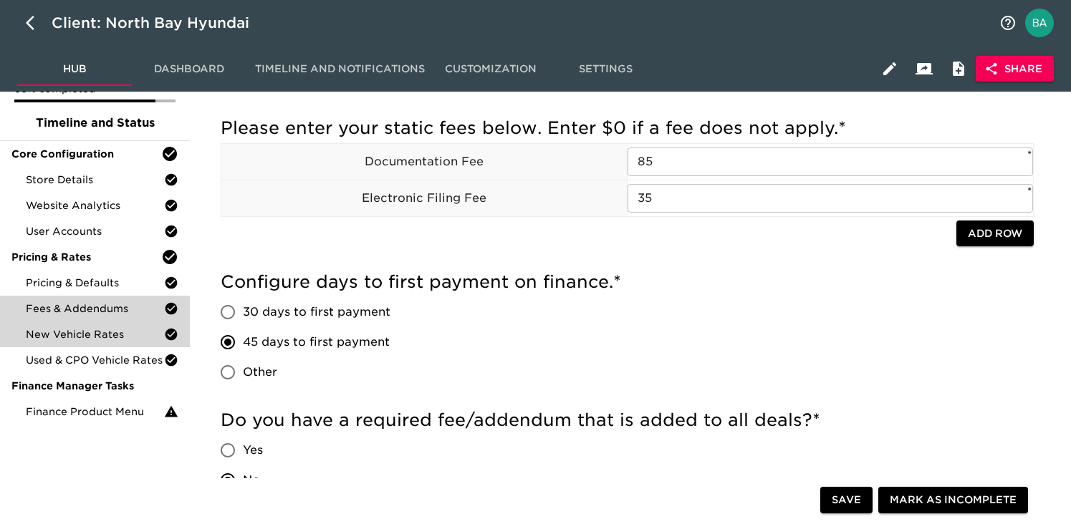
click at [60, 337] on span "New Vehicle Rates" at bounding box center [95, 334] width 138 height 14
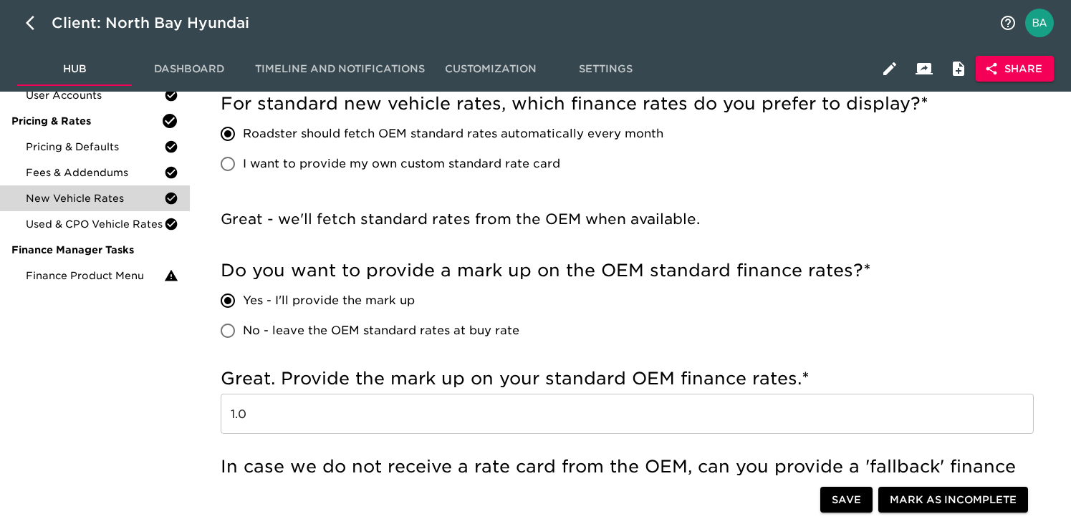
scroll to position [206, 0]
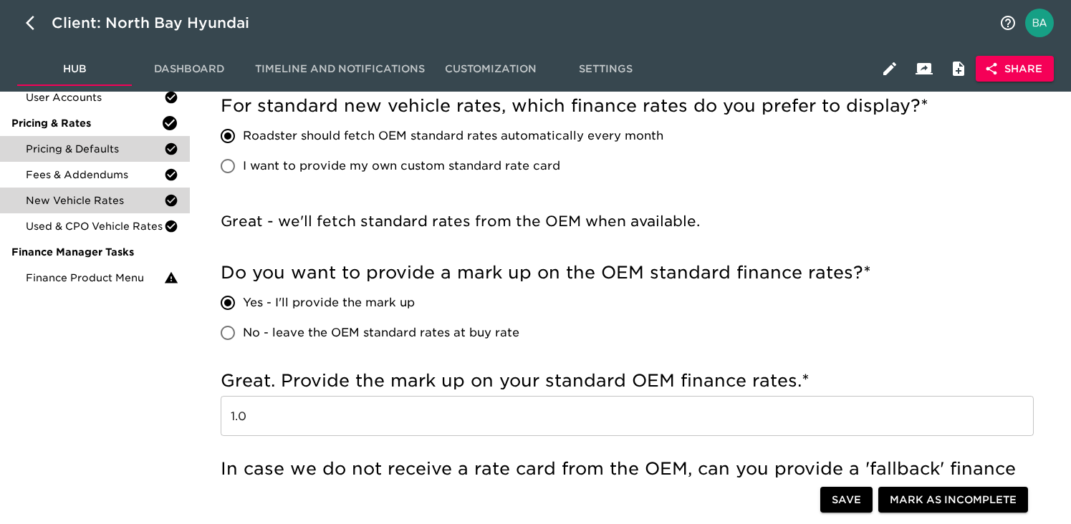
click at [90, 149] on span "Pricing & Defaults" at bounding box center [95, 149] width 138 height 14
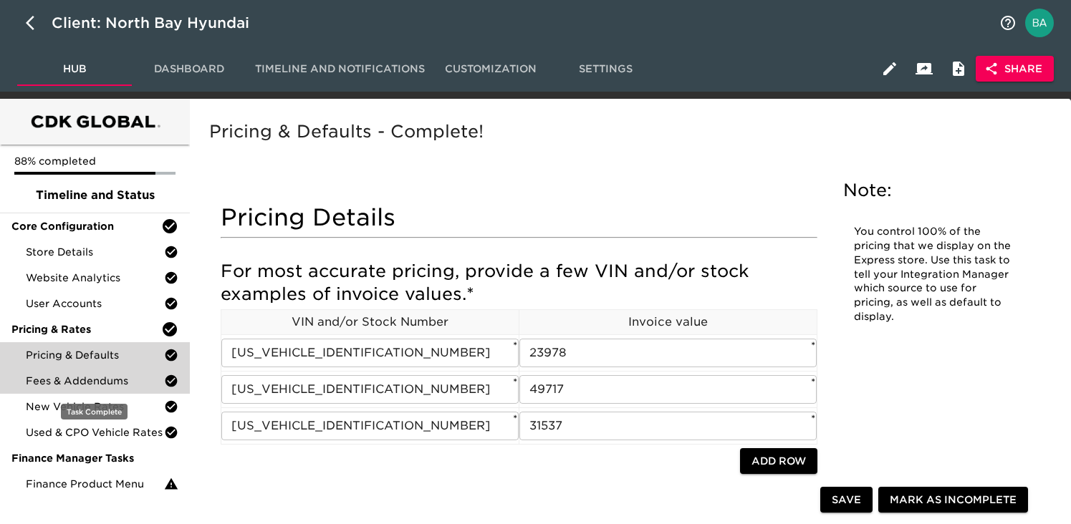
click at [68, 385] on span "Fees & Addendums" at bounding box center [95, 381] width 138 height 14
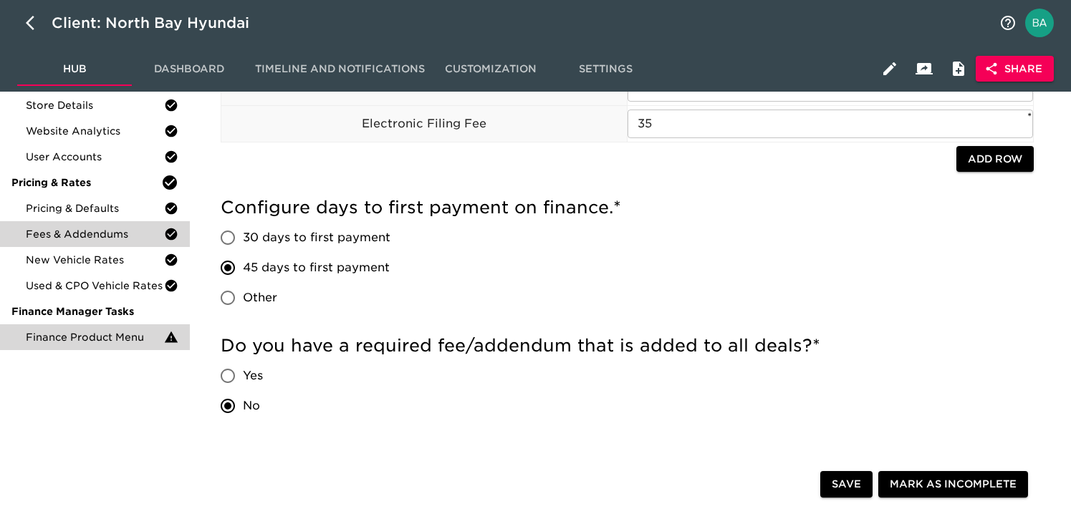
scroll to position [193, 0]
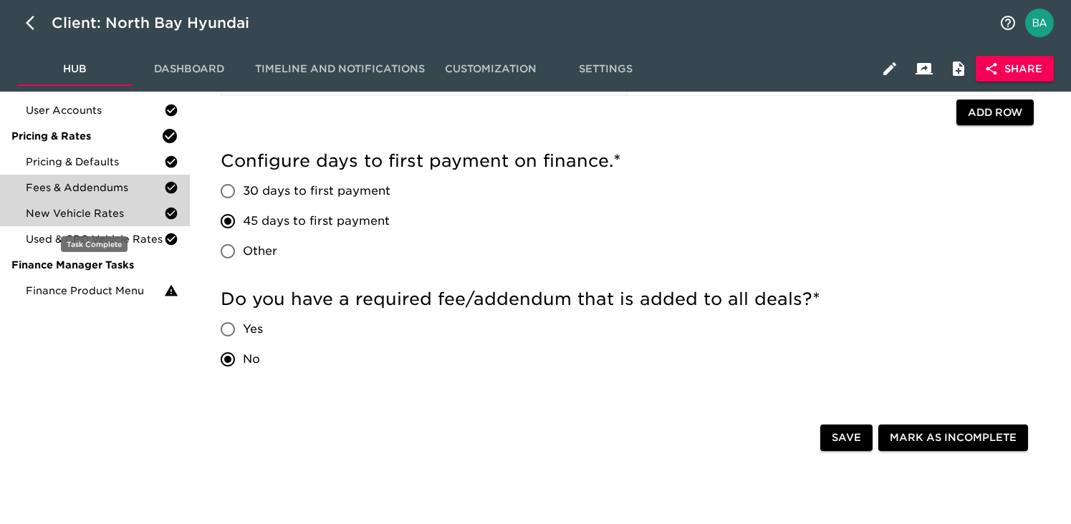
click at [80, 218] on span "New Vehicle Rates" at bounding box center [95, 213] width 138 height 14
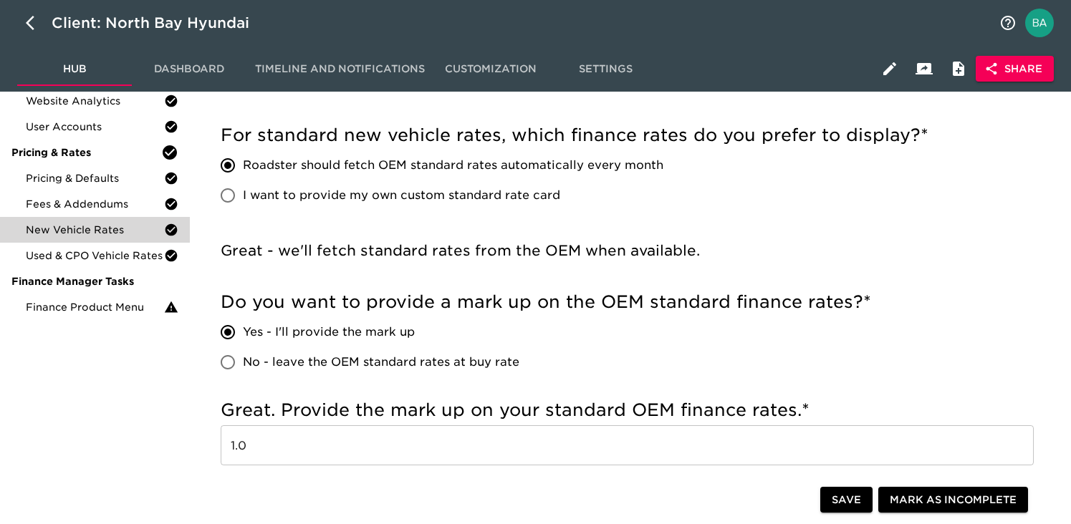
scroll to position [151, 0]
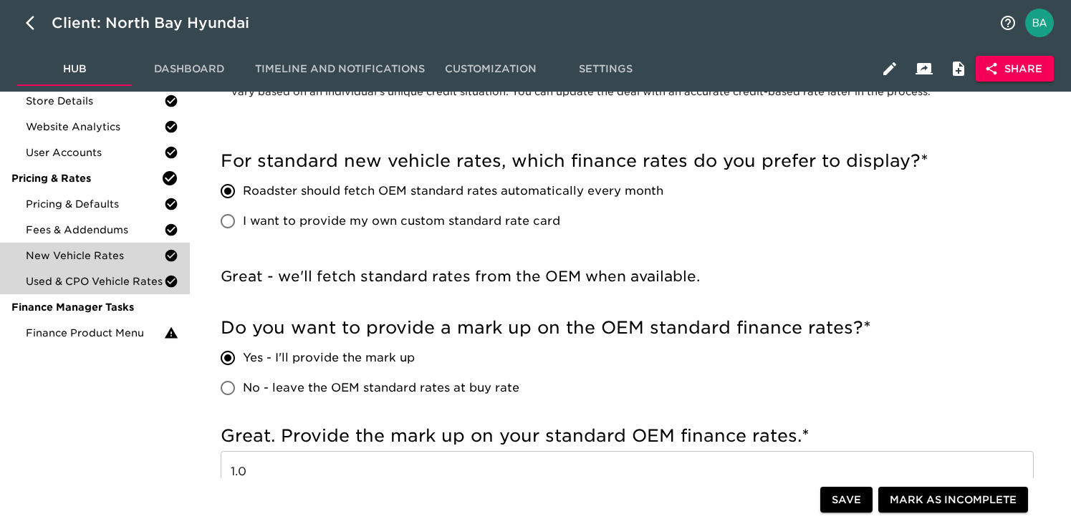
click at [56, 280] on span "Used & CPO Vehicle Rates" at bounding box center [95, 281] width 138 height 14
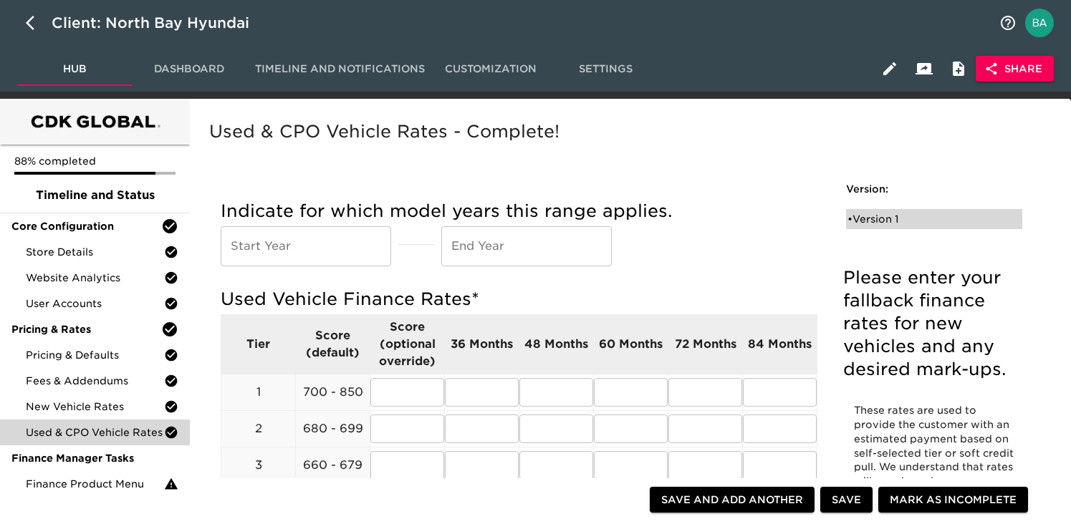
click at [876, 216] on div "• Version 1" at bounding box center [924, 219] width 153 height 14
radio input "true"
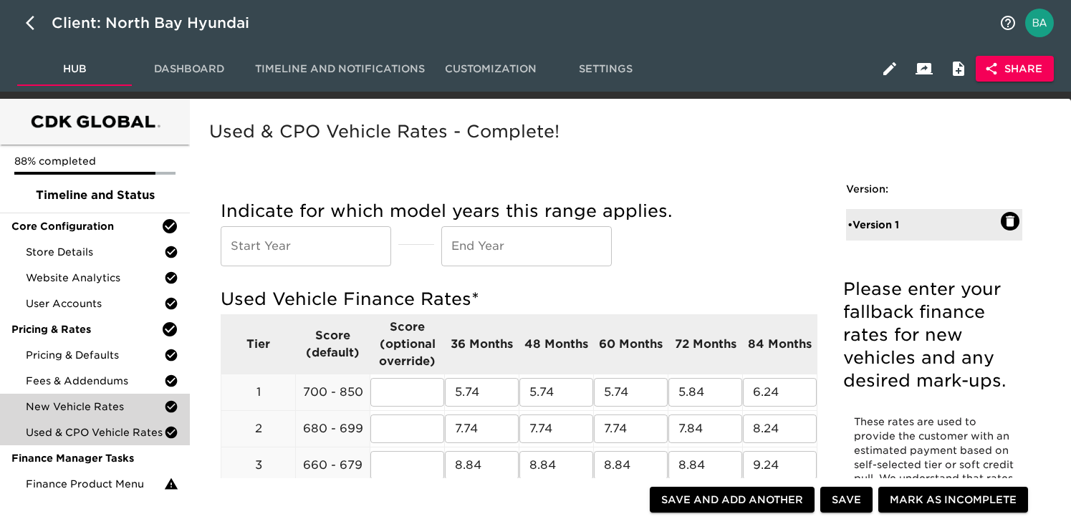
click at [44, 406] on span "New Vehicle Rates" at bounding box center [95, 407] width 138 height 14
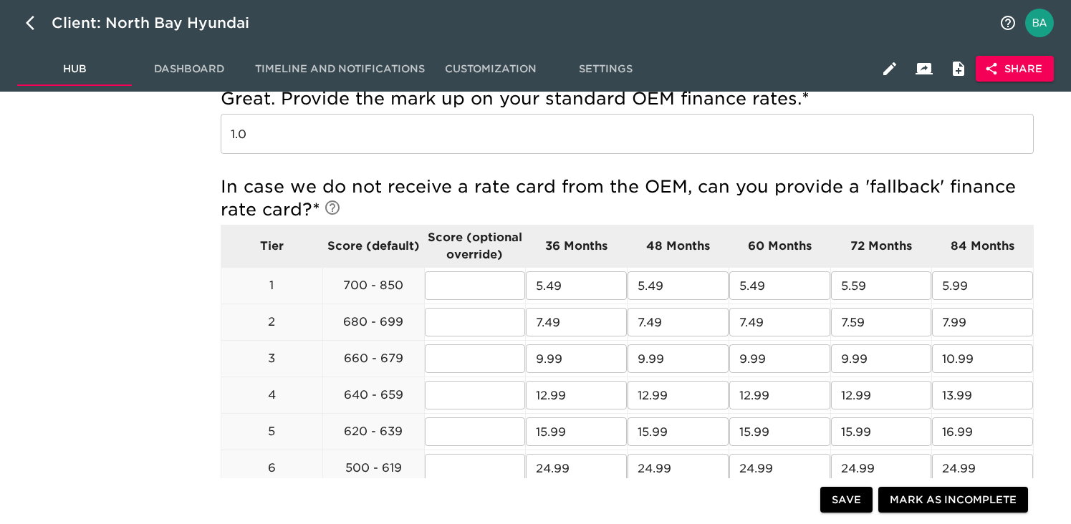
scroll to position [512, 0]
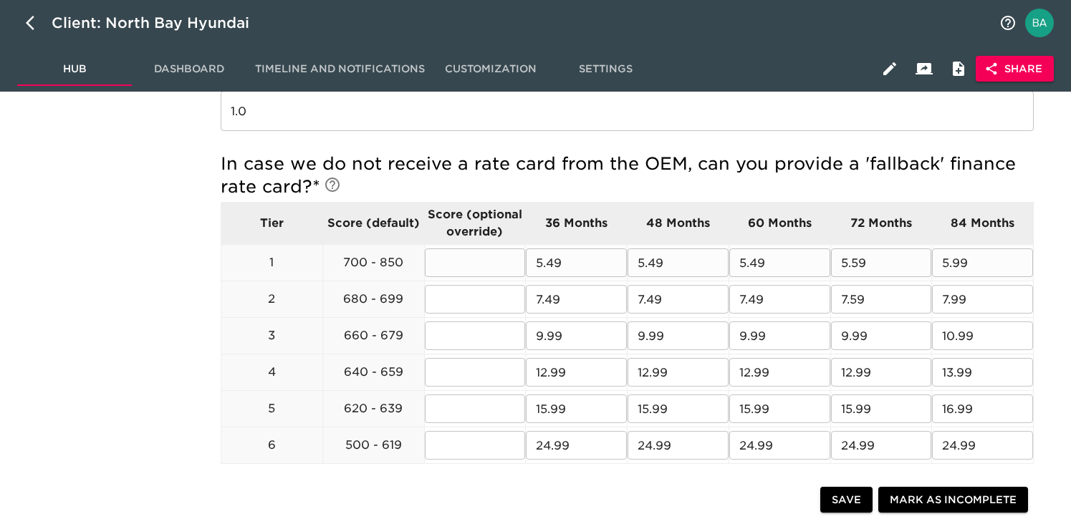
click at [539, 259] on input "5.49" at bounding box center [576, 263] width 101 height 29
click at [855, 265] on input "5.59" at bounding box center [881, 263] width 101 height 29
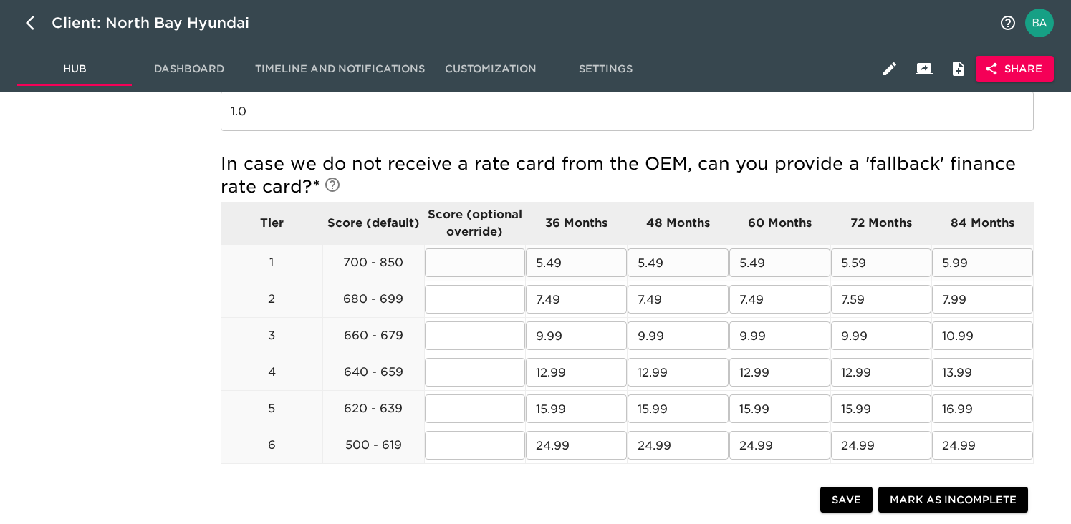
click at [965, 267] on input "5.99" at bounding box center [982, 263] width 101 height 29
click at [554, 301] on input "7.49" at bounding box center [576, 299] width 101 height 29
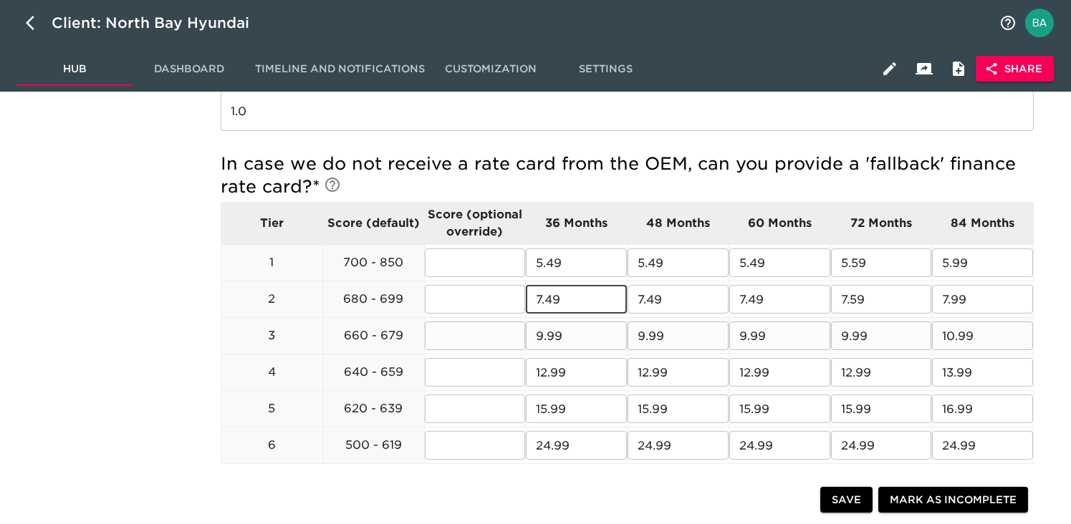
click at [560, 339] on input "9.99" at bounding box center [576, 336] width 101 height 29
click at [545, 373] on input "12.99" at bounding box center [576, 372] width 101 height 29
click at [552, 411] on input "15.99" at bounding box center [576, 409] width 101 height 29
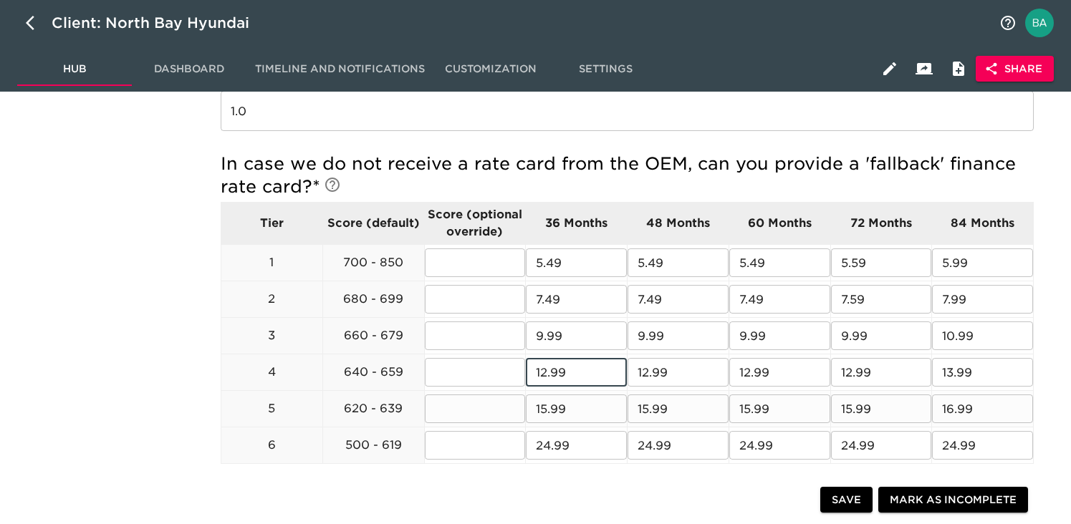
click at [552, 411] on input "15.99" at bounding box center [576, 409] width 101 height 29
click at [540, 450] on input "24.99" at bounding box center [576, 445] width 101 height 29
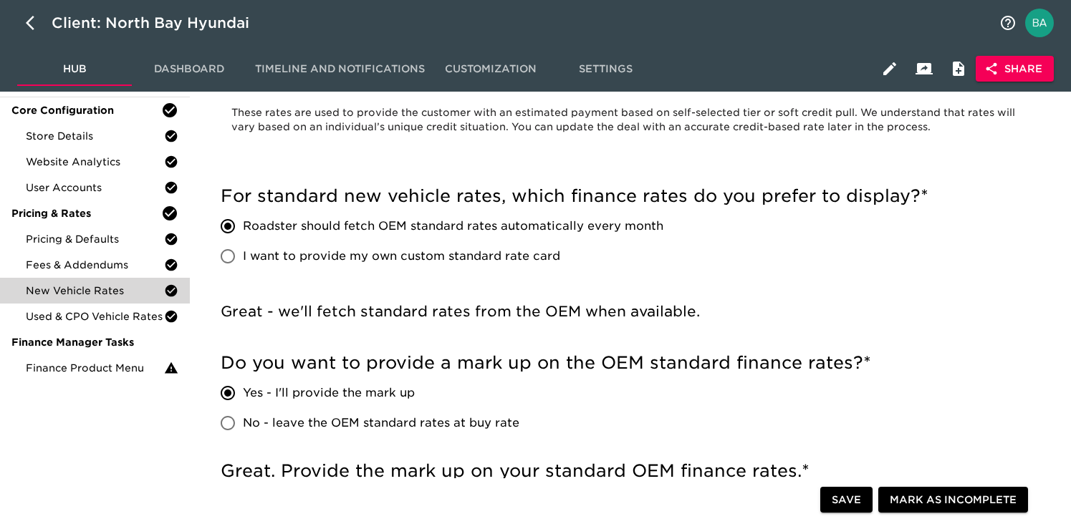
scroll to position [87, 0]
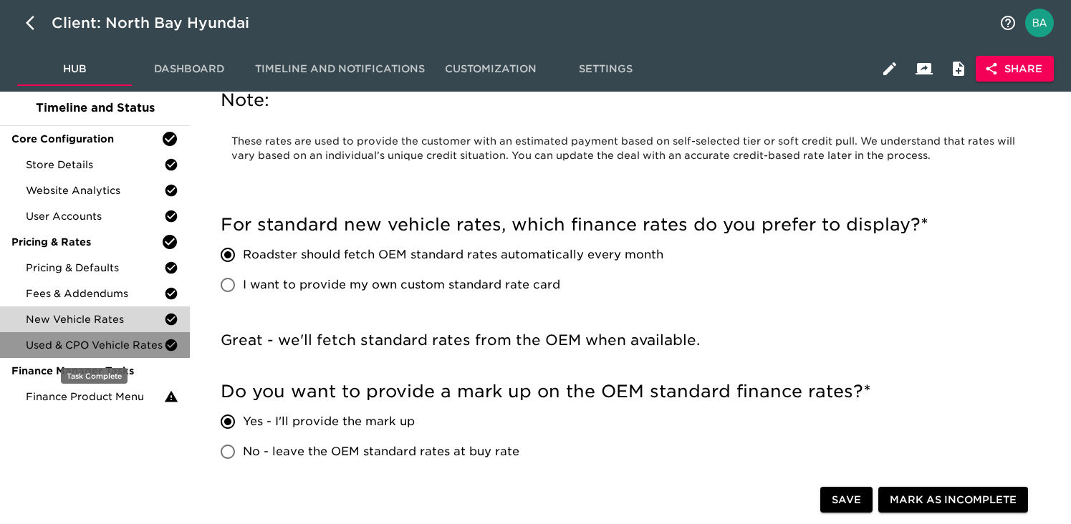
click at [57, 345] on span "Used & CPO Vehicle Rates" at bounding box center [95, 345] width 138 height 14
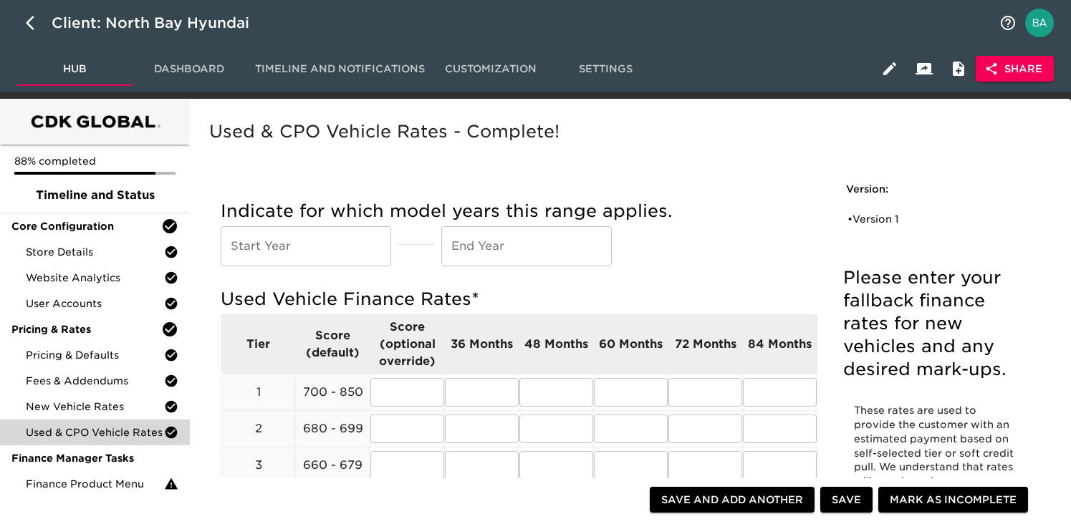
click at [882, 203] on ul "• Version 1" at bounding box center [934, 219] width 176 height 32
click at [881, 219] on div "• Version 1" at bounding box center [924, 219] width 153 height 14
radio input "true"
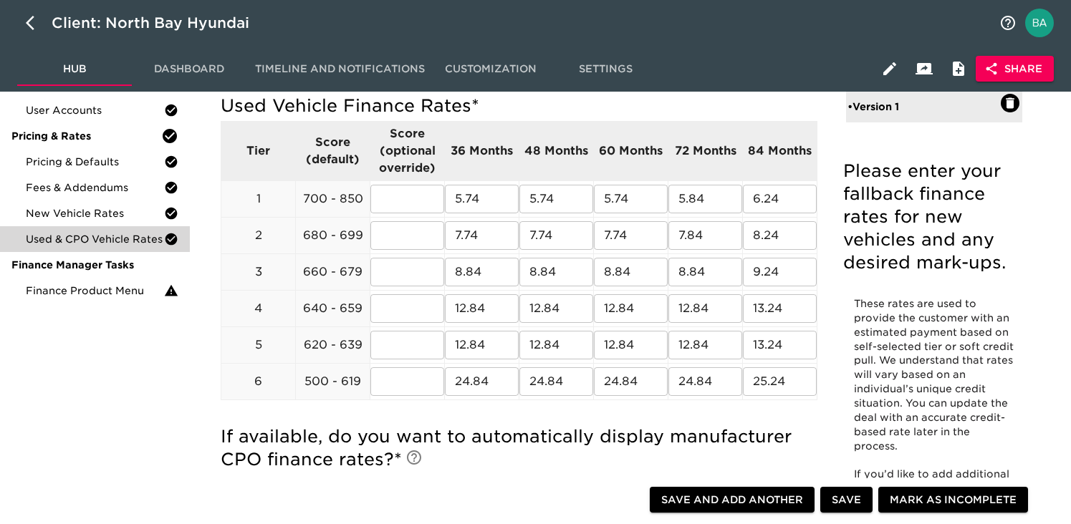
scroll to position [193, 0]
click at [471, 240] on input "7.74" at bounding box center [482, 236] width 74 height 29
click at [464, 267] on input "8.84" at bounding box center [482, 273] width 74 height 29
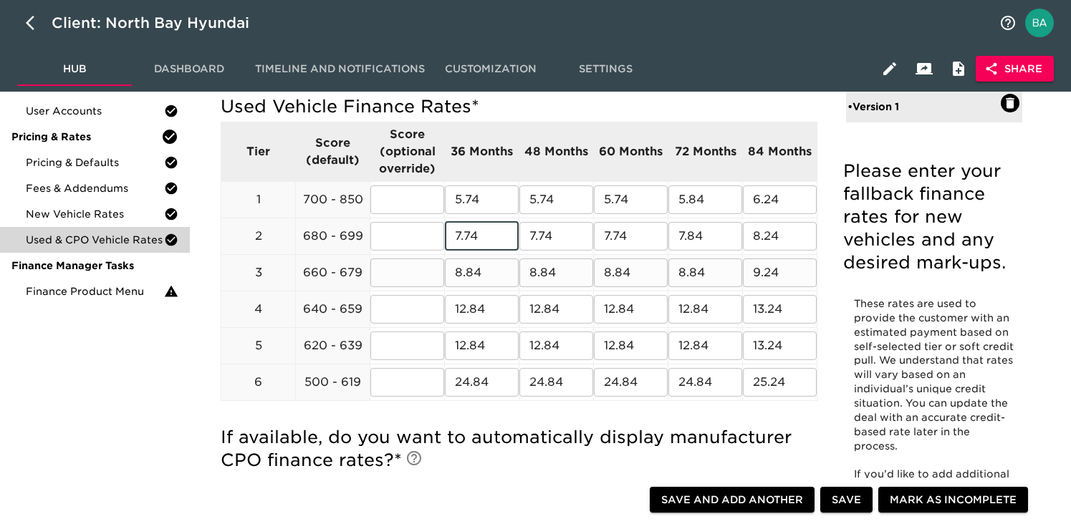
click at [464, 267] on input "8.84" at bounding box center [482, 273] width 74 height 29
click at [460, 307] on input "12.84" at bounding box center [482, 309] width 74 height 29
click at [463, 347] on input "12.84" at bounding box center [482, 346] width 74 height 29
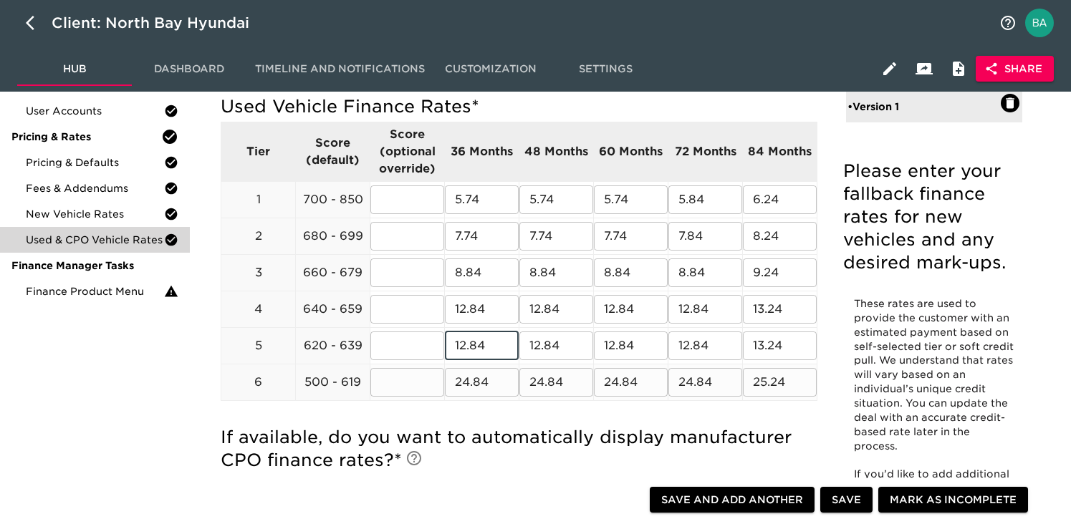
click at [469, 386] on input "24.84" at bounding box center [482, 382] width 74 height 29
click at [752, 385] on input "25.24" at bounding box center [780, 382] width 74 height 29
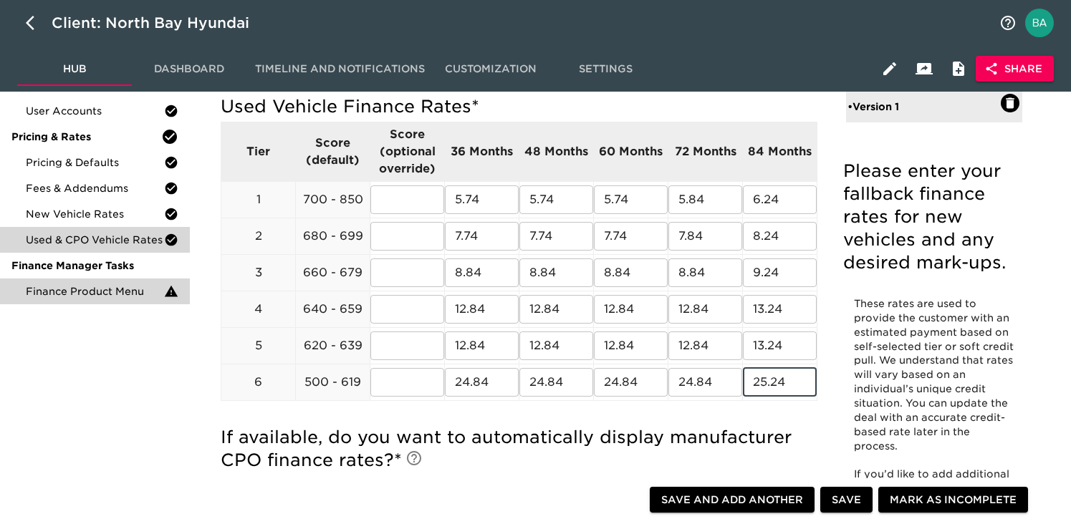
click at [75, 291] on span "Finance Product Menu" at bounding box center [95, 291] width 138 height 14
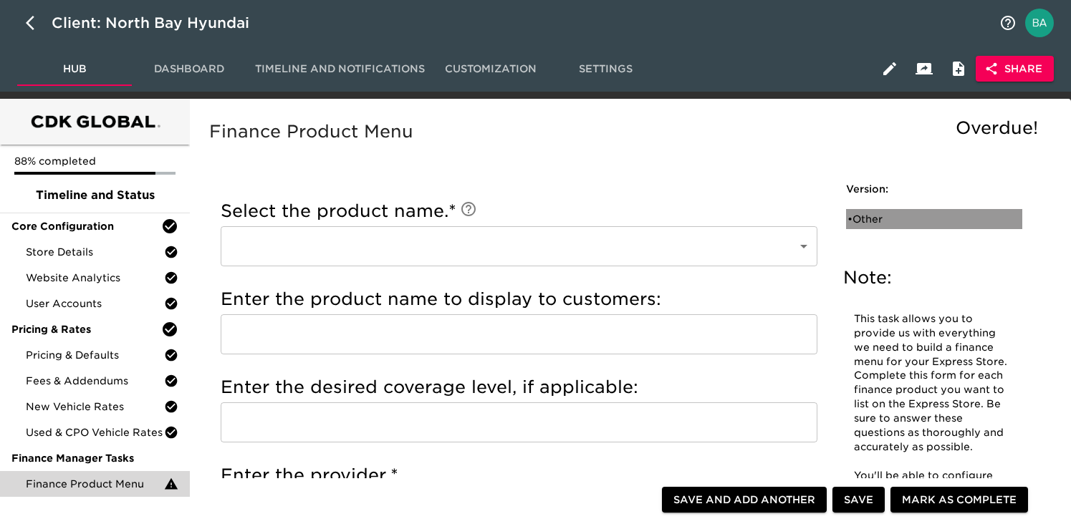
click at [848, 226] on div "• Other" at bounding box center [924, 219] width 153 height 14
type input "Other"
type input "N/A"
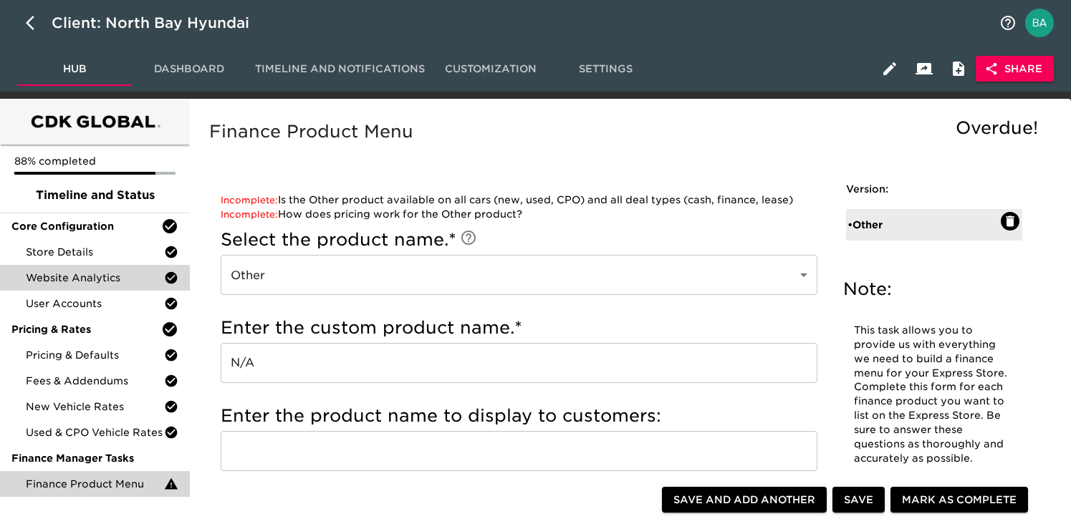
click at [60, 277] on span "Website Analytics" at bounding box center [95, 278] width 138 height 14
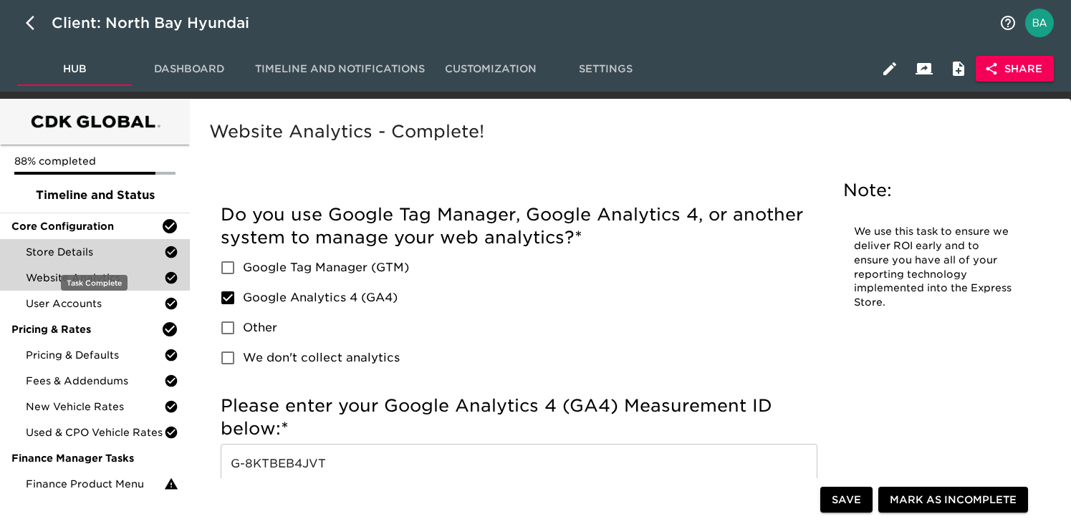
click at [48, 249] on span "Store Details" at bounding box center [95, 252] width 138 height 14
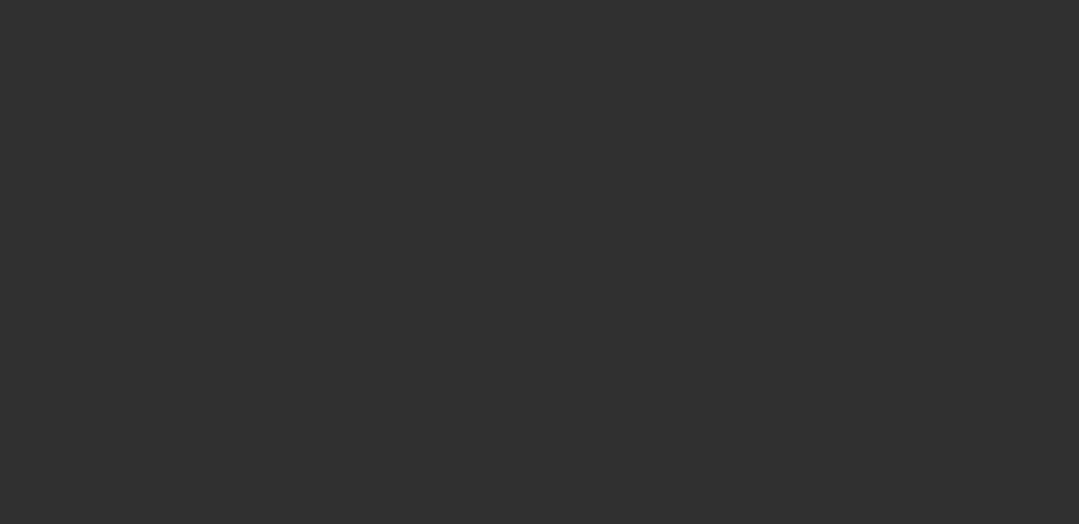
select select "10"
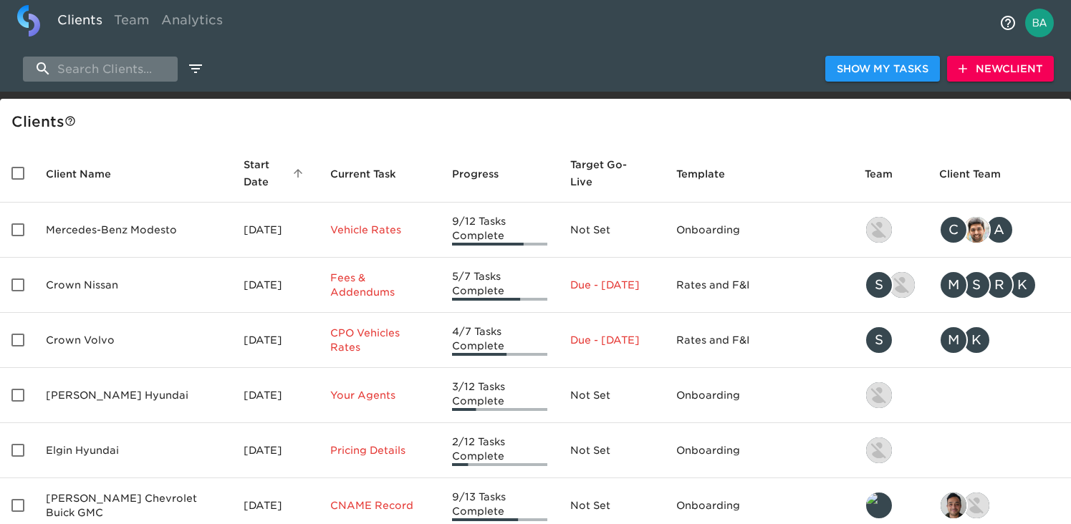
click at [110, 73] on input "search" at bounding box center [100, 69] width 155 height 25
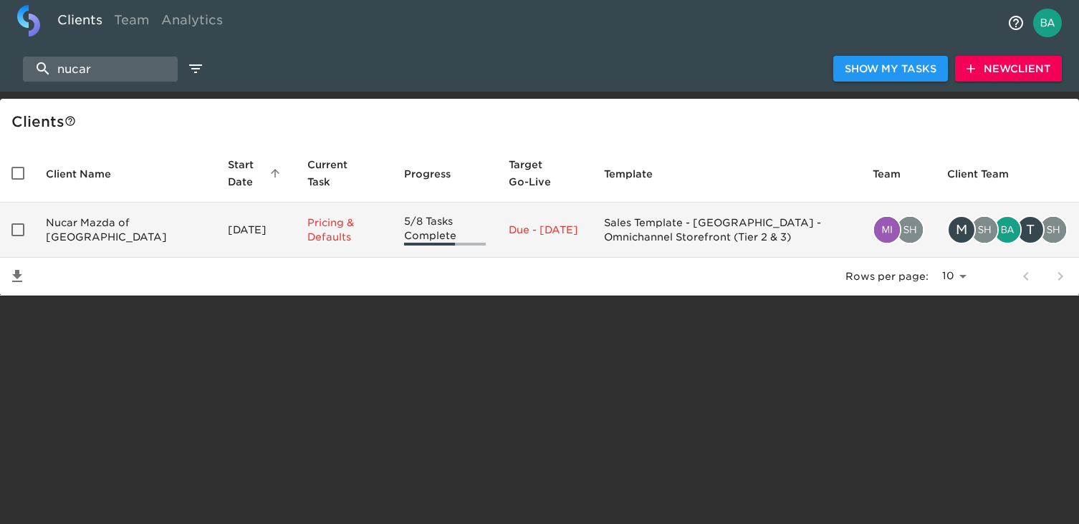
type input "nucar"
click at [107, 229] on td "Nucar Mazda of [GEOGRAPHIC_DATA]" at bounding box center [125, 230] width 182 height 55
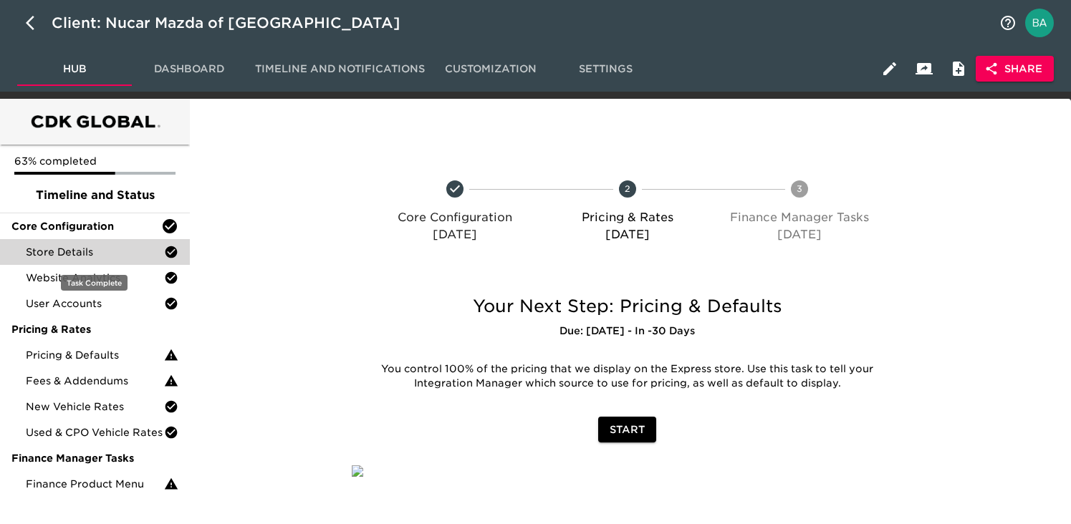
click at [93, 251] on span "Store Details" at bounding box center [95, 252] width 138 height 14
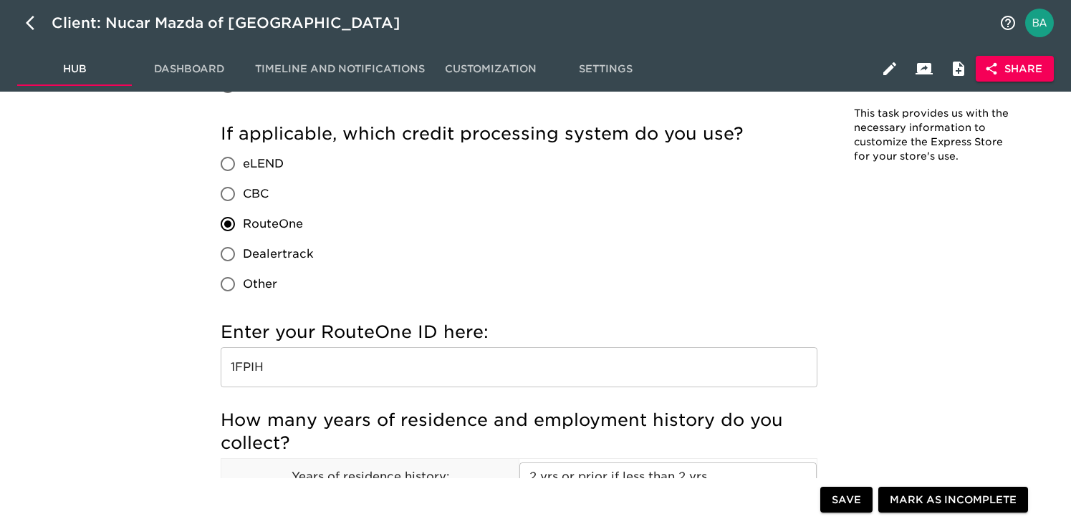
scroll to position [1568, 0]
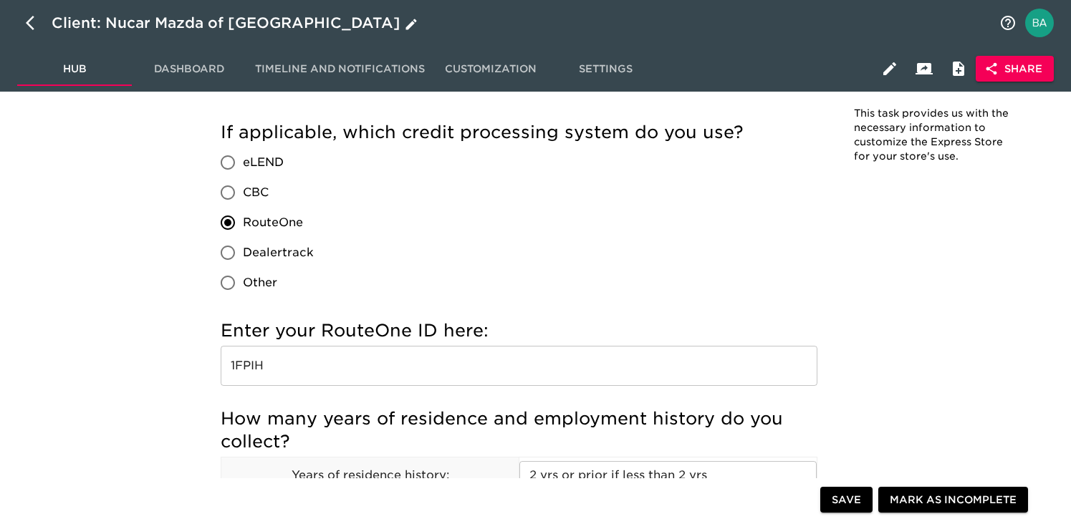
click at [188, 24] on div "Client: Nucar Mazda of [GEOGRAPHIC_DATA]" at bounding box center [236, 22] width 369 height 23
click at [188, 24] on input "Nucar Mazda of [GEOGRAPHIC_DATA]" at bounding box center [521, 22] width 939 height 23
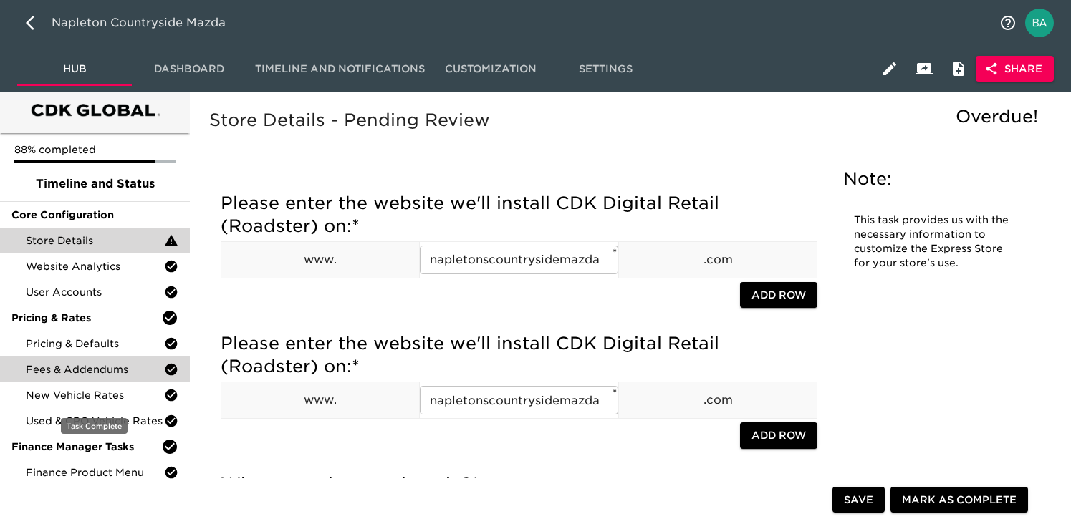
scroll to position [13, 0]
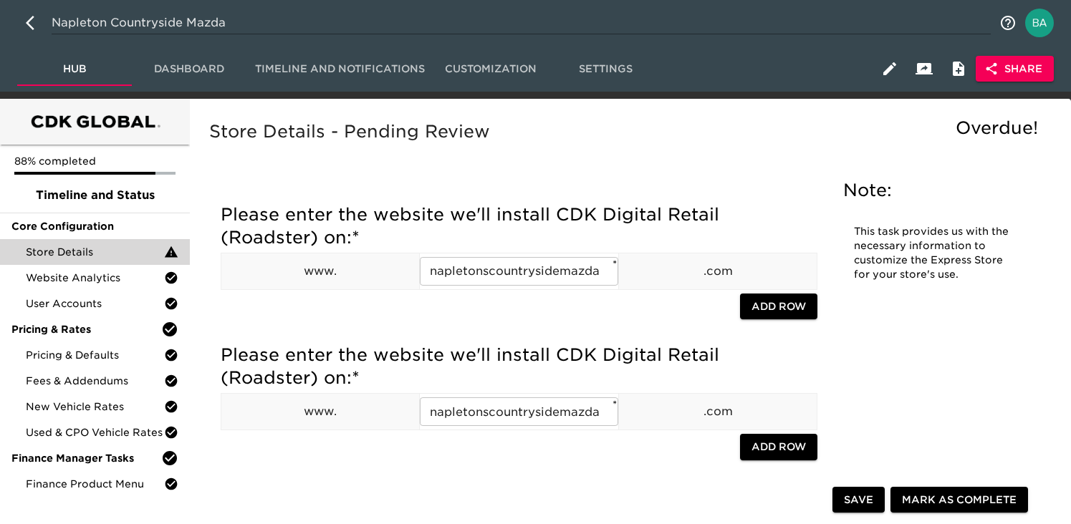
scroll to position [13, 0]
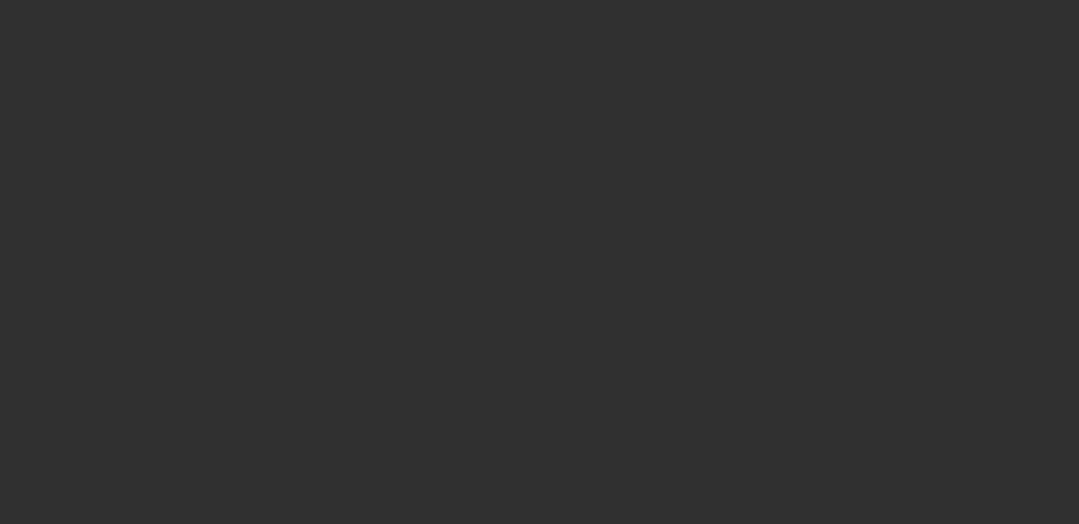
select select "10"
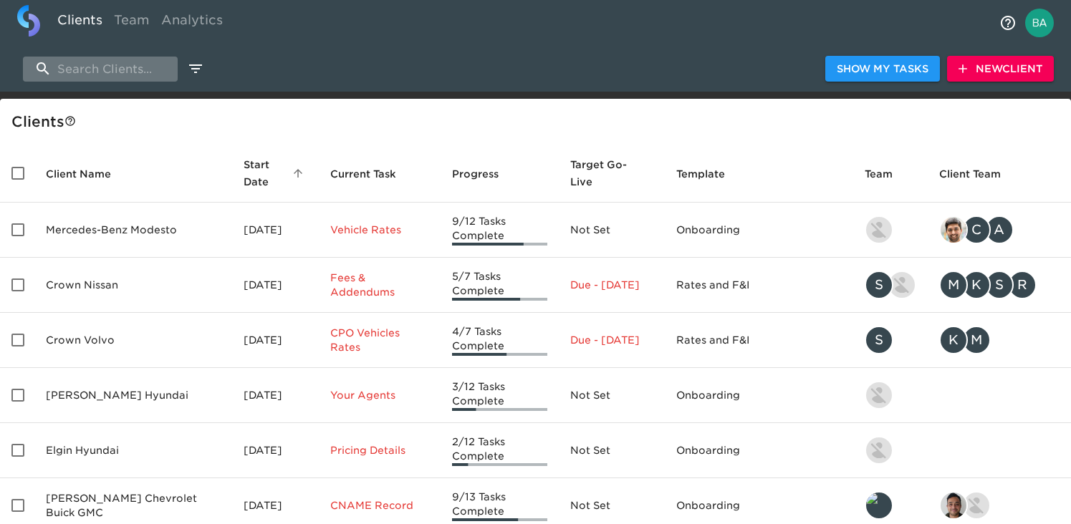
click at [112, 69] on input "search" at bounding box center [100, 69] width 155 height 25
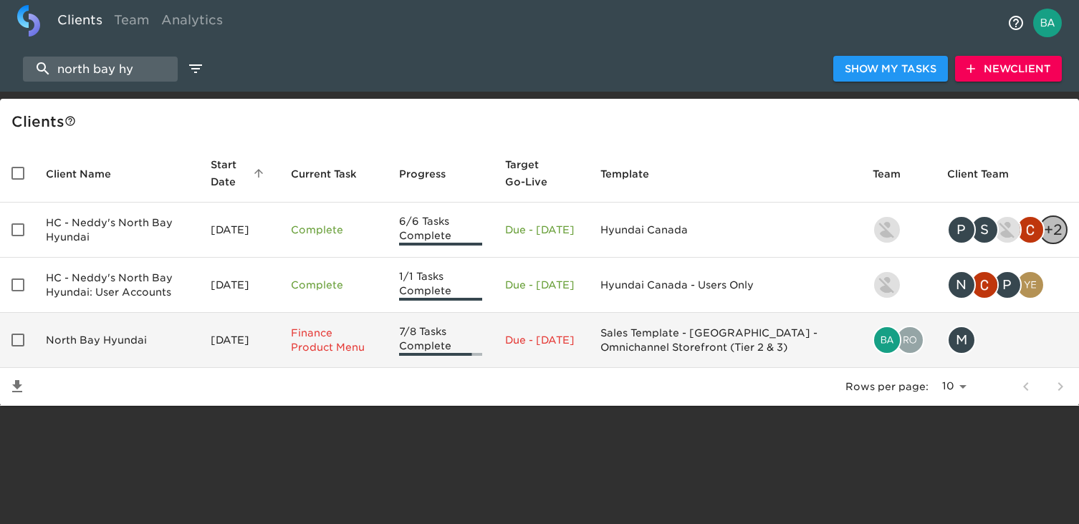
type input "north bay hy"
click at [130, 340] on td "North Bay Hyundai" at bounding box center [116, 340] width 165 height 55
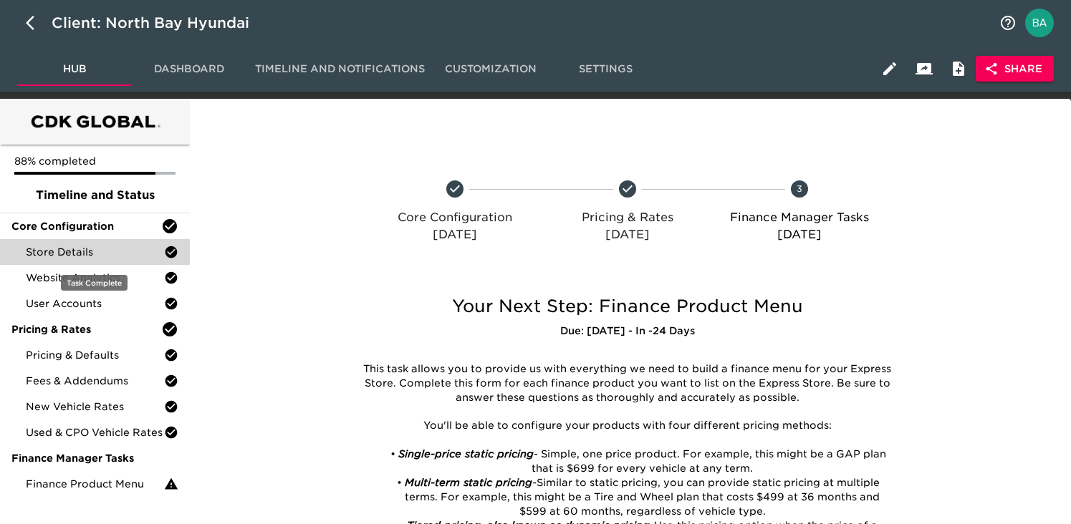
click at [115, 251] on span "Store Details" at bounding box center [95, 252] width 138 height 14
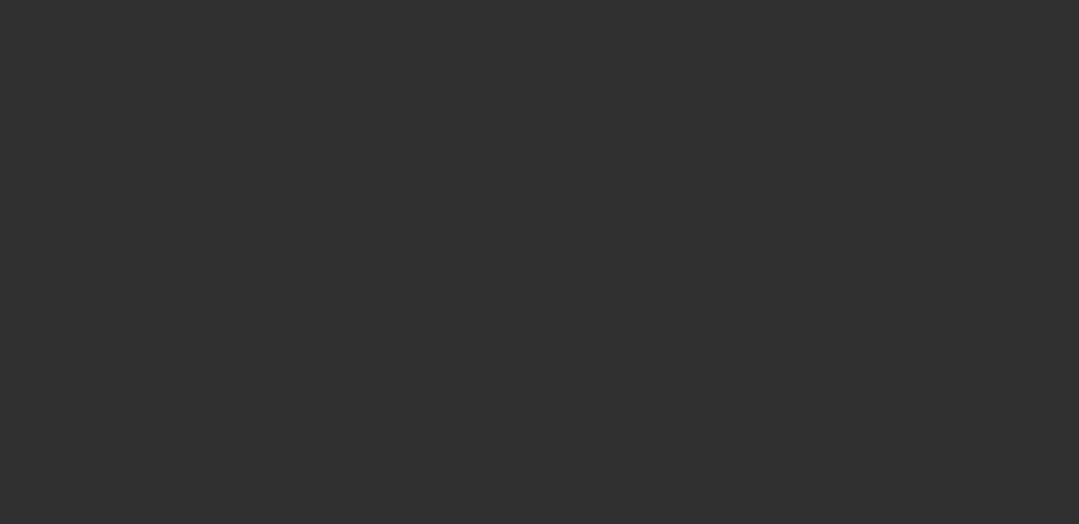
select select "10"
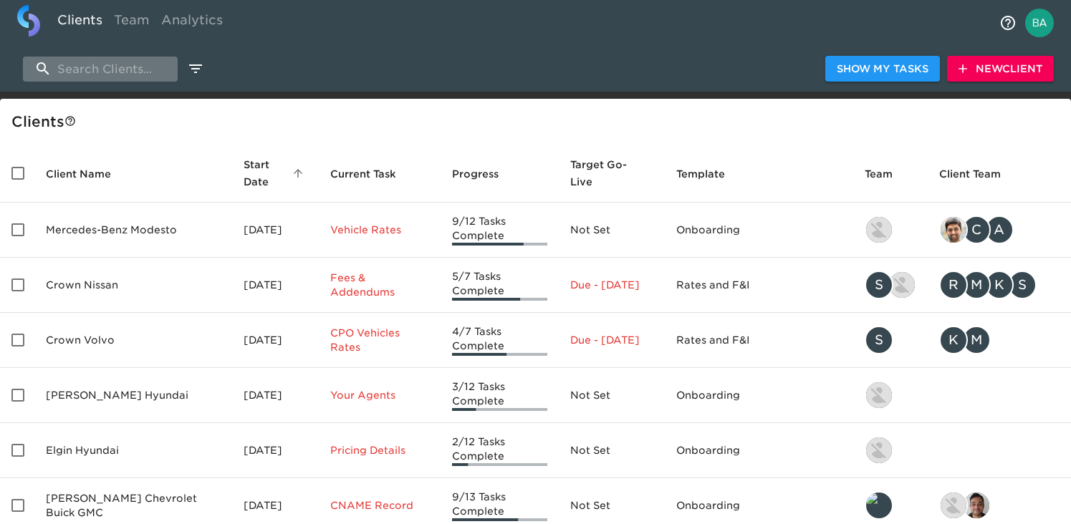
click at [75, 73] on input "search" at bounding box center [100, 69] width 155 height 25
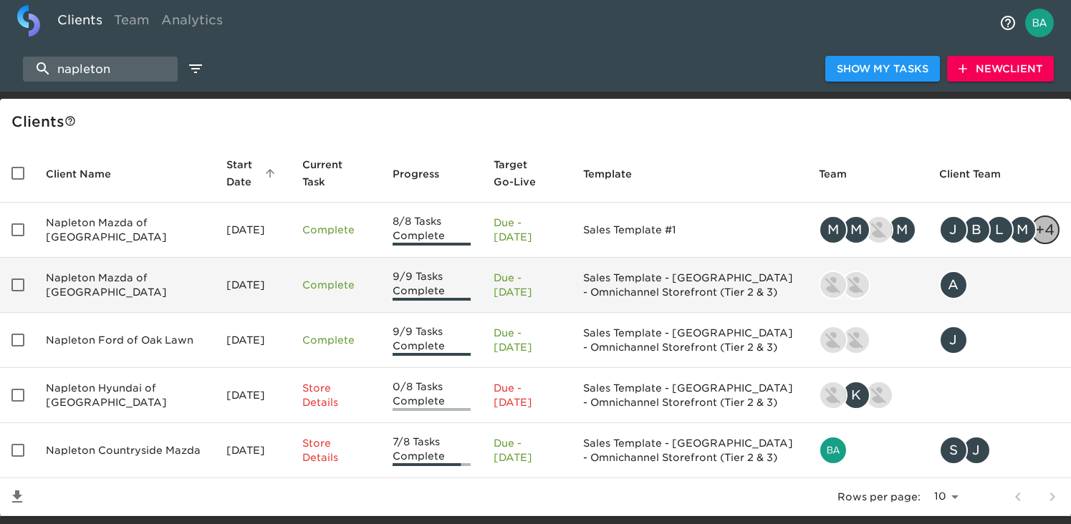
scroll to position [38, 0]
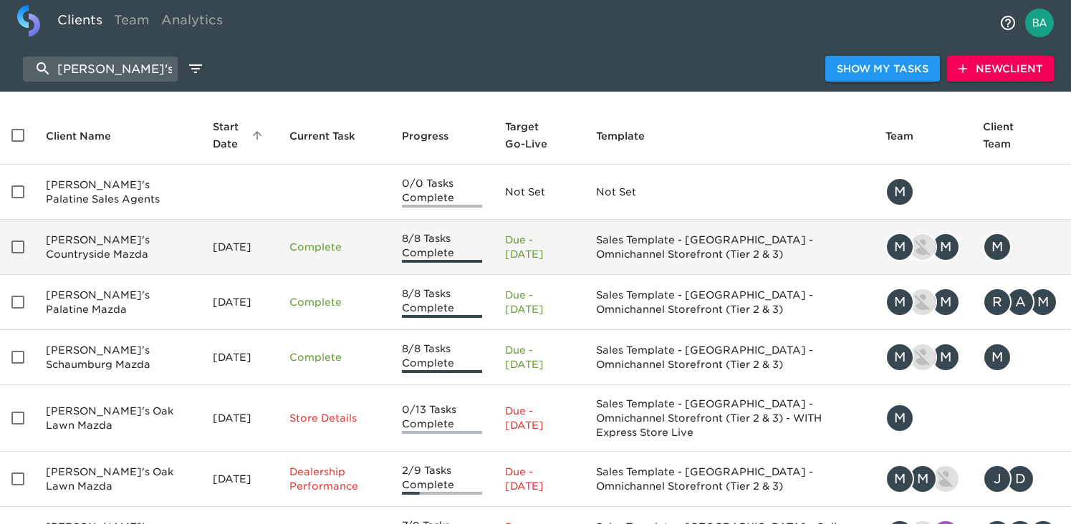
scroll to position [203, 0]
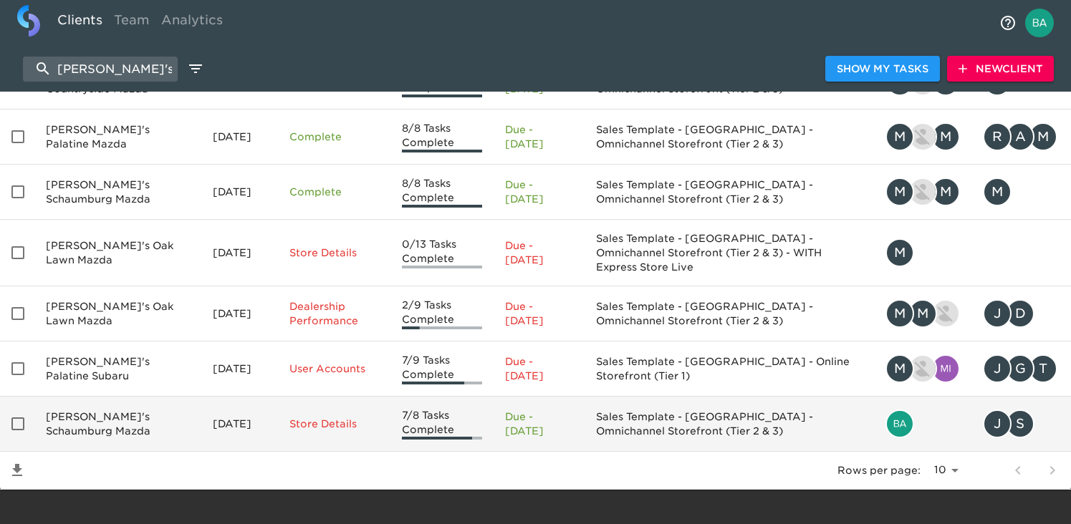
type input "[PERSON_NAME]'s"
click at [133, 416] on td "[PERSON_NAME]'s Schaumburg Mazda" at bounding box center [117, 424] width 167 height 55
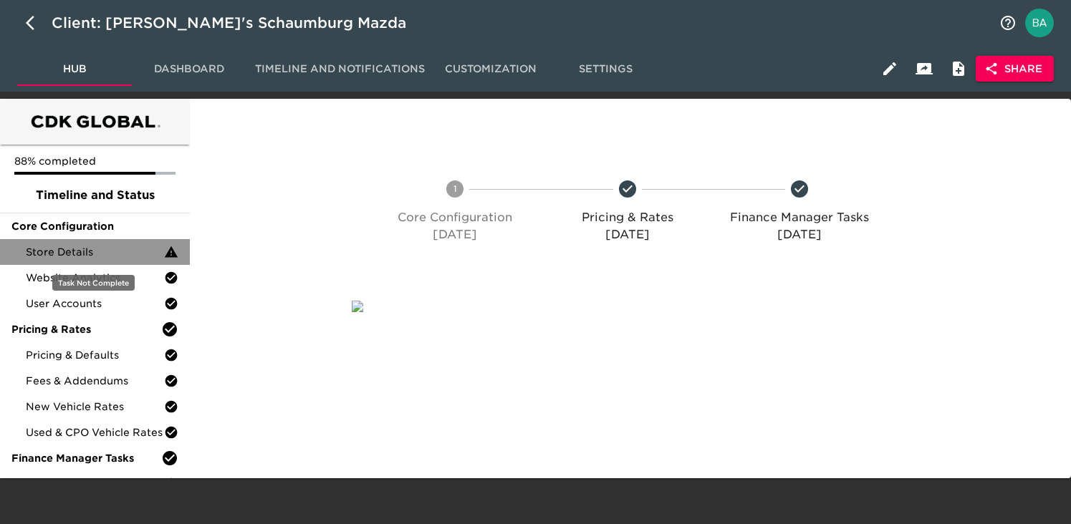
click at [79, 258] on span "Store Details" at bounding box center [95, 252] width 138 height 14
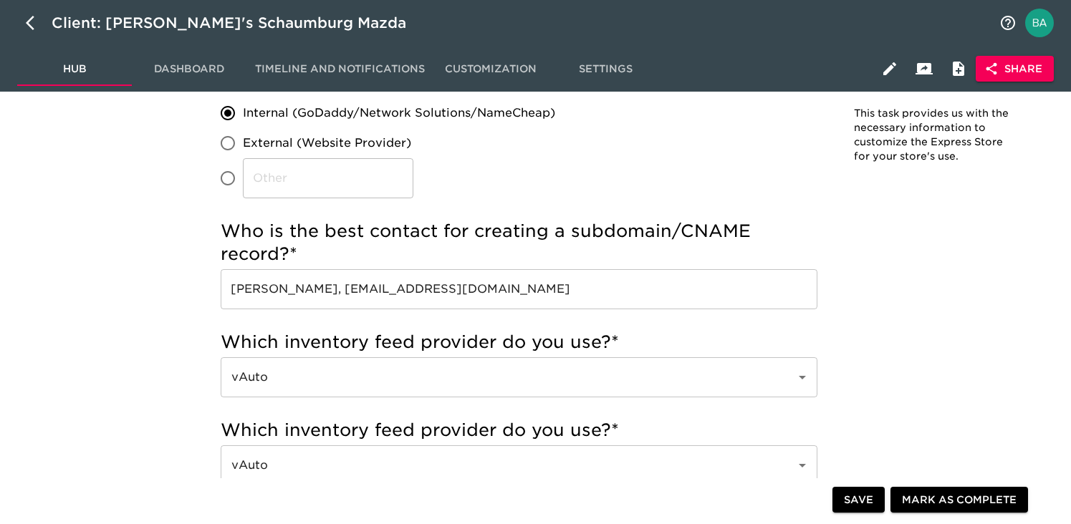
scroll to position [414, 0]
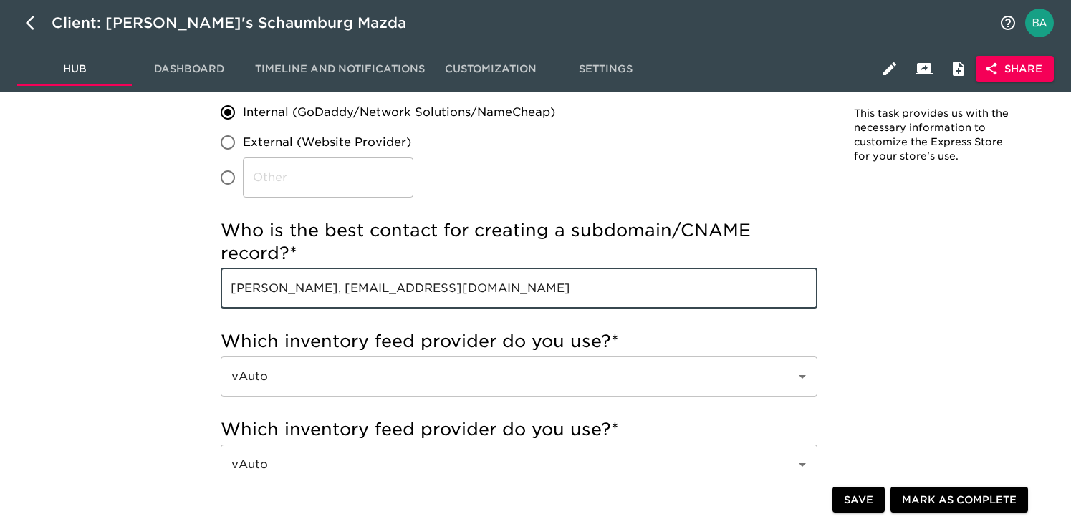
drag, startPoint x: 455, startPoint y: 287, endPoint x: 312, endPoint y: 295, distance: 143.5
click at [312, 295] on input "[PERSON_NAME], [EMAIL_ADDRESS][DOMAIN_NAME]" at bounding box center [519, 289] width 597 height 40
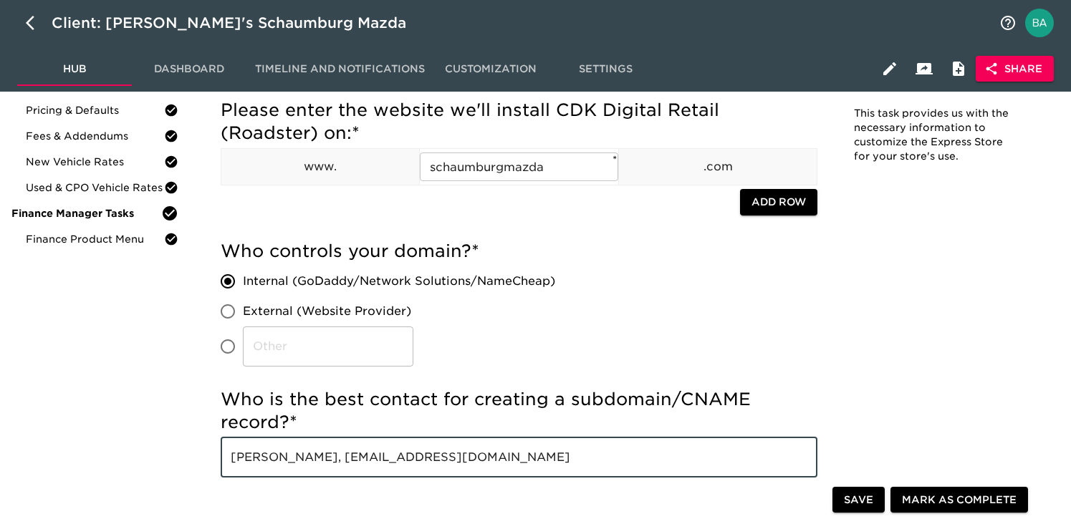
scroll to position [0, 0]
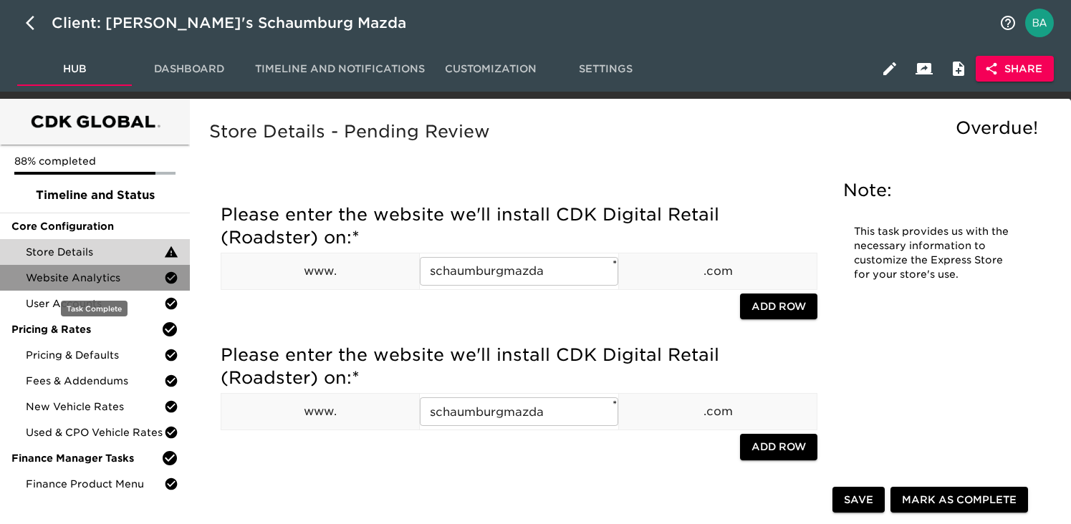
click at [105, 282] on span "Website Analytics" at bounding box center [95, 278] width 138 height 14
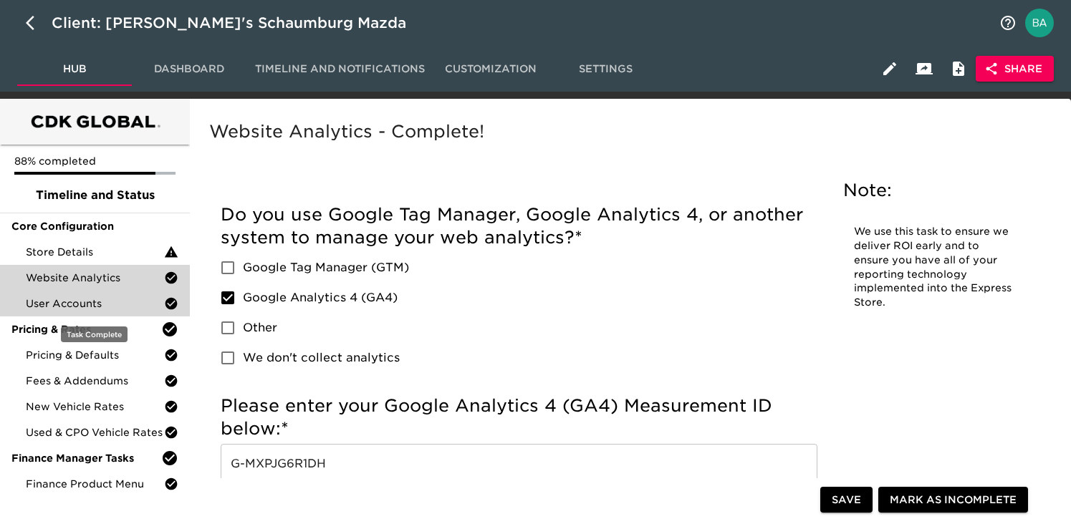
click at [100, 302] on span "User Accounts" at bounding box center [95, 304] width 138 height 14
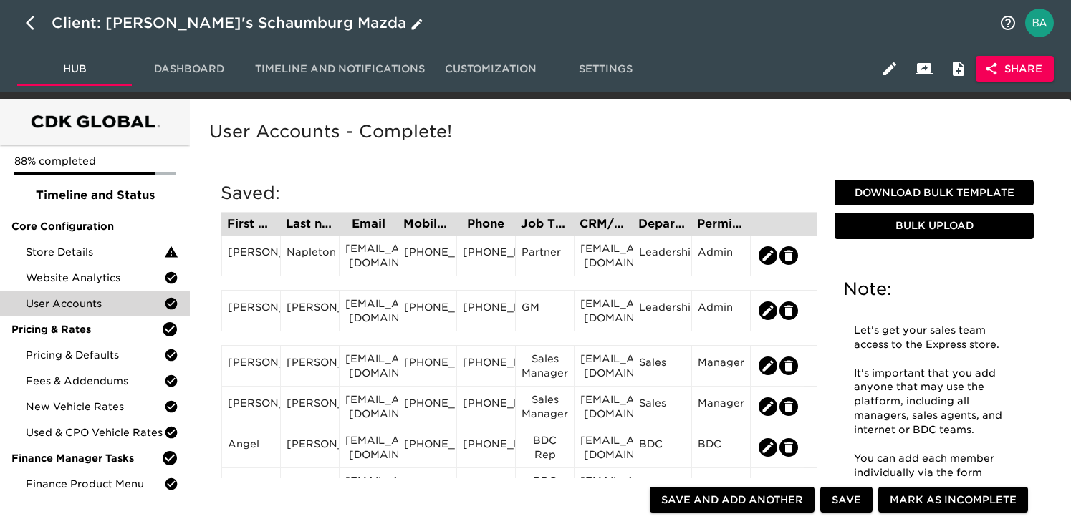
click at [25, 24] on button "button" at bounding box center [34, 23] width 34 height 34
select select "10"
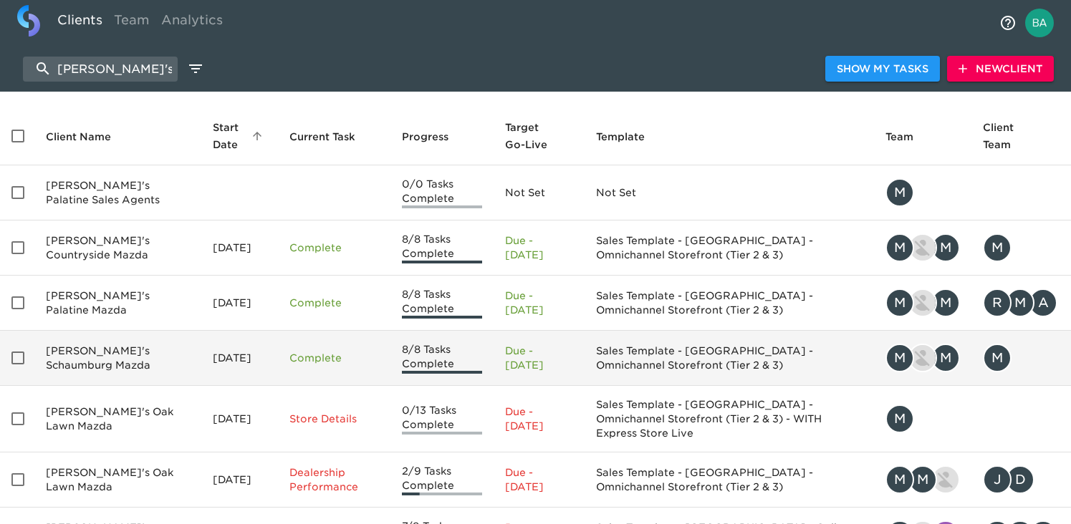
scroll to position [21, 0]
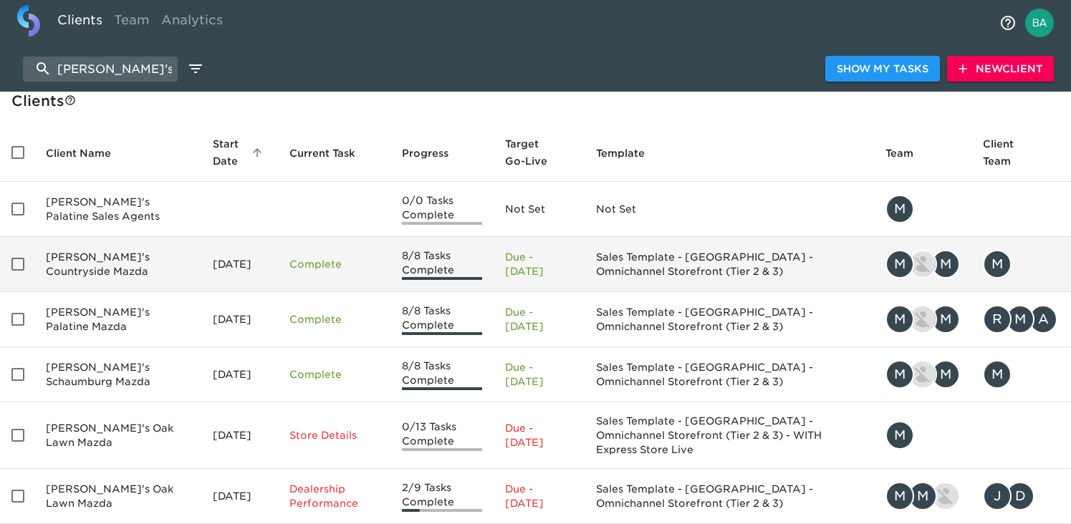
click at [86, 264] on td "[PERSON_NAME]'s Countryside Mazda" at bounding box center [117, 264] width 167 height 55
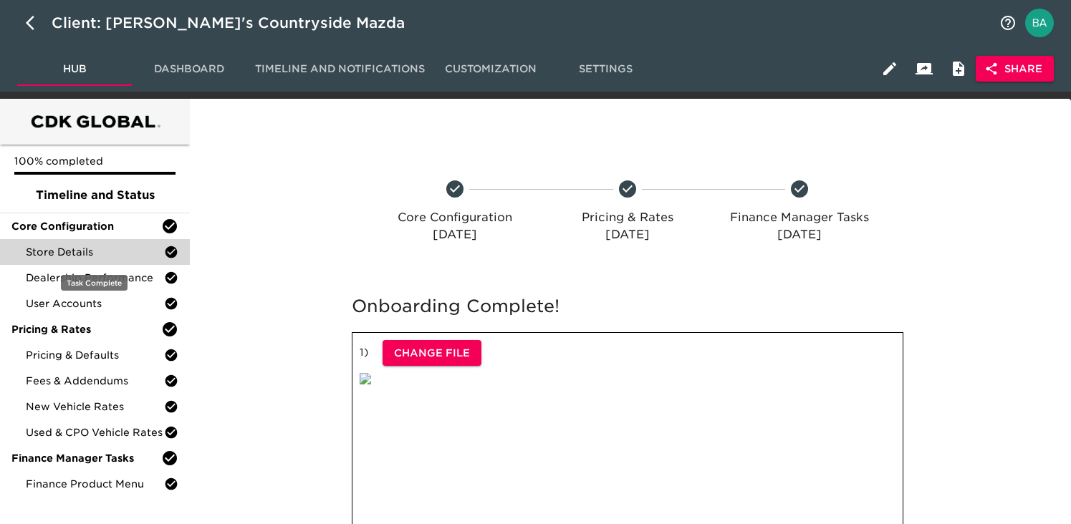
click at [102, 241] on div "Store Details" at bounding box center [95, 252] width 190 height 26
select select "10"
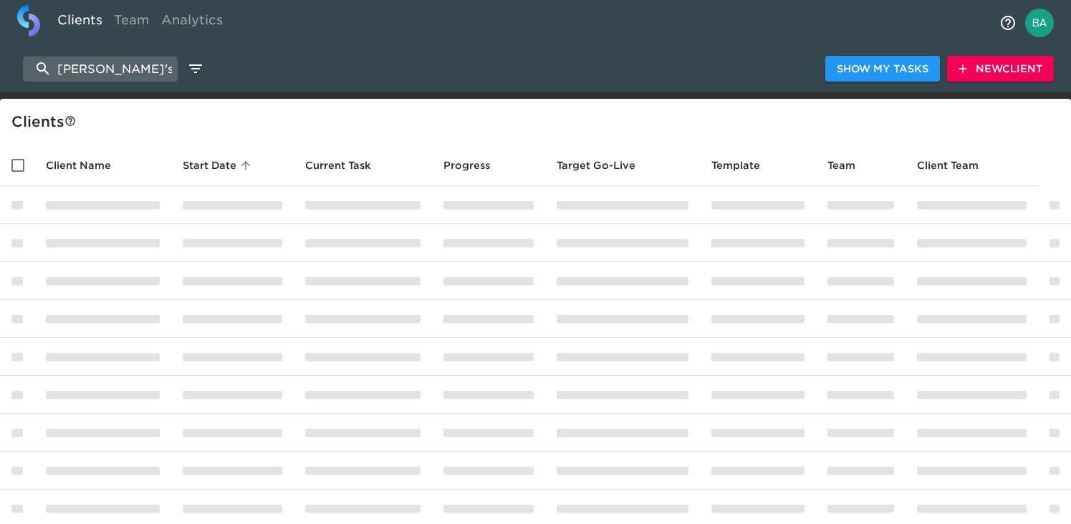
scroll to position [21, 0]
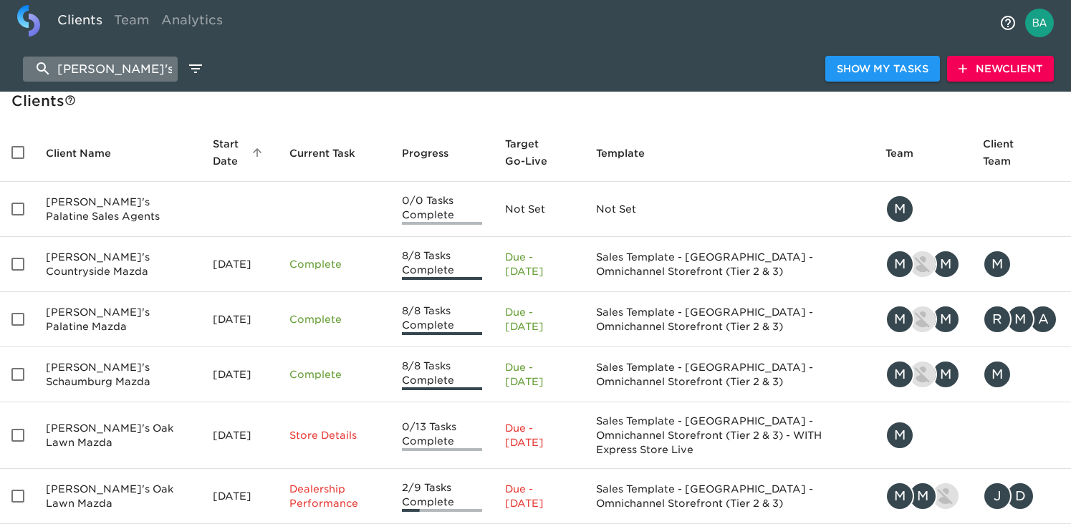
click at [122, 70] on input "[PERSON_NAME]'s" at bounding box center [100, 69] width 155 height 25
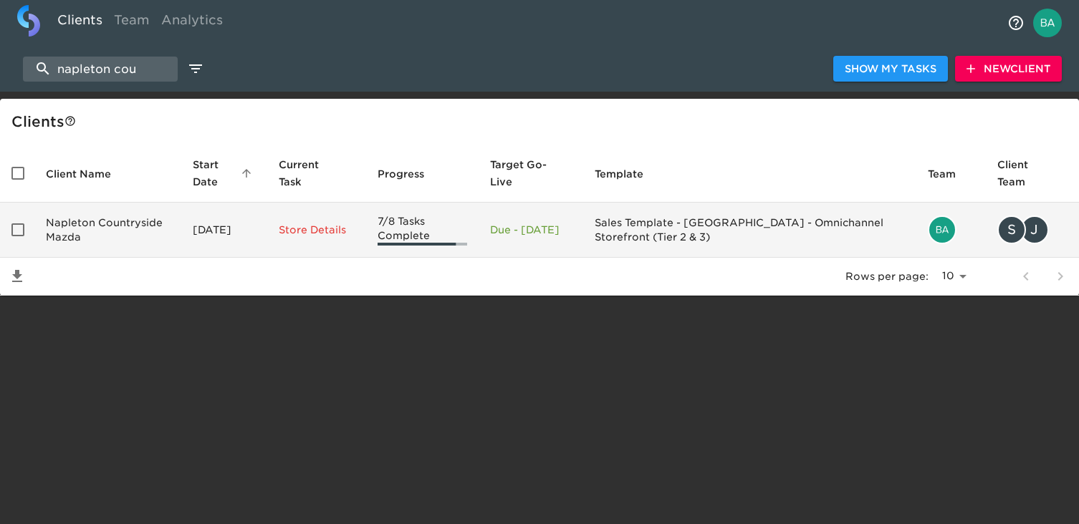
type input "napleton cou"
click at [105, 222] on td "Napleton Countryside Mazda" at bounding box center [107, 230] width 147 height 55
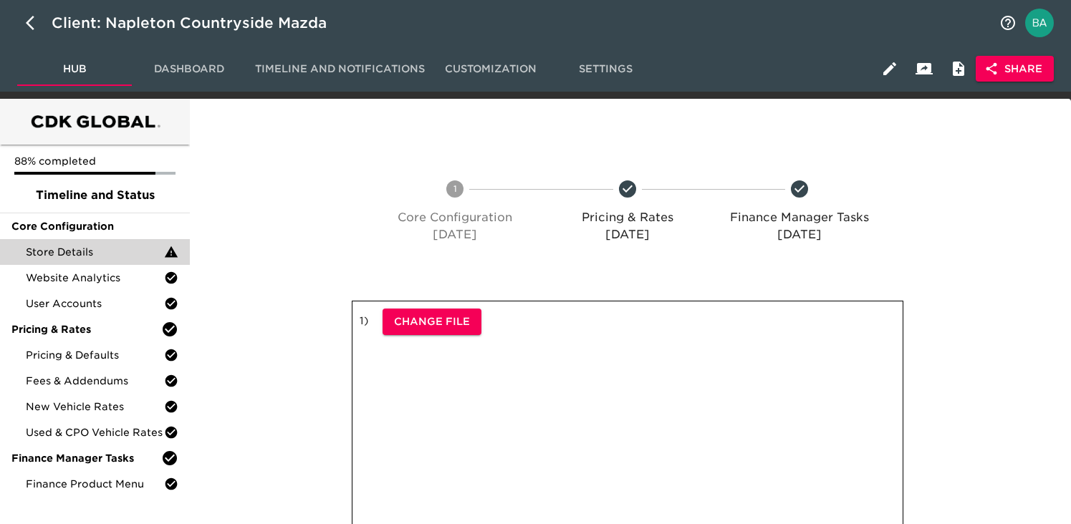
click at [115, 264] on div "Store Details" at bounding box center [95, 252] width 190 height 26
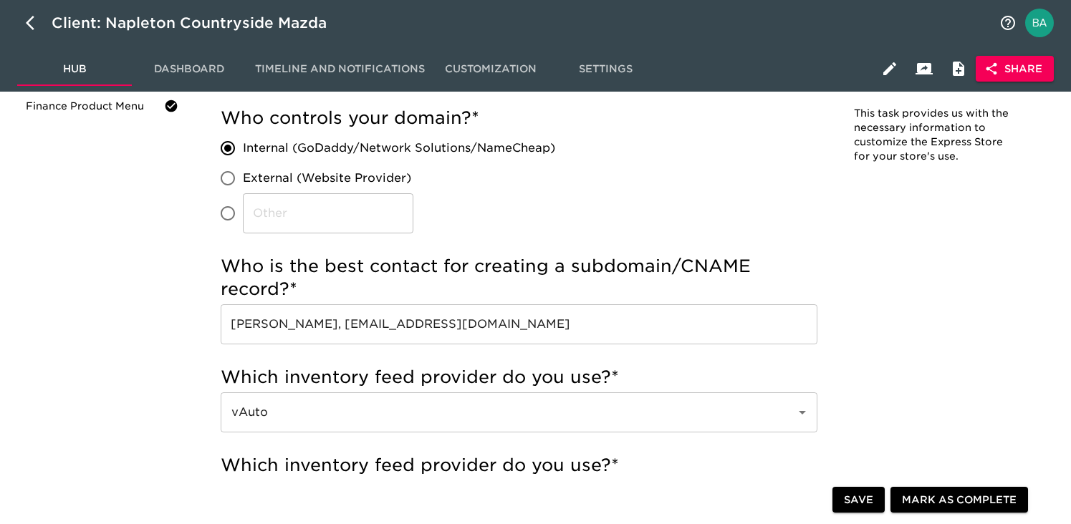
scroll to position [437, 0]
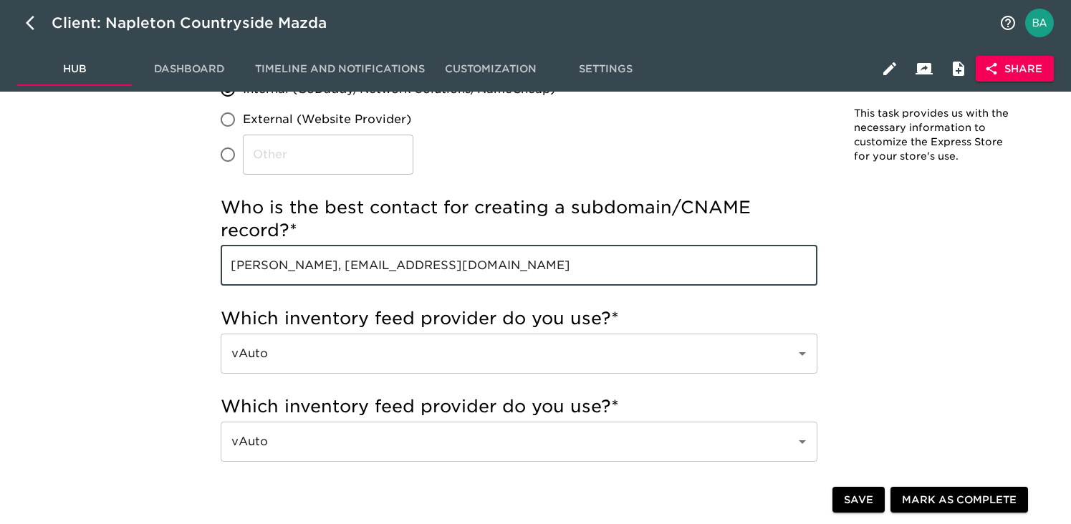
drag, startPoint x: 447, startPoint y: 269, endPoint x: 310, endPoint y: 270, distance: 137.6
click at [310, 270] on input "James Cook, jcook@itfortress.com" at bounding box center [519, 266] width 597 height 40
